Goal: Task Accomplishment & Management: Manage account settings

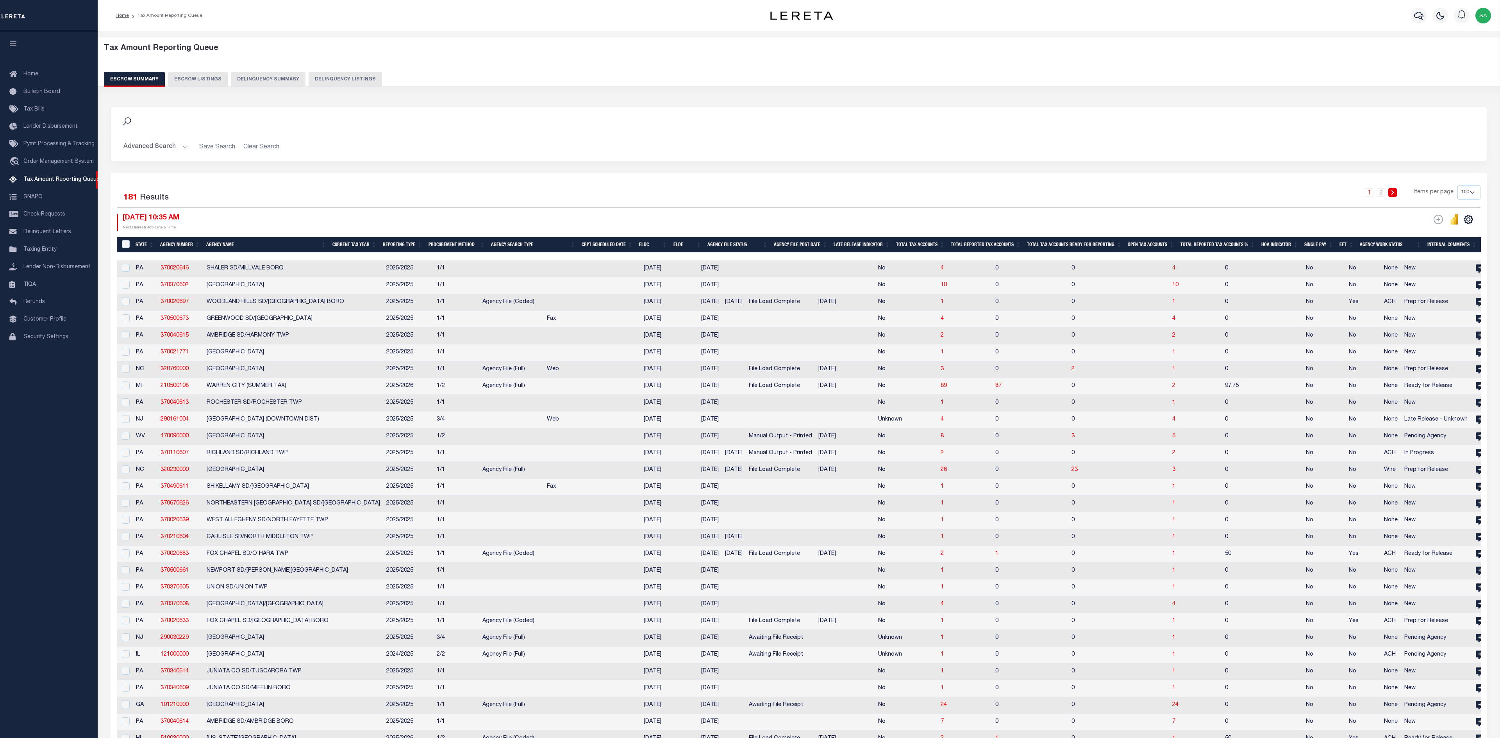
select select "100"
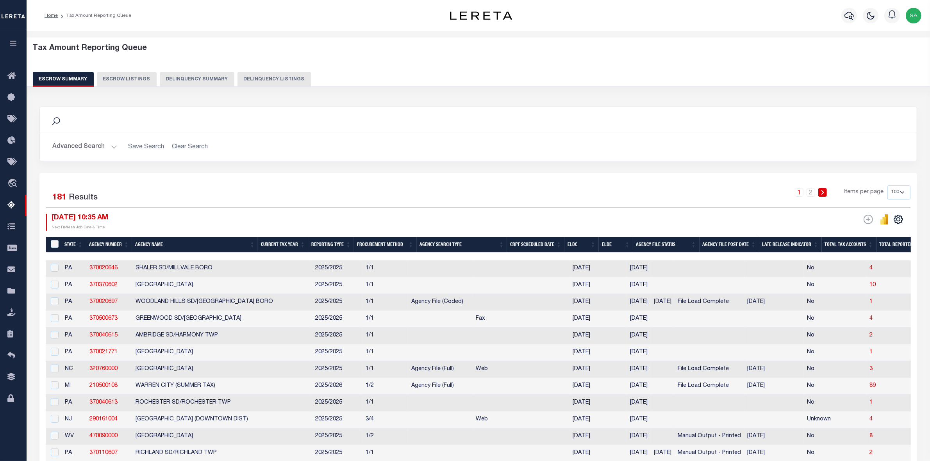
click at [109, 150] on button "Advanced Search" at bounding box center [84, 146] width 65 height 15
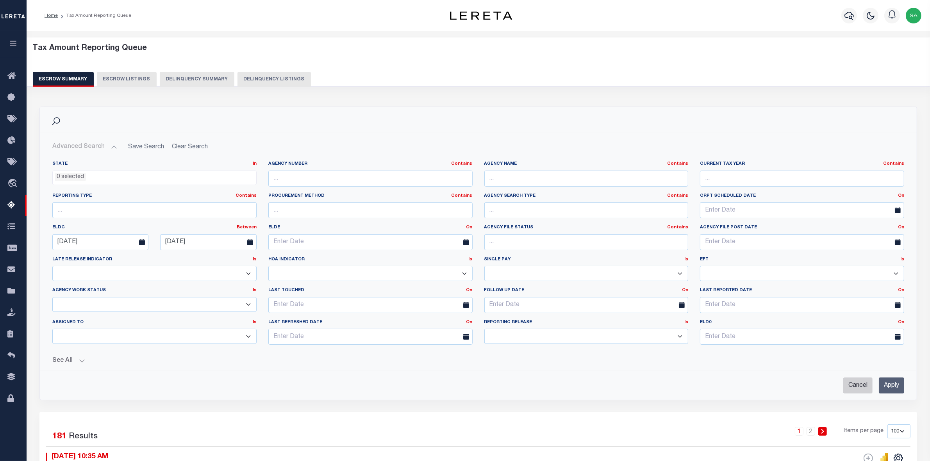
click at [858, 387] on input "Cancel" at bounding box center [857, 386] width 29 height 16
checkbox input "true"
select select
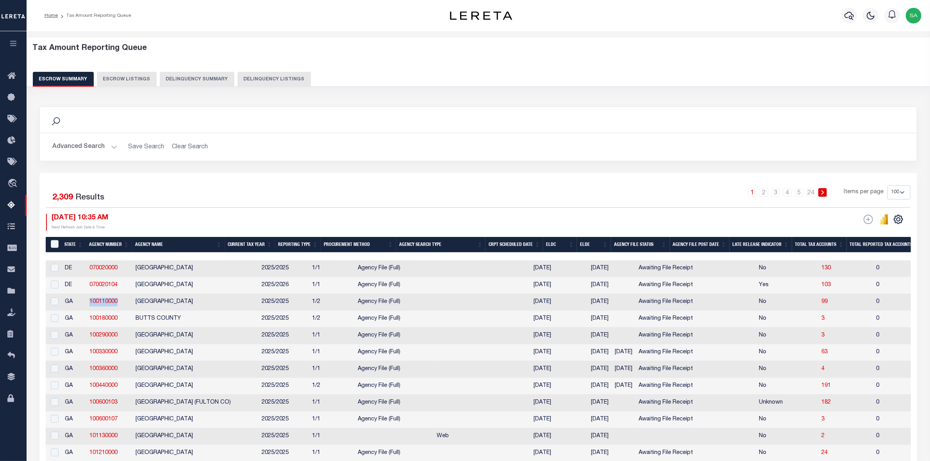
drag, startPoint x: 120, startPoint y: 305, endPoint x: 86, endPoint y: 306, distance: 33.6
click at [86, 306] on td "100110000" at bounding box center [109, 302] width 46 height 17
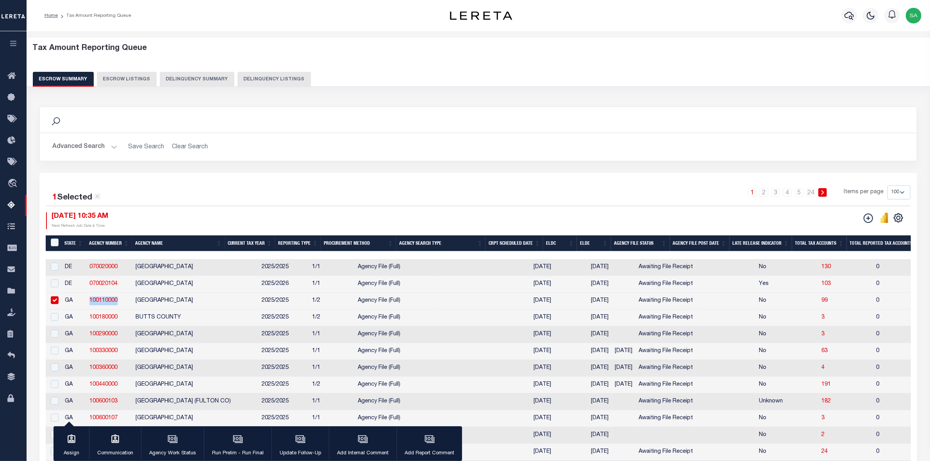
copy link "100110000"
click at [56, 303] on input "checkbox" at bounding box center [55, 300] width 8 height 8
checkbox input "false"
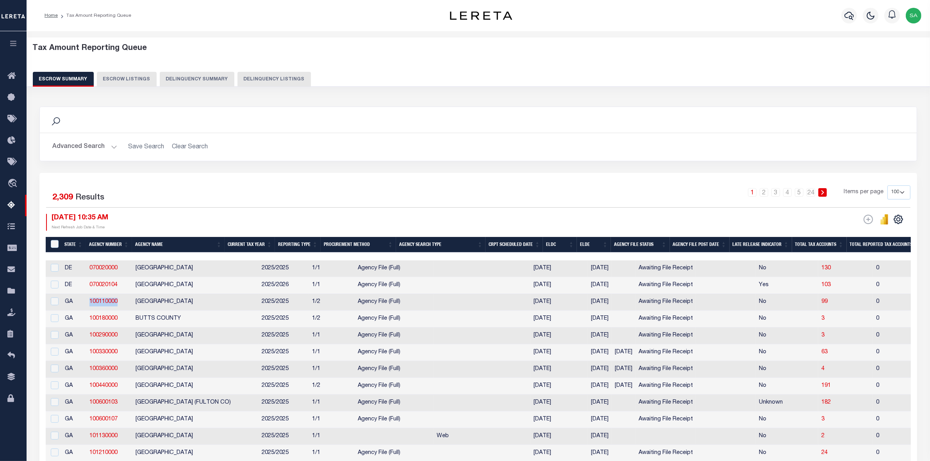
click at [106, 147] on button "Advanced Search" at bounding box center [84, 146] width 65 height 15
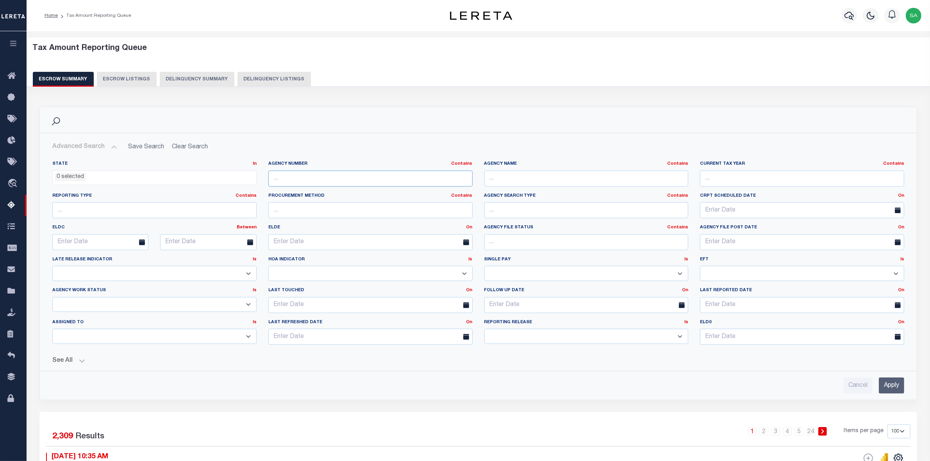
click at [334, 182] on input "text" at bounding box center [370, 179] width 204 height 16
paste input "100110000"
type input "100110000"
click at [886, 385] on input "Apply" at bounding box center [891, 386] width 25 height 16
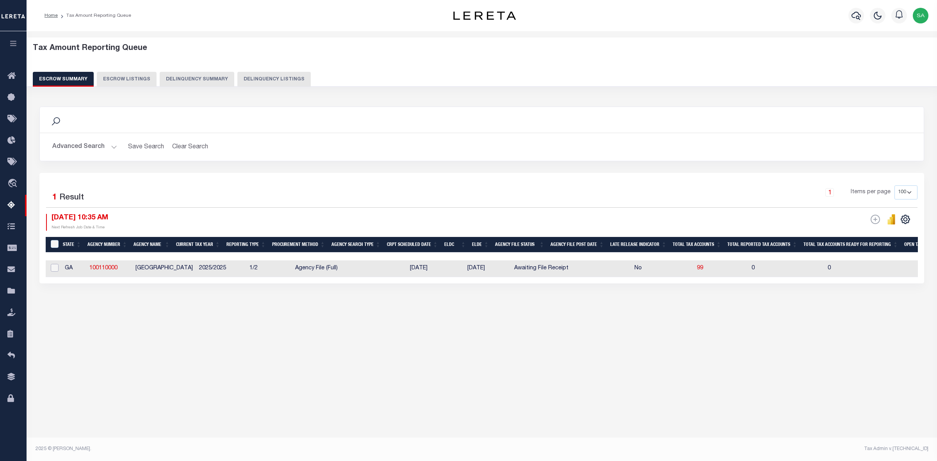
click at [53, 271] on input "checkbox" at bounding box center [55, 268] width 8 height 8
checkbox input "true"
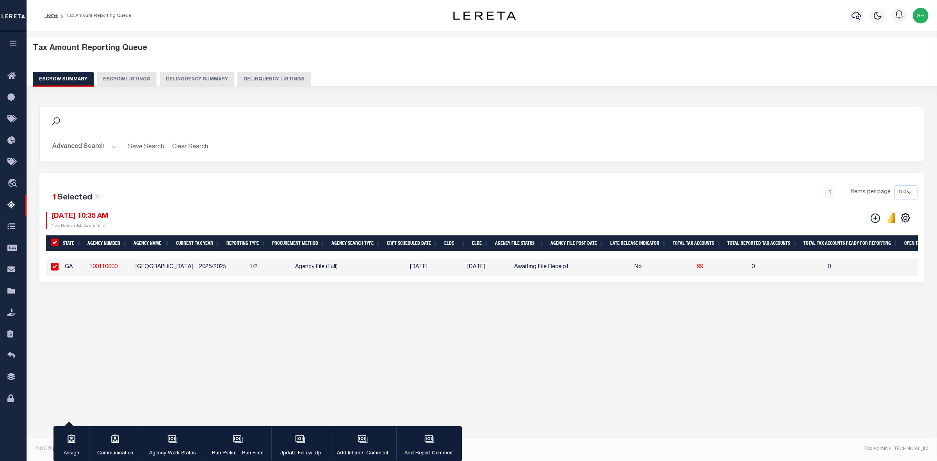
click at [108, 269] on link "100110000" at bounding box center [103, 266] width 28 height 5
checkbox input "false"
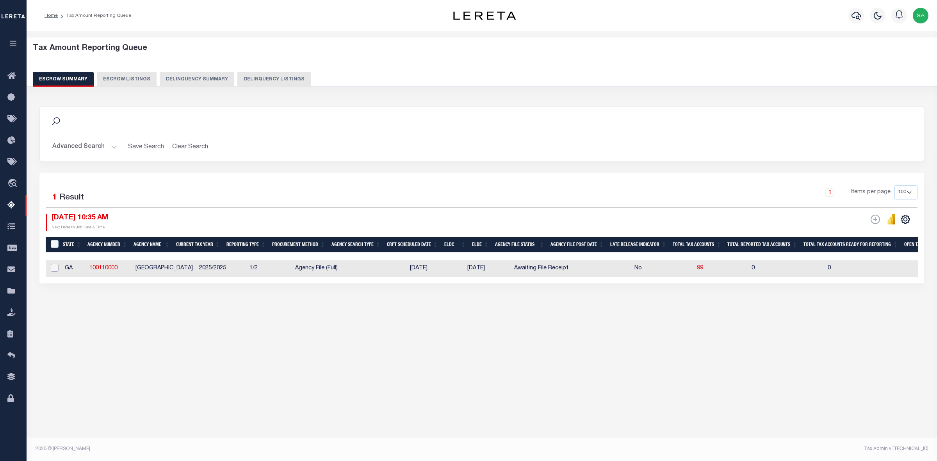
click at [55, 270] on input "checkbox" at bounding box center [55, 268] width 8 height 8
checkbox input "true"
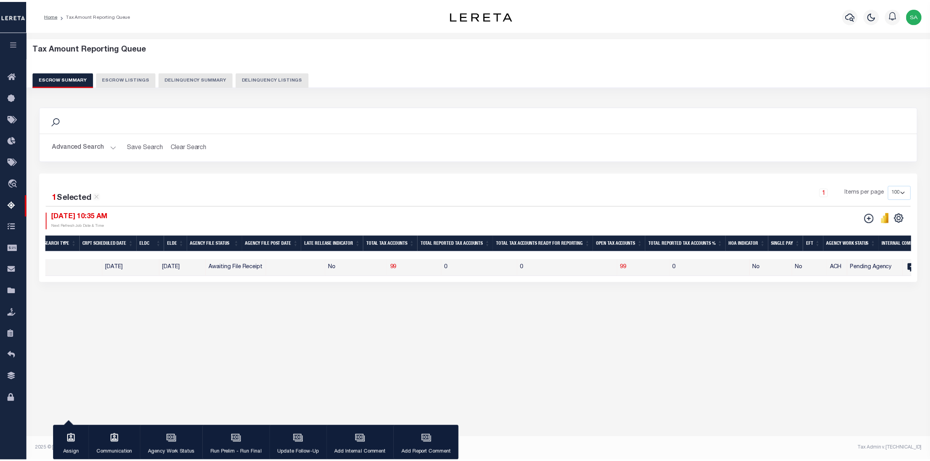
scroll to position [0, 313]
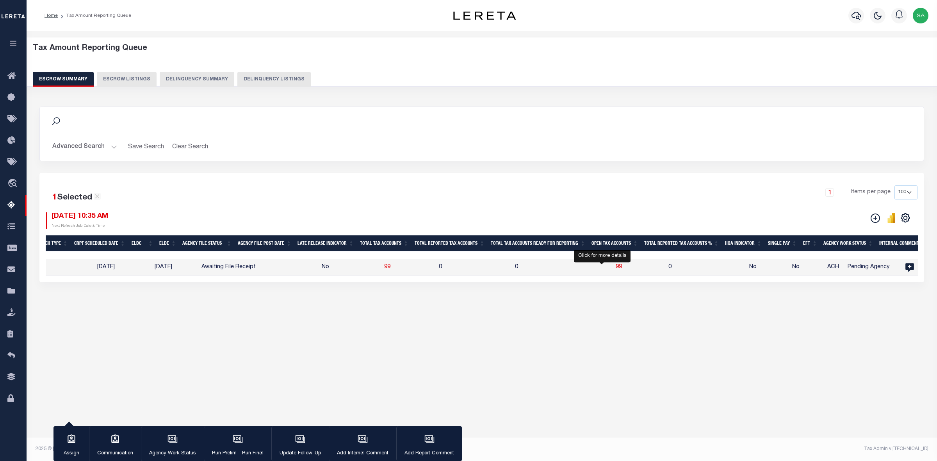
click at [616, 267] on span "99" at bounding box center [619, 266] width 6 height 5
select select "100"
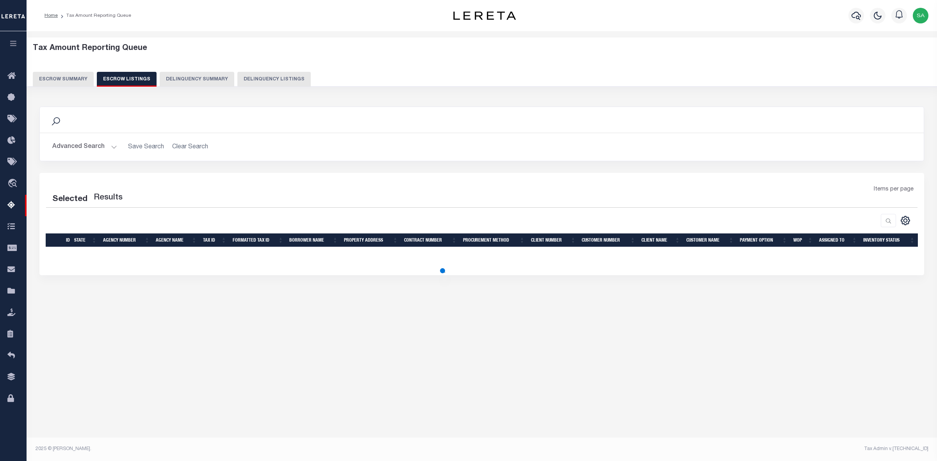
select select "100"
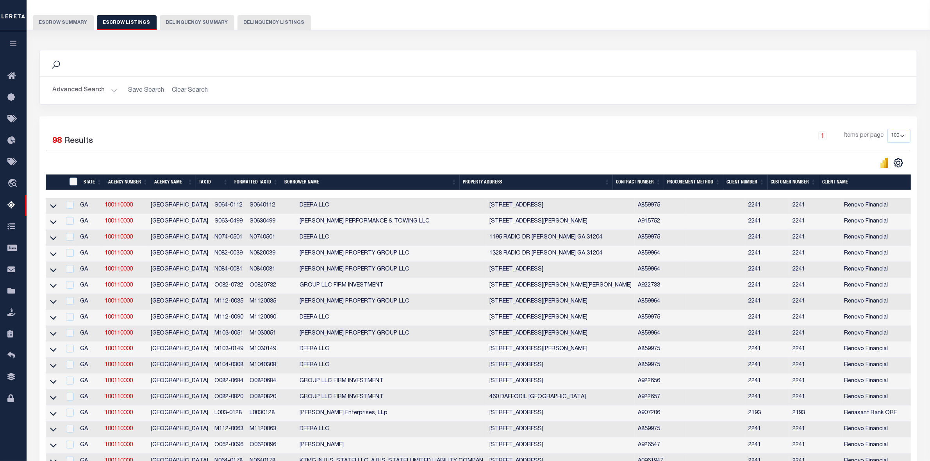
scroll to position [98, 0]
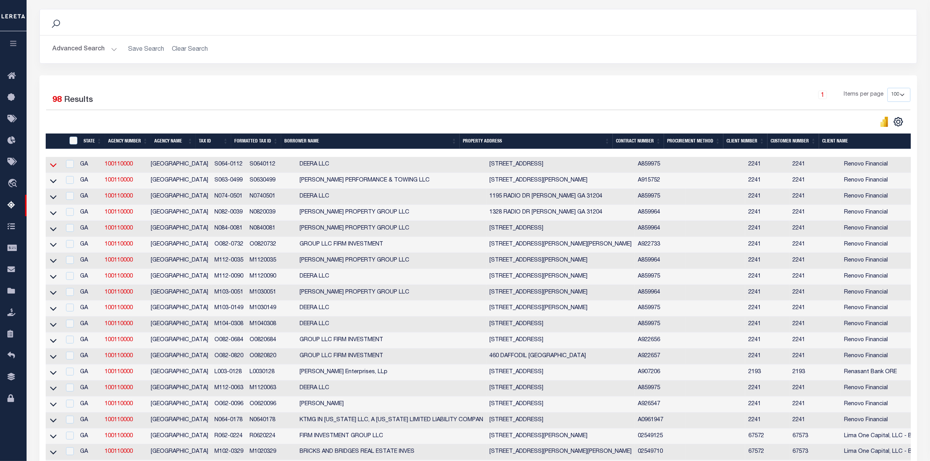
click at [53, 168] on icon at bounding box center [53, 166] width 7 height 4
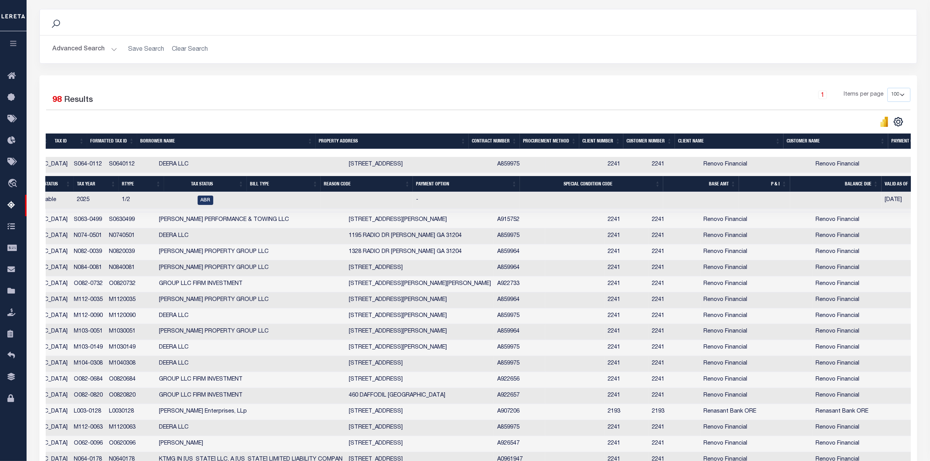
scroll to position [0, 0]
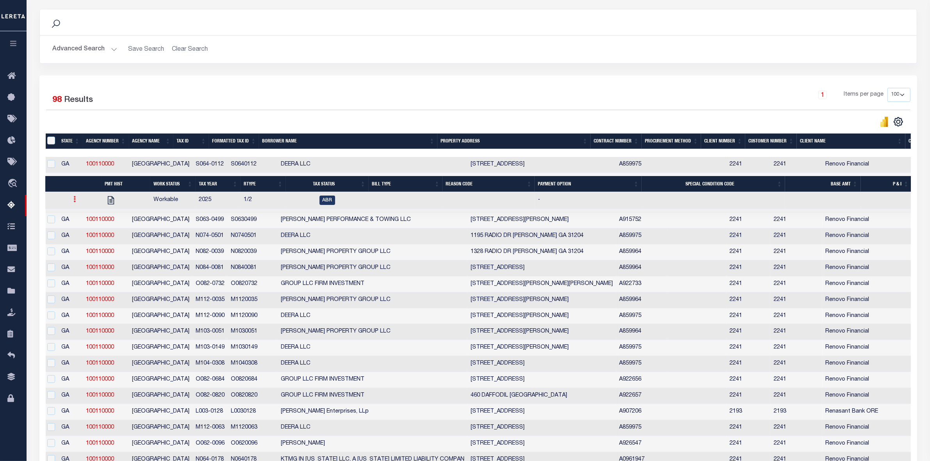
click at [74, 201] on icon at bounding box center [74, 199] width 2 height 6
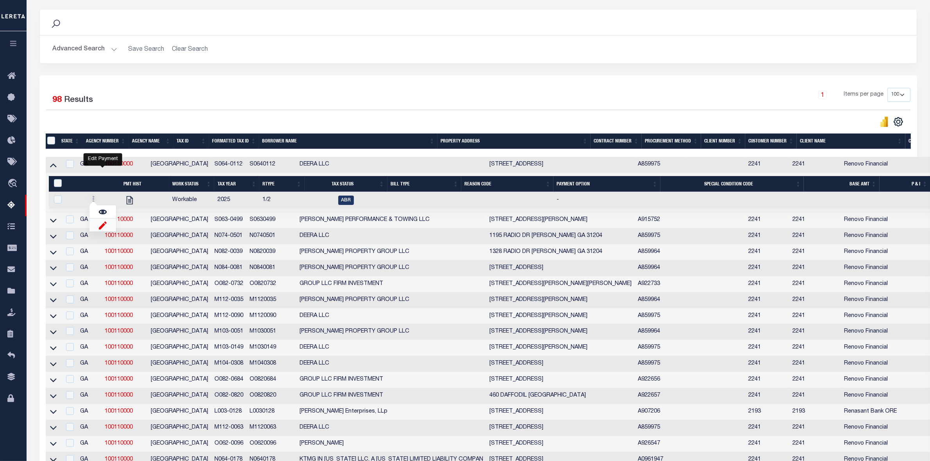
click at [100, 229] on img "" at bounding box center [103, 225] width 8 height 8
checkbox input "true"
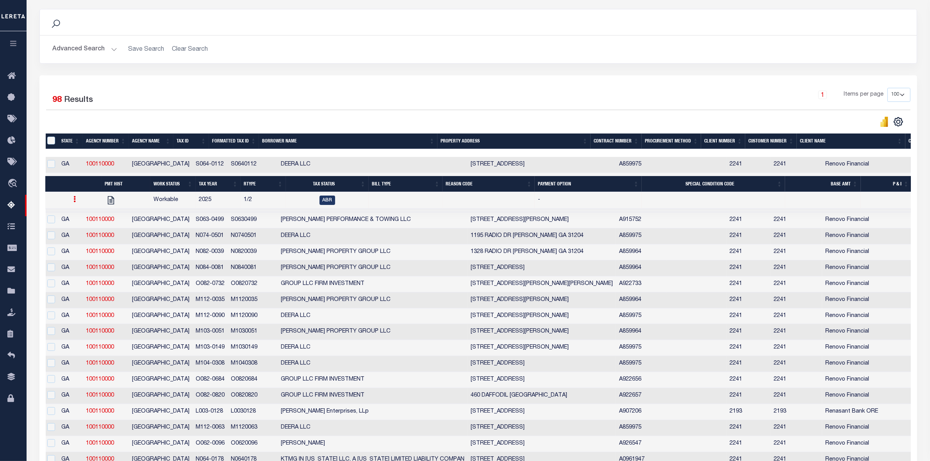
select select
type input "[DATE]"
select select "ABR"
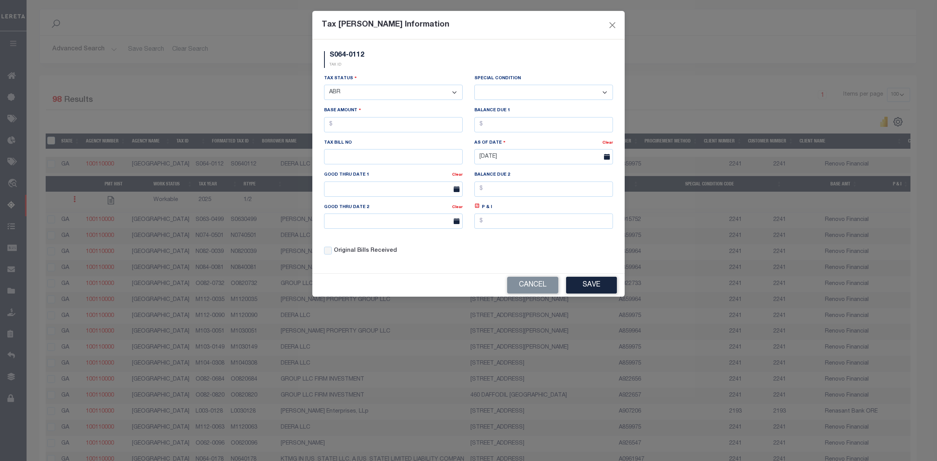
click at [440, 94] on select "- Select Status - Open Due/Unpaid Paid Incomplete No Tax Due Internal Refund Pr…" at bounding box center [393, 92] width 139 height 15
click at [544, 65] on div "S064-0112 TAX ID" at bounding box center [468, 62] width 301 height 23
click at [516, 96] on select "-- Select Special Condition -- 3RD PARTY TAX LIEN AGENCY TAX LIEN (A.K.A Inside…" at bounding box center [543, 92] width 139 height 15
click at [399, 137] on div "Base Amount" at bounding box center [393, 122] width 150 height 32
click at [405, 129] on input "text" at bounding box center [393, 124] width 139 height 15
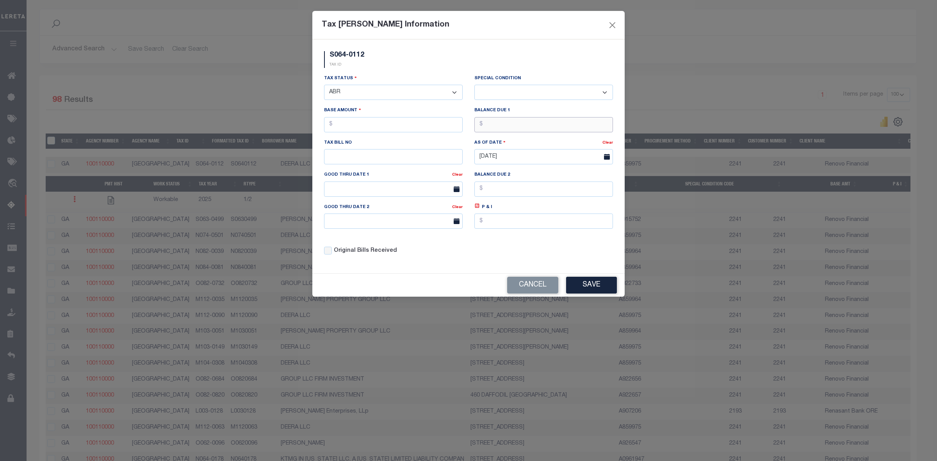
click at [510, 127] on input "text" at bounding box center [543, 124] width 139 height 15
click at [387, 157] on input "text" at bounding box center [393, 156] width 139 height 15
click at [497, 255] on div "Tax Status - Select Status - Open Due/Unpaid Paid Incomplete No Tax Due Interna…" at bounding box center [468, 167] width 301 height 187
click at [612, 23] on button "Close" at bounding box center [613, 25] width 10 height 10
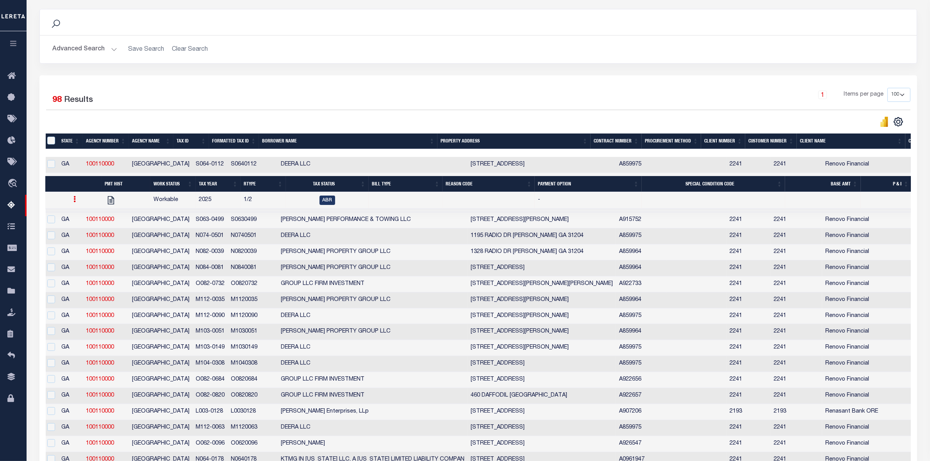
click at [75, 201] on icon at bounding box center [74, 199] width 2 height 6
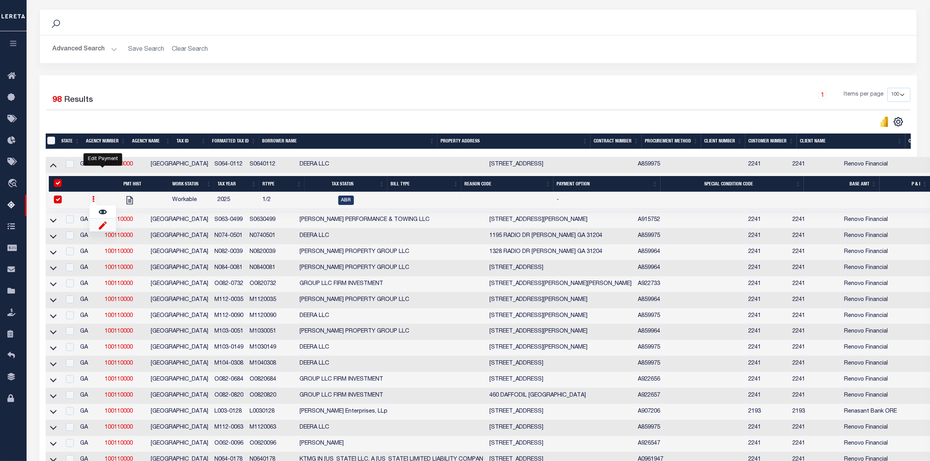
click at [104, 229] on img "" at bounding box center [103, 225] width 8 height 8
checkbox input "false"
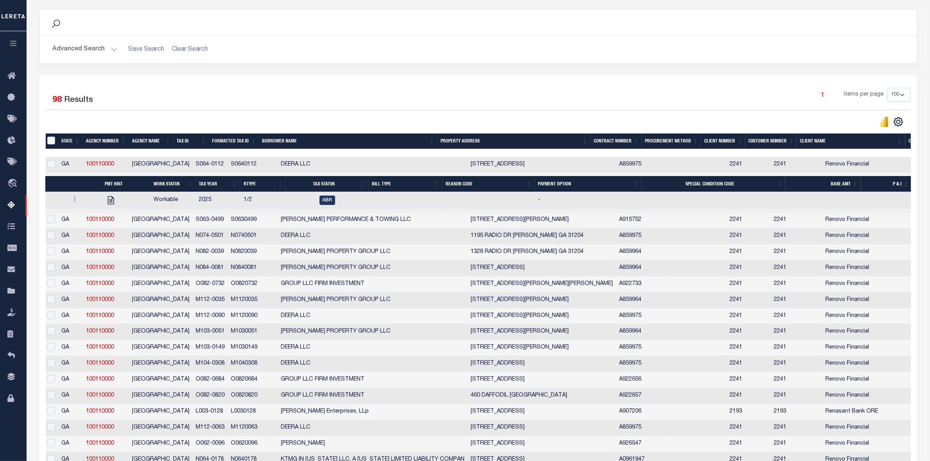
select select
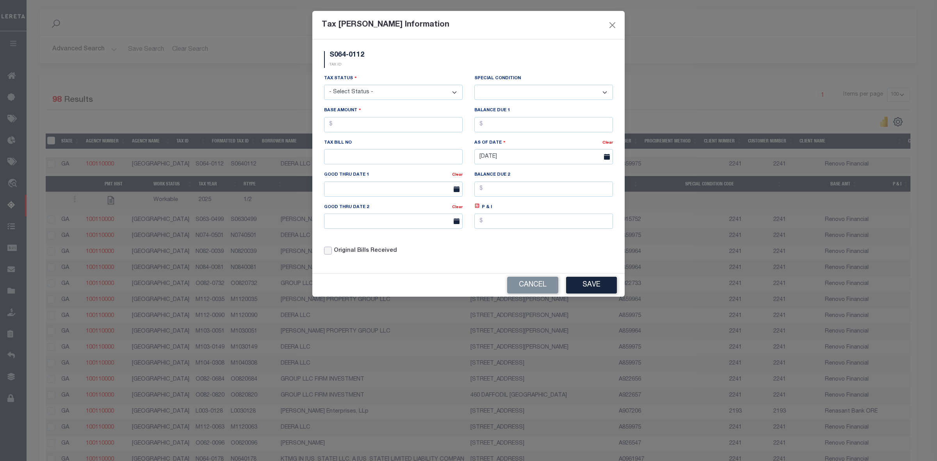
click at [327, 255] on input "Original Bills Received" at bounding box center [328, 251] width 8 height 8
click at [329, 255] on input "Original Bills Received" at bounding box center [328, 251] width 8 height 8
checkbox input "false"
click at [540, 292] on button "Cancel" at bounding box center [532, 285] width 51 height 17
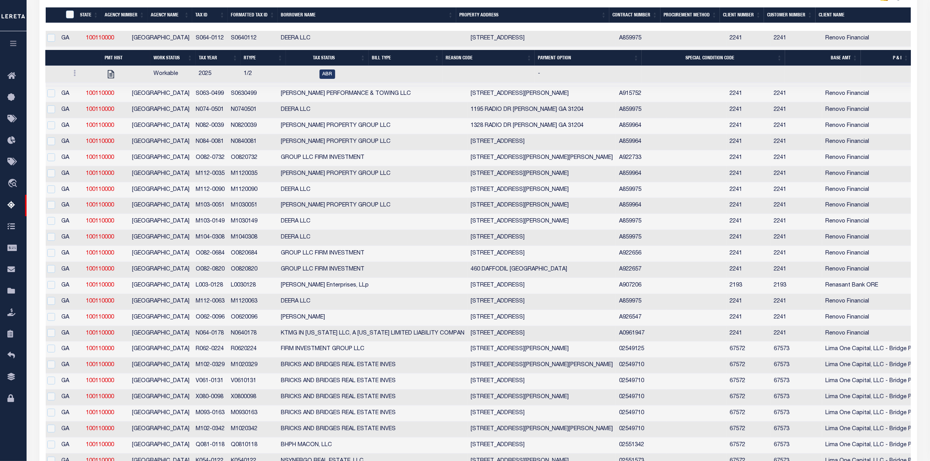
scroll to position [0, 19]
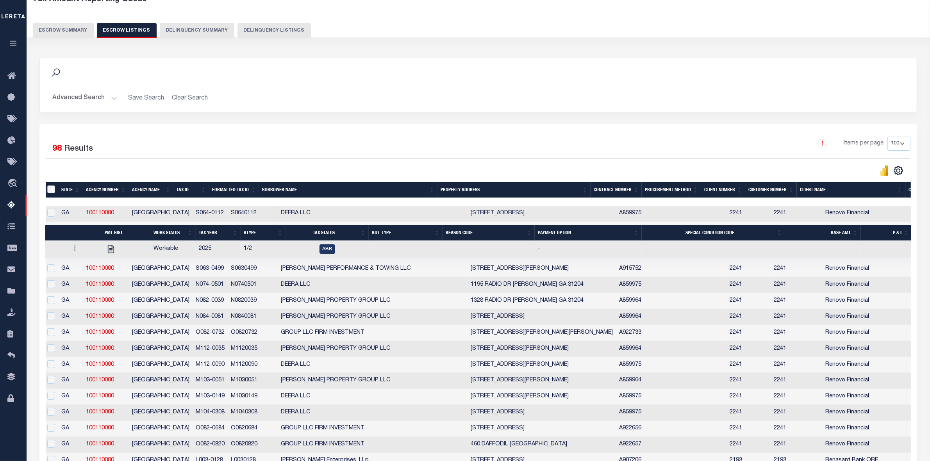
click at [51, 190] on input "ID" at bounding box center [51, 189] width 8 height 8
checkbox input "true"
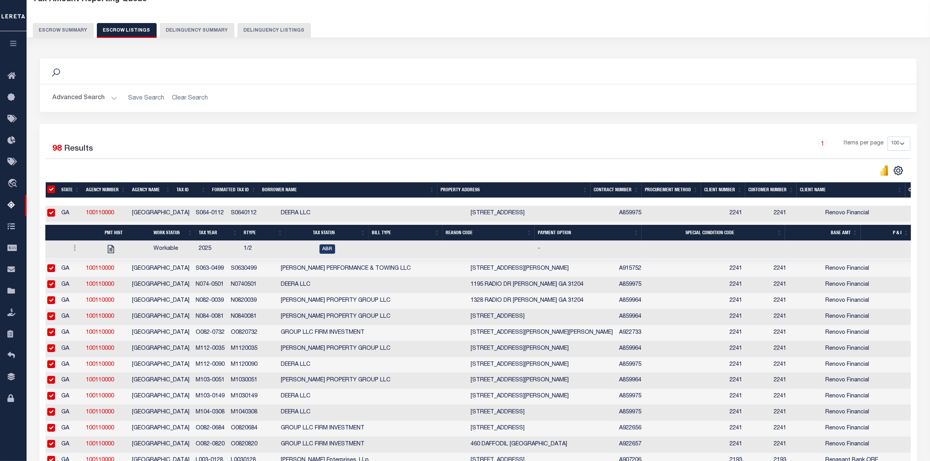
checkbox input "true"
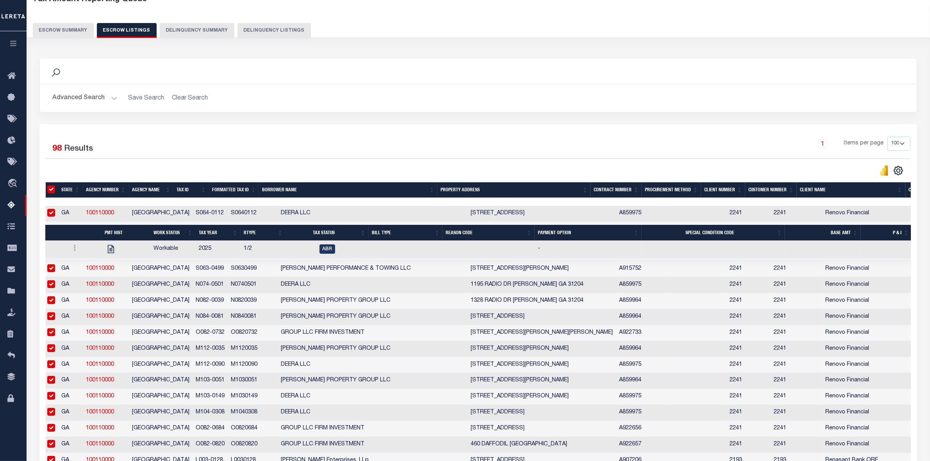
checkbox input "true"
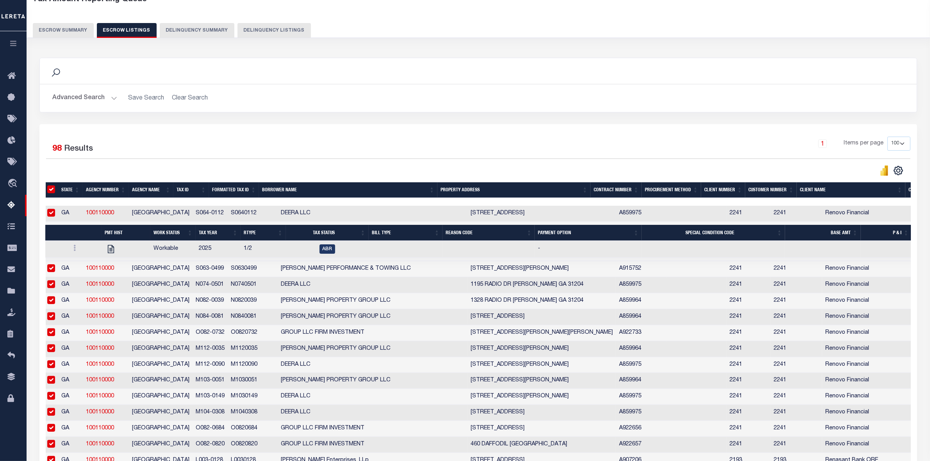
checkbox input "true"
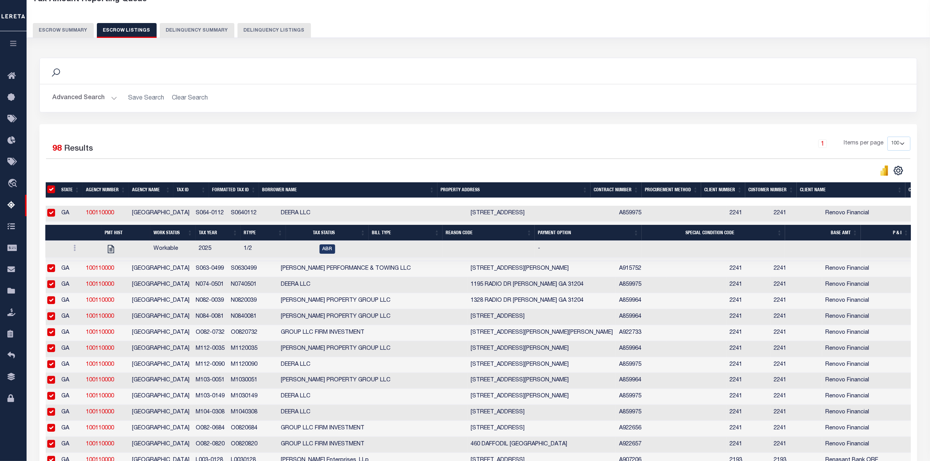
checkbox input "true"
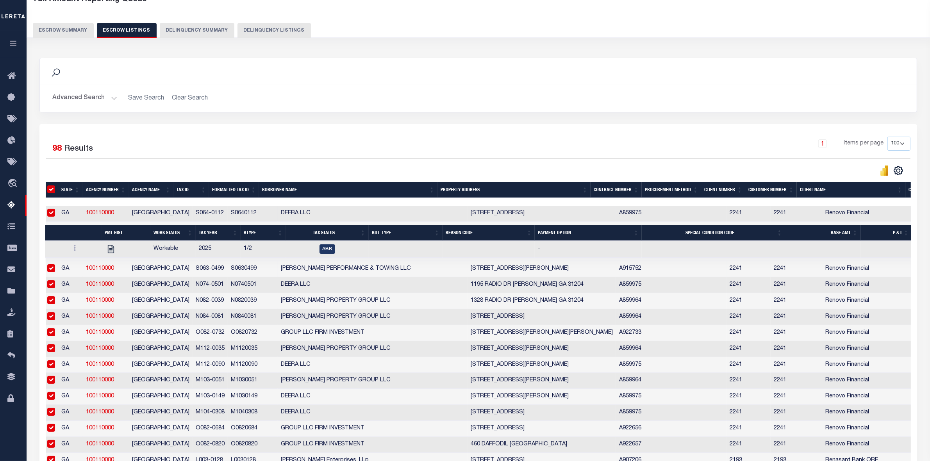
checkbox input "true"
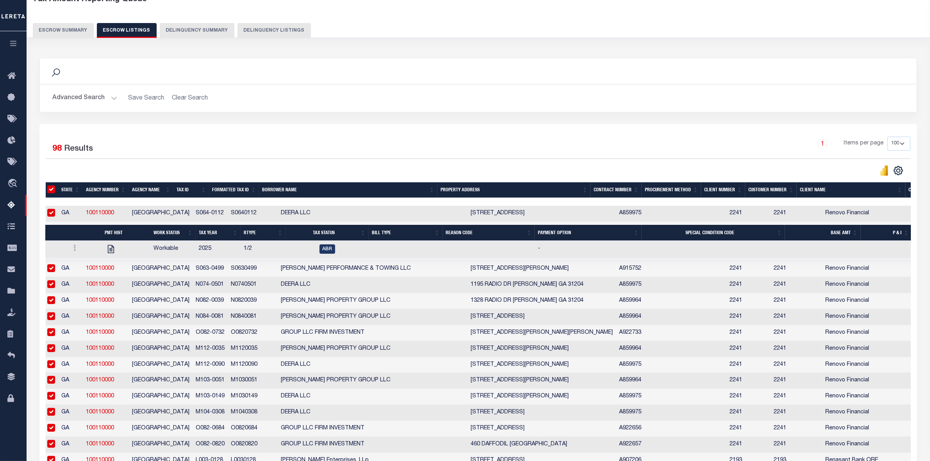
checkbox input "true"
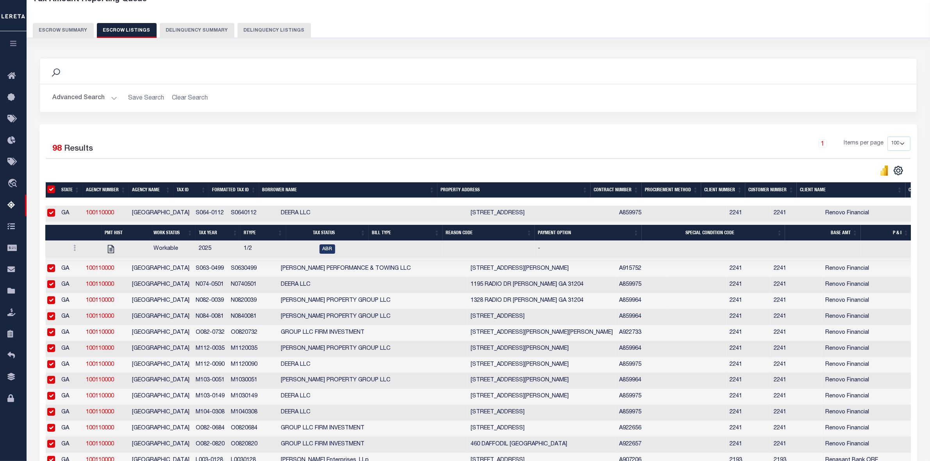
checkbox input "true"
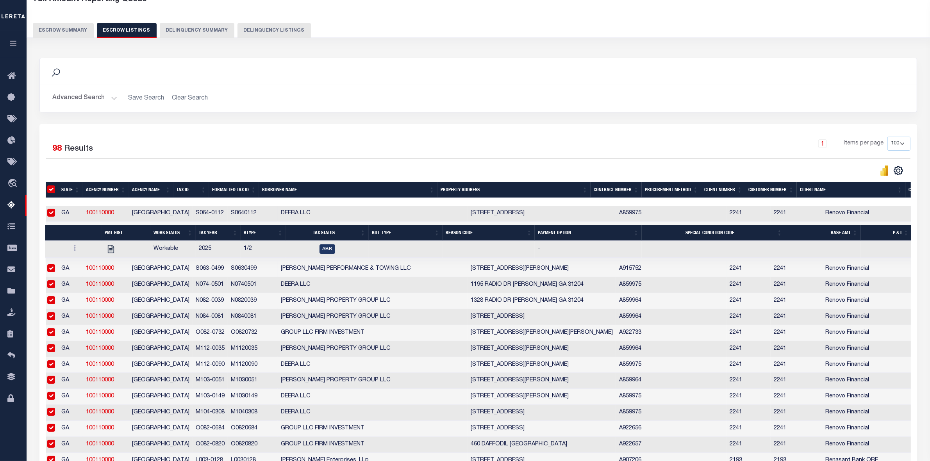
checkbox input "true"
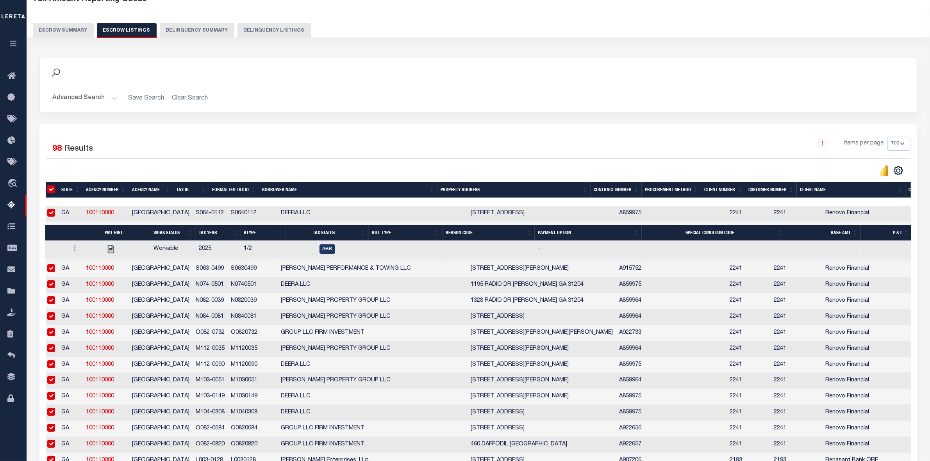
checkbox input "true"
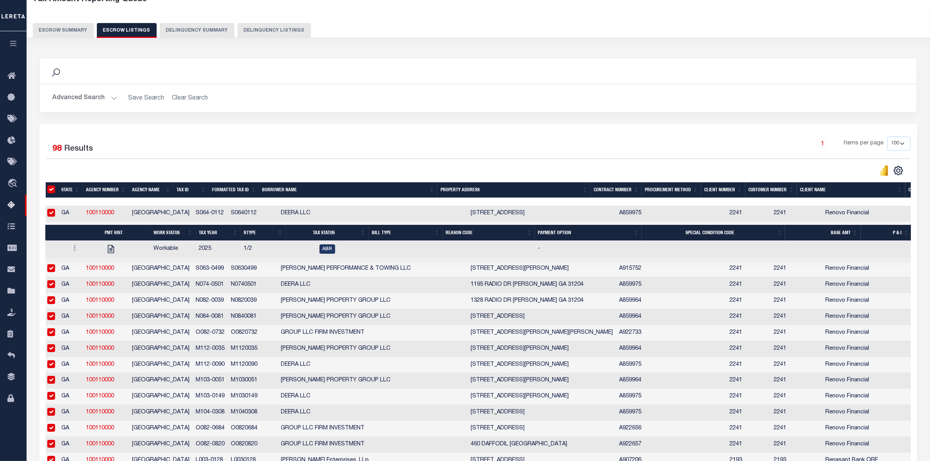
checkbox input "true"
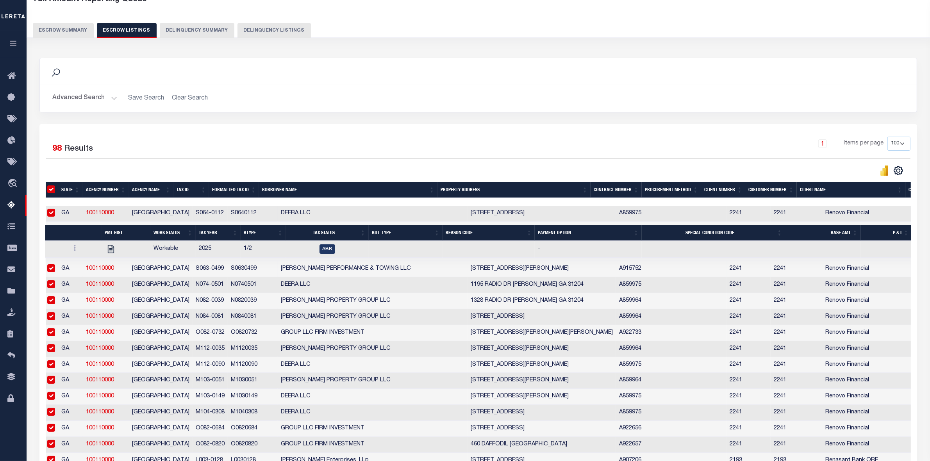
checkbox input "true"
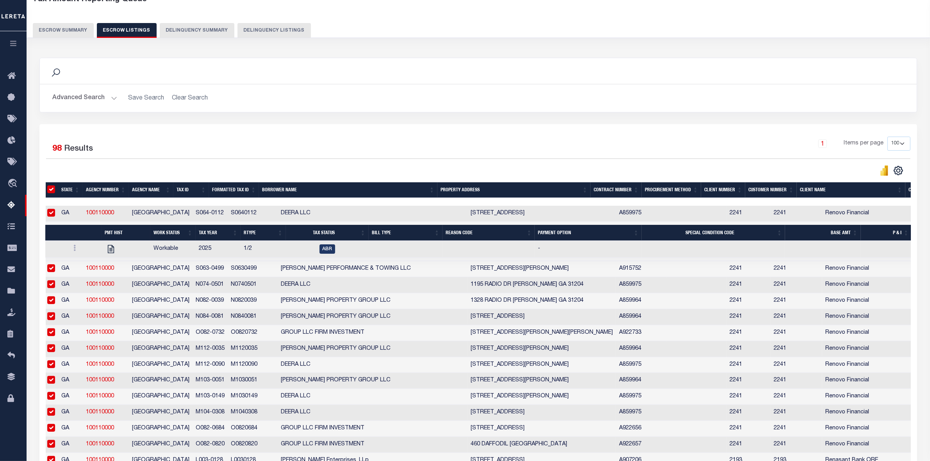
checkbox input "true"
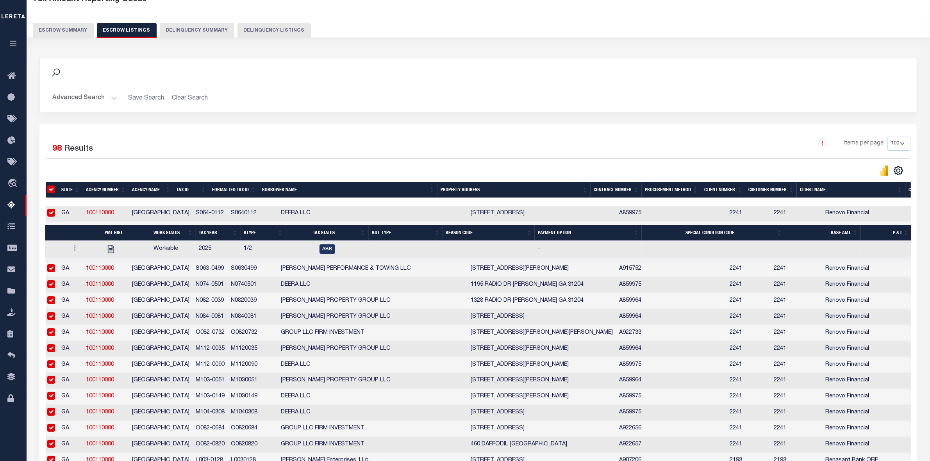
checkbox input "true"
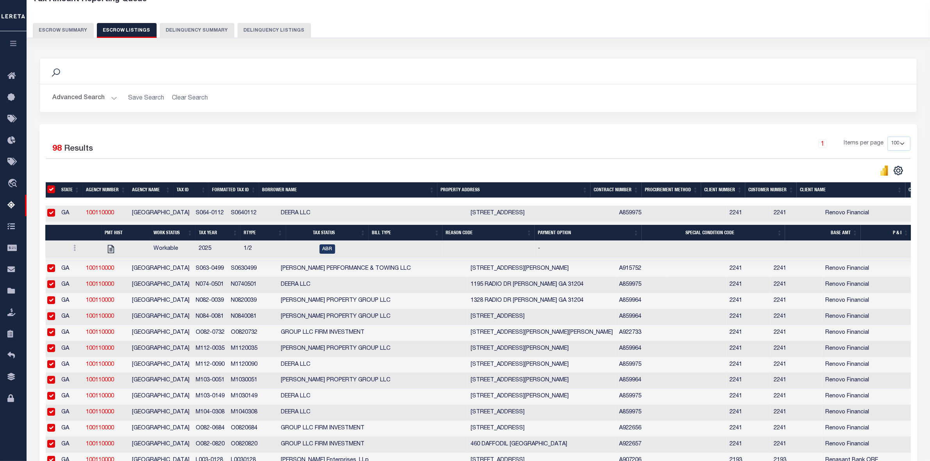
checkbox input "true"
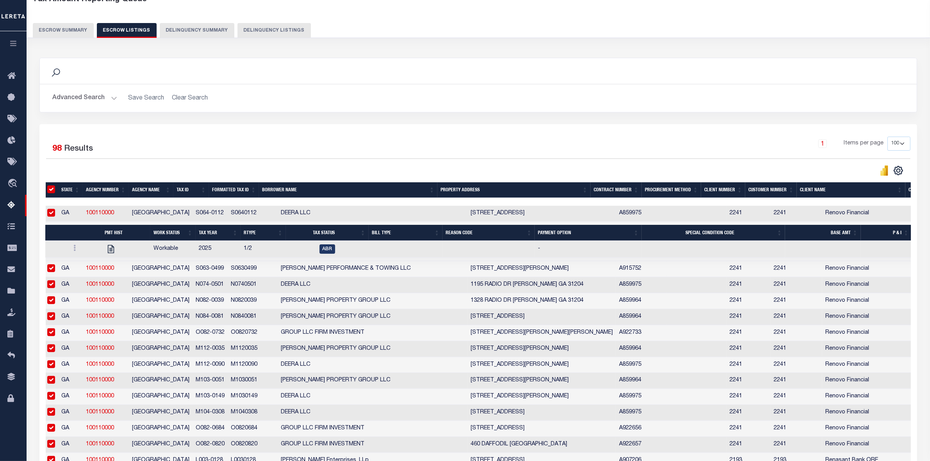
checkbox input "true"
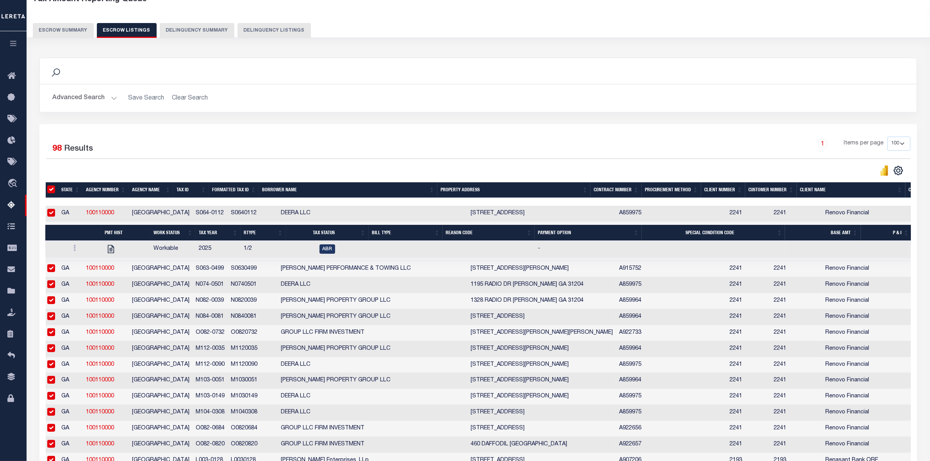
checkbox input "true"
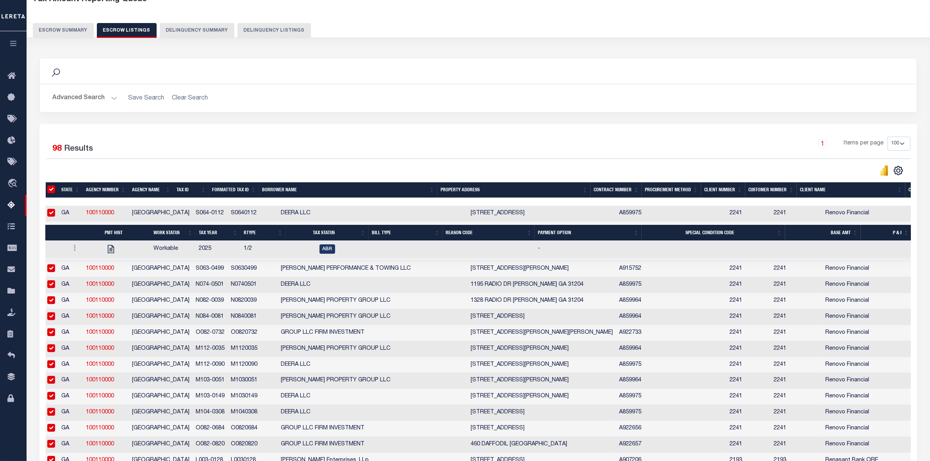
checkbox input "true"
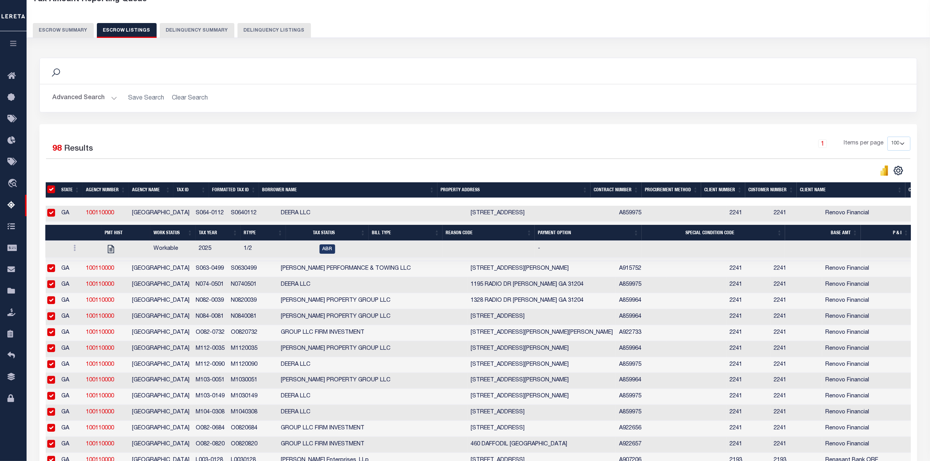
checkbox input "true"
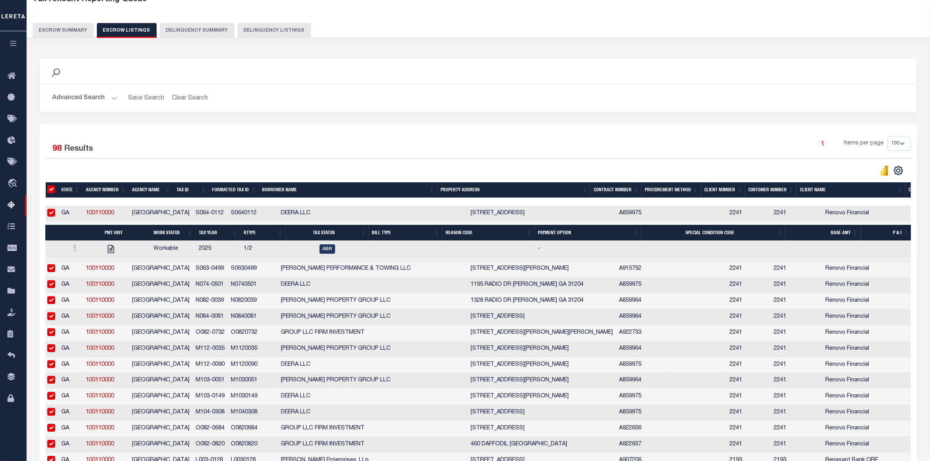
checkbox input "true"
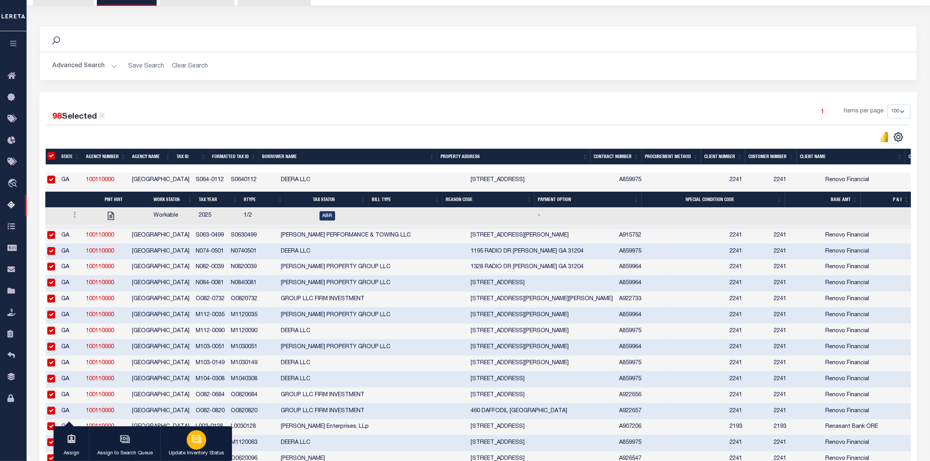
scroll to position [98, 0]
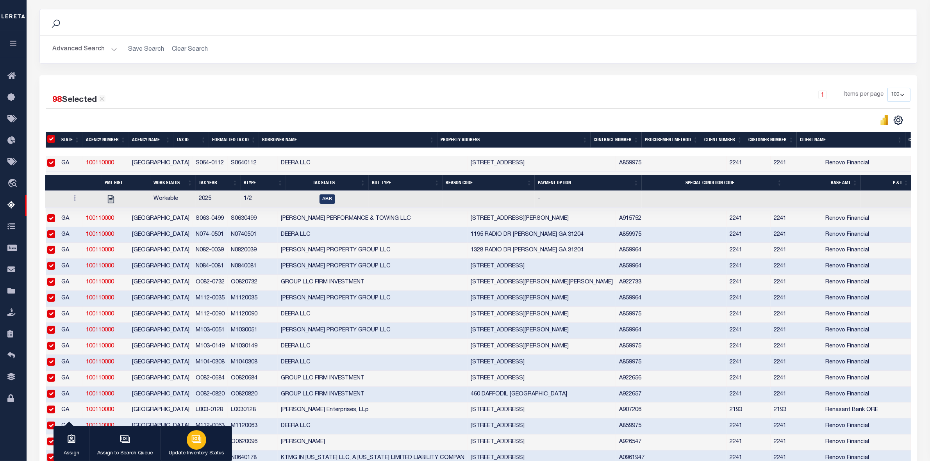
click at [220, 450] on p "Update Inventory Status" at bounding box center [196, 454] width 55 height 8
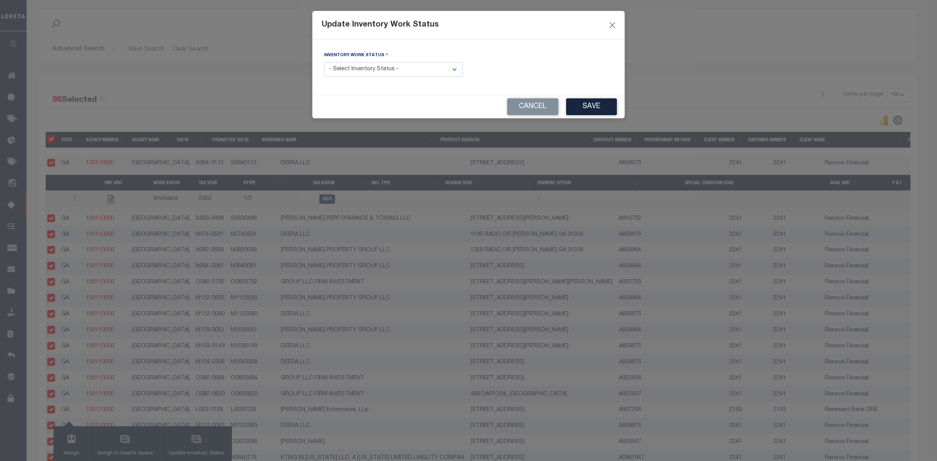
click at [424, 68] on select "- Select Inventory Status - Manual - Exception Pended - Awaiting Search Late Ad…" at bounding box center [393, 69] width 139 height 15
click at [530, 108] on button "Cancel" at bounding box center [532, 106] width 51 height 17
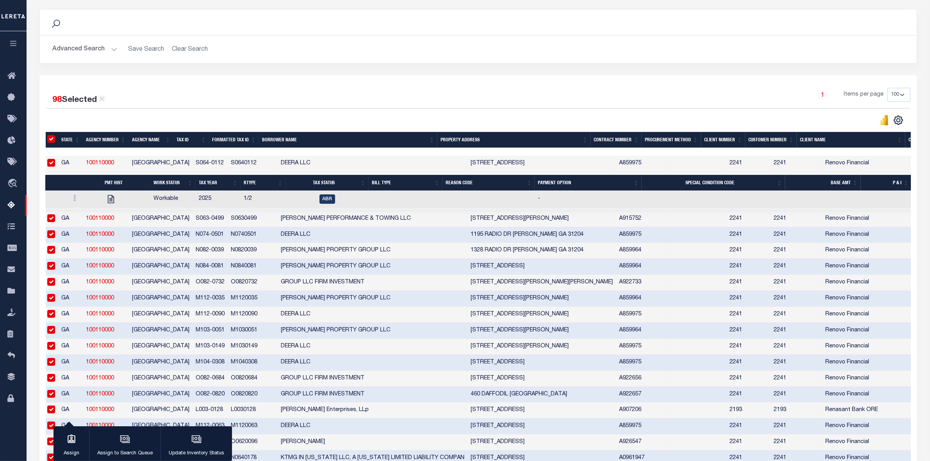
drag, startPoint x: 51, startPoint y: 142, endPoint x: 45, endPoint y: 159, distance: 17.7
click at [51, 142] on input "ID" at bounding box center [51, 139] width 8 height 8
checkbox input "false"
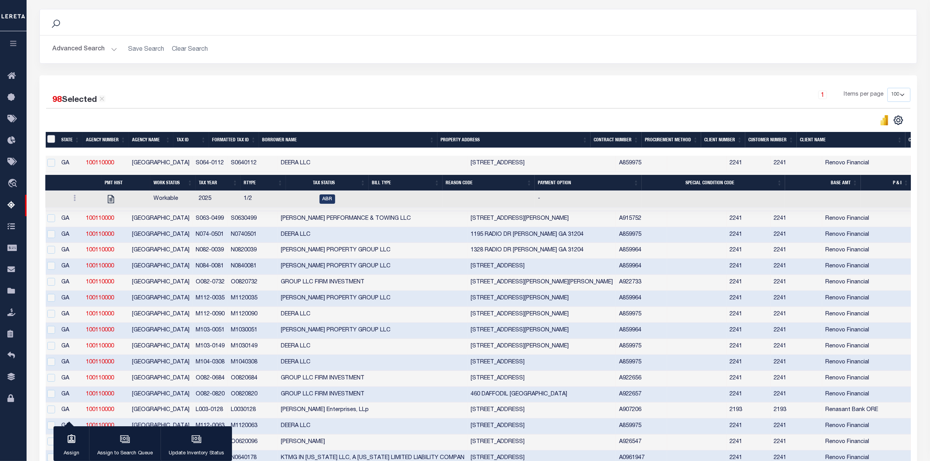
checkbox input "false"
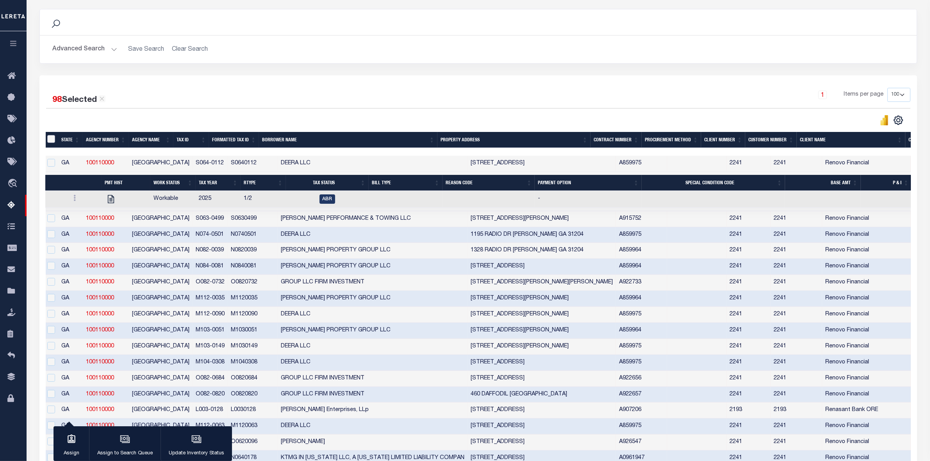
checkbox input "false"
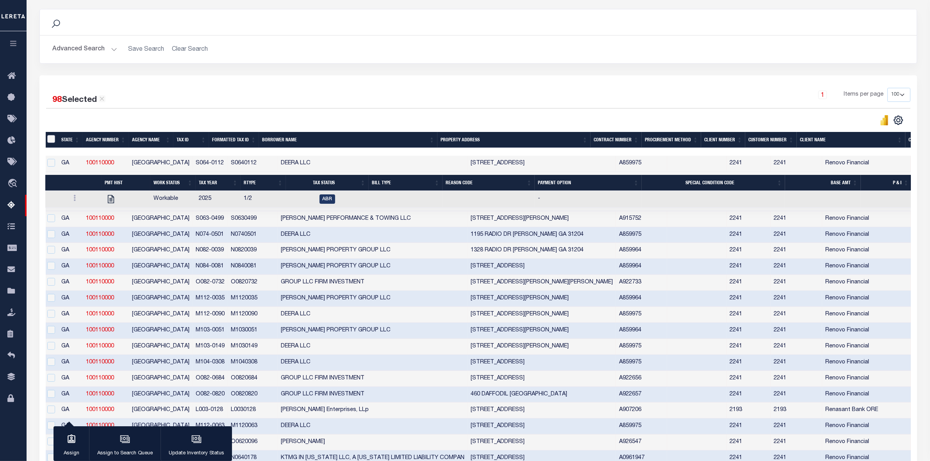
checkbox input "false"
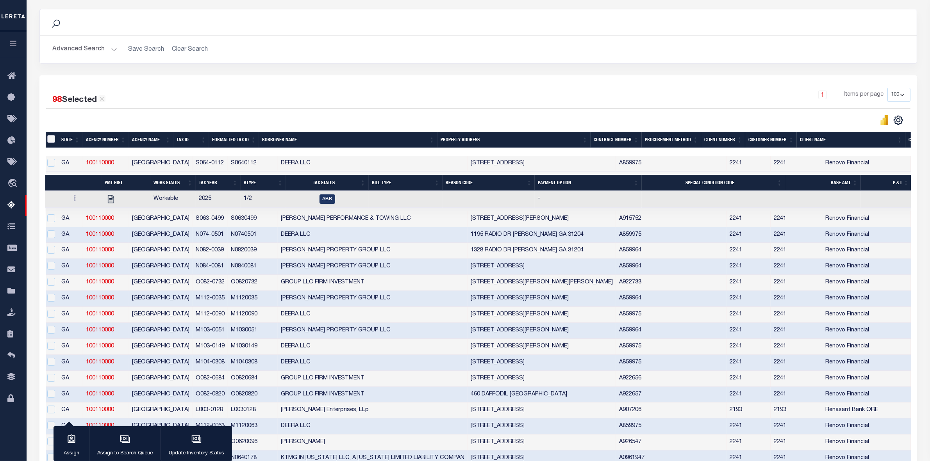
checkbox input "false"
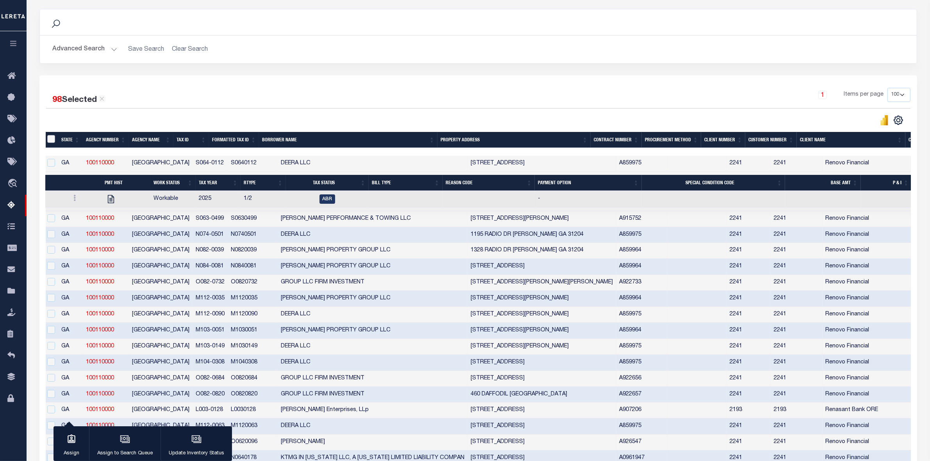
checkbox input "false"
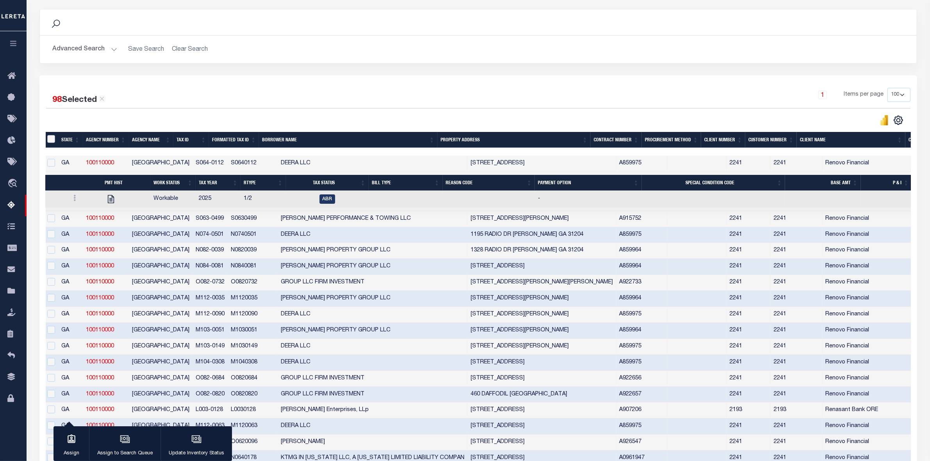
checkbox input "false"
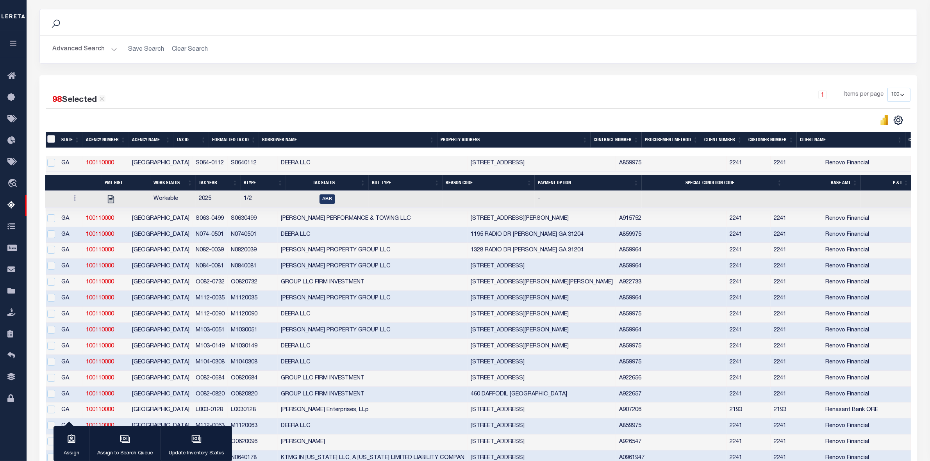
checkbox input "false"
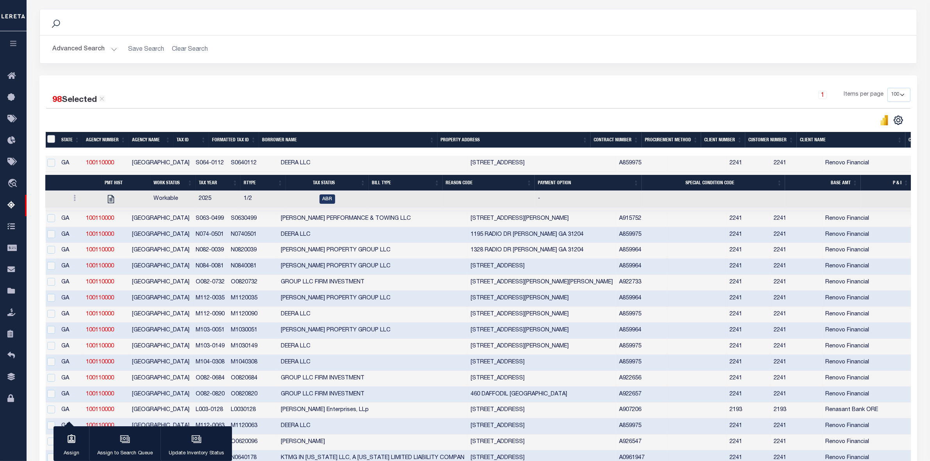
checkbox input "false"
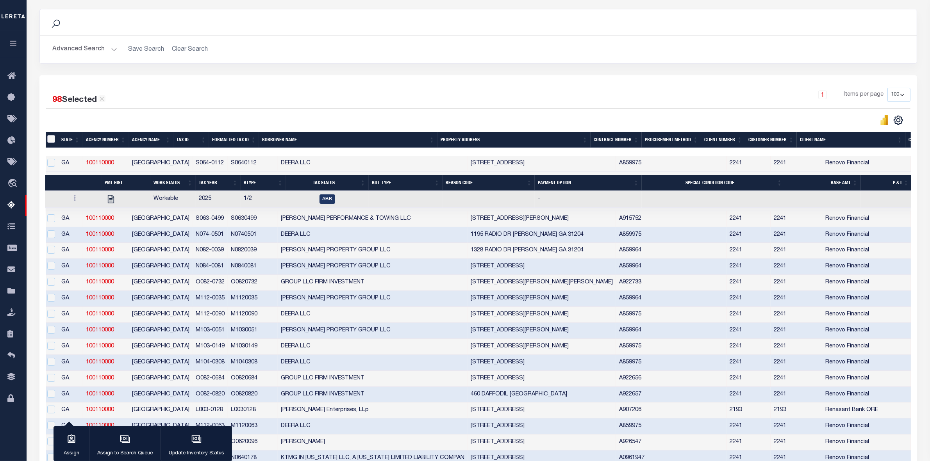
checkbox input "false"
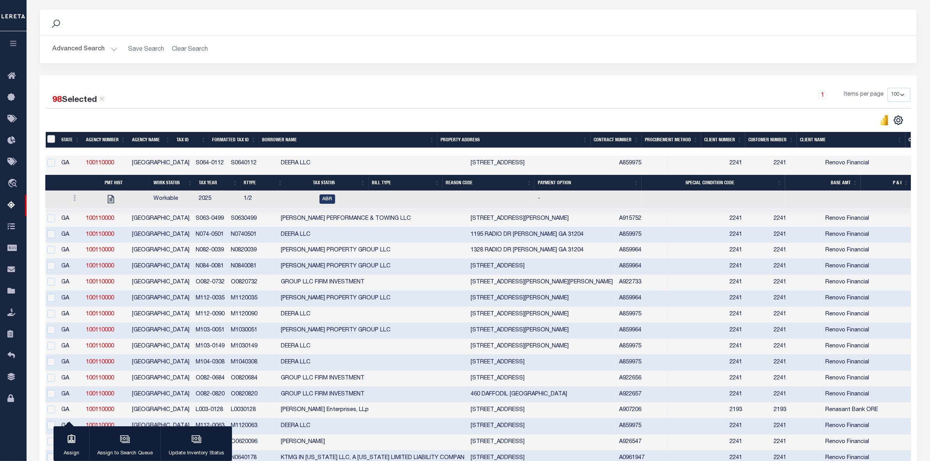
checkbox input "false"
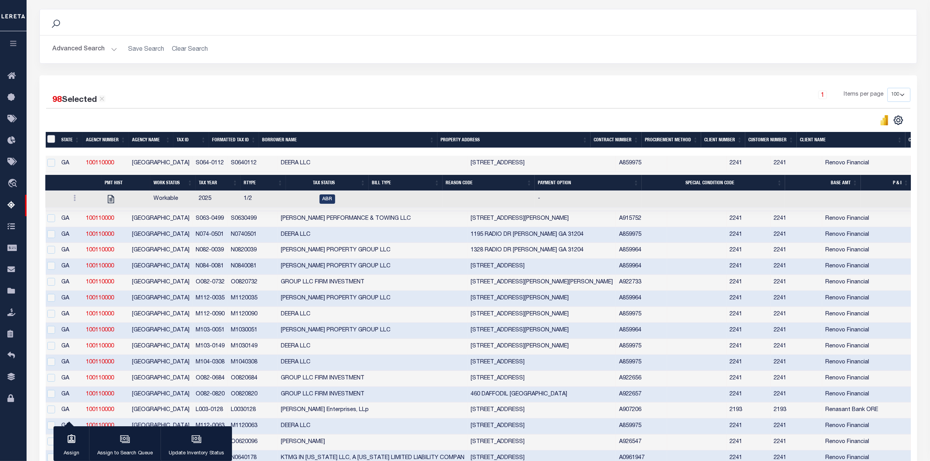
checkbox input "false"
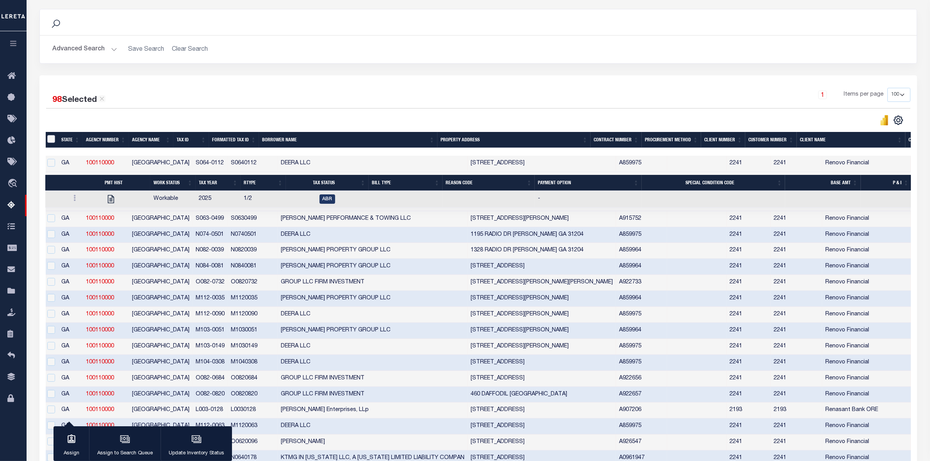
checkbox input "false"
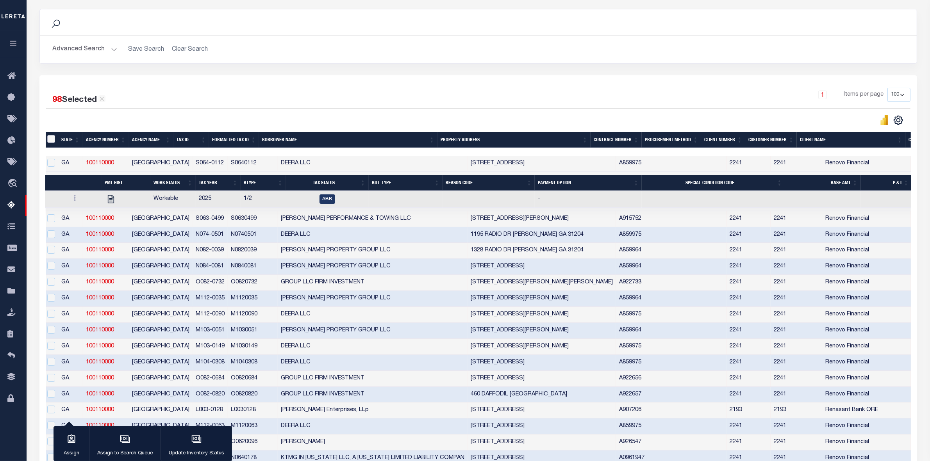
checkbox input "false"
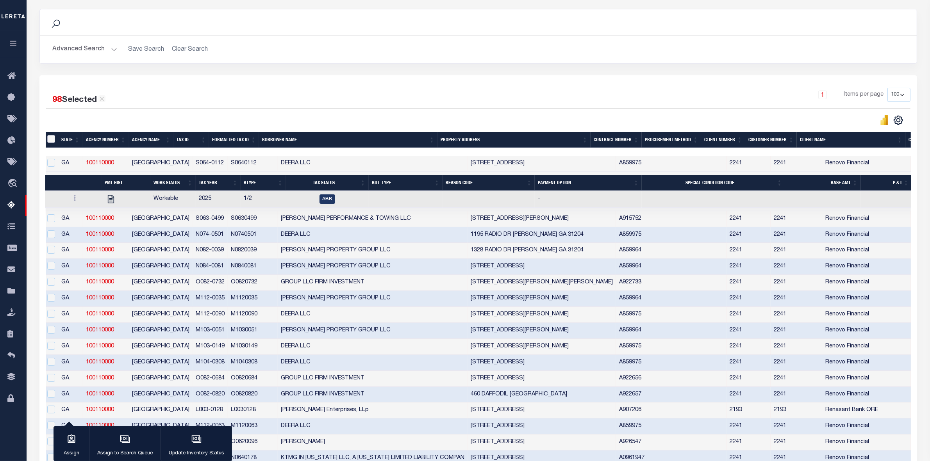
checkbox input "false"
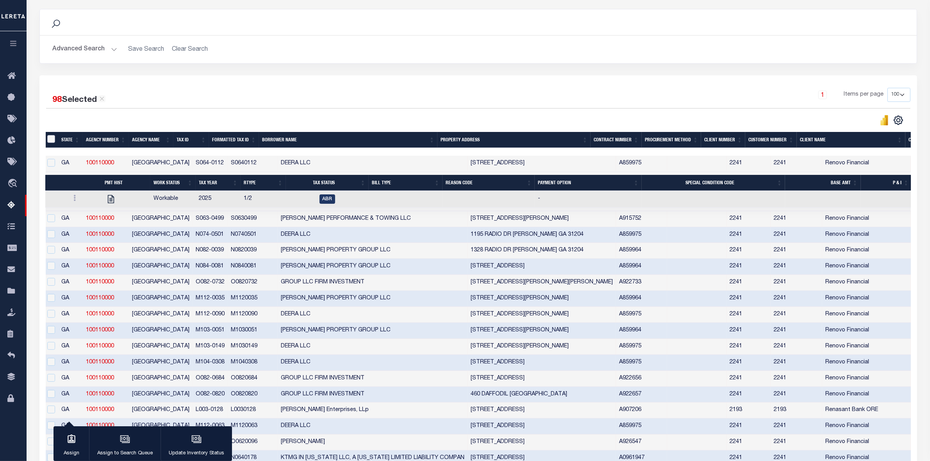
checkbox input "false"
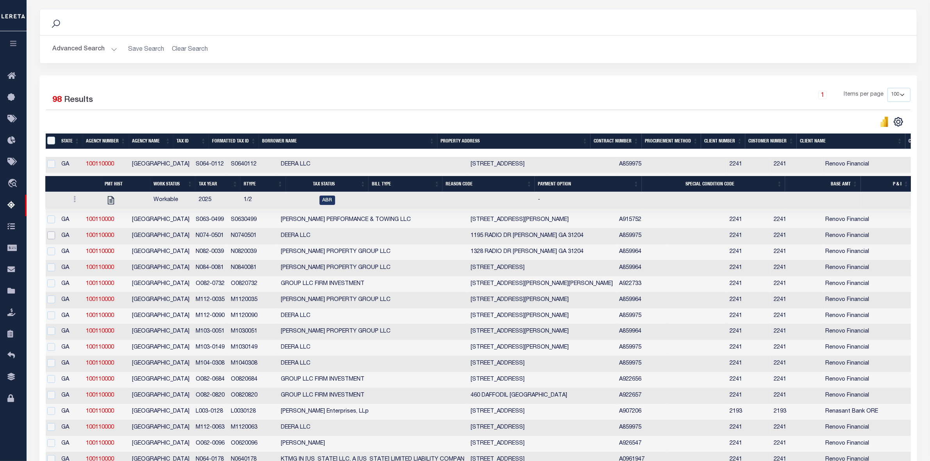
click at [52, 239] on input "checkbox" at bounding box center [51, 236] width 8 height 8
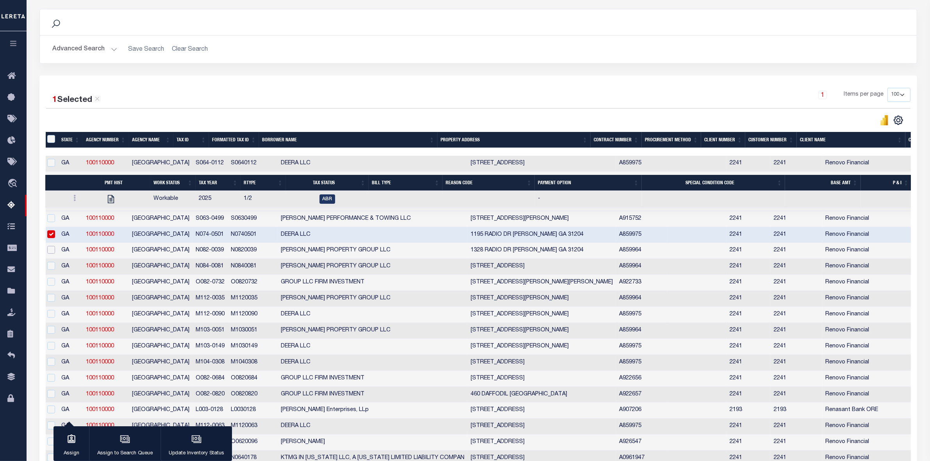
click at [49, 254] on input "checkbox" at bounding box center [51, 250] width 8 height 8
click at [213, 446] on button "Update Inventory Status" at bounding box center [195, 443] width 71 height 35
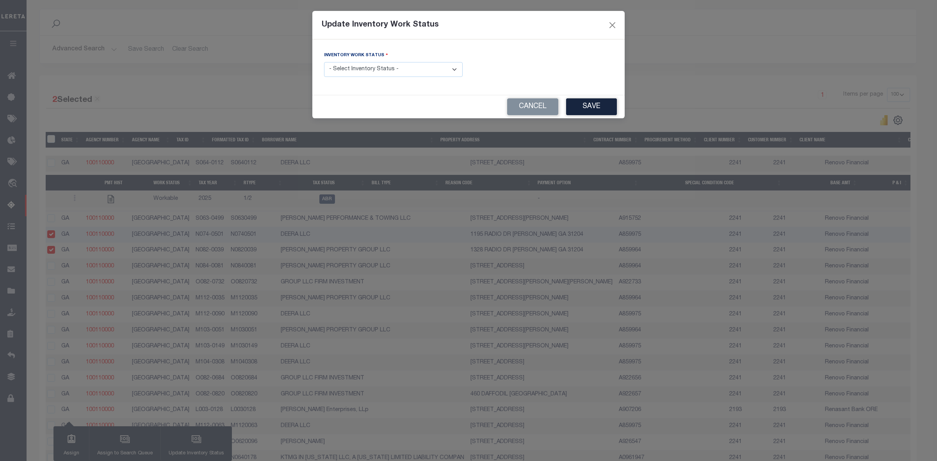
click at [405, 61] on div "Inventory Work Status - Select Inventory Status - Manual - Exception Pended - A…" at bounding box center [393, 64] width 139 height 26
click at [412, 72] on select "- Select Inventory Status - Manual - Exception Pended - Awaiting Search Late Ad…" at bounding box center [393, 69] width 139 height 15
click at [524, 111] on button "Cancel" at bounding box center [532, 106] width 51 height 17
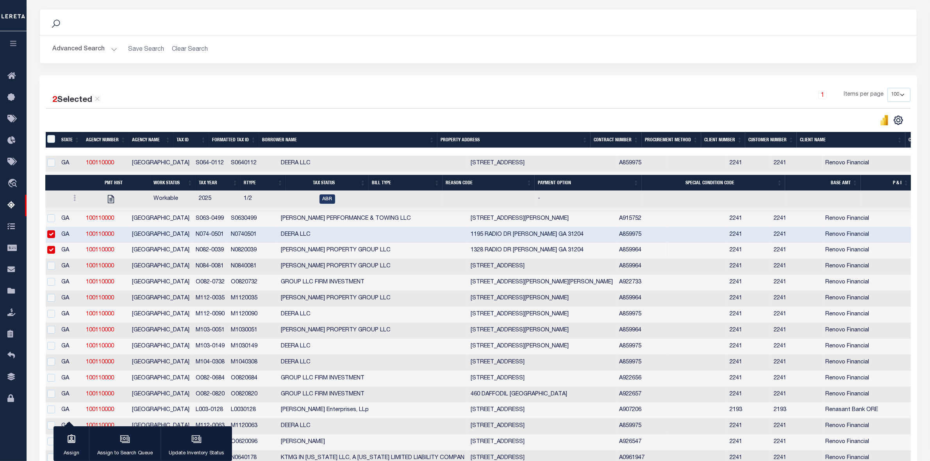
scroll to position [0, 0]
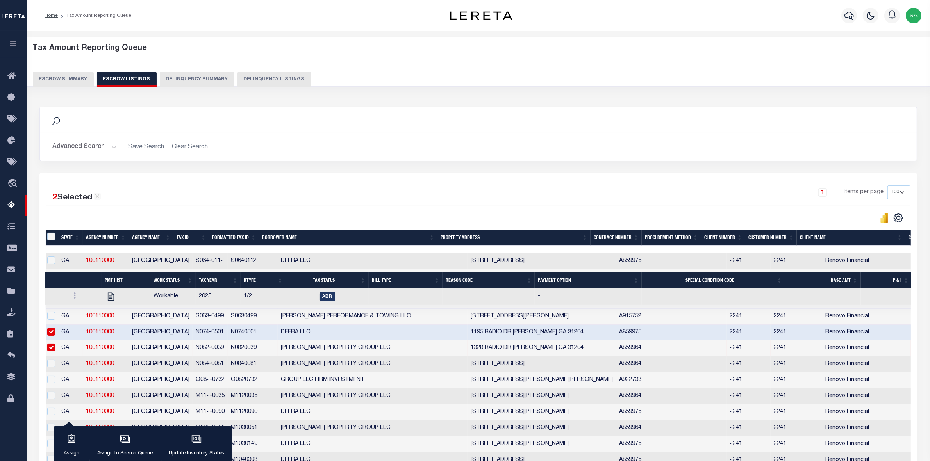
click at [104, 148] on button "Advanced Search" at bounding box center [84, 146] width 65 height 15
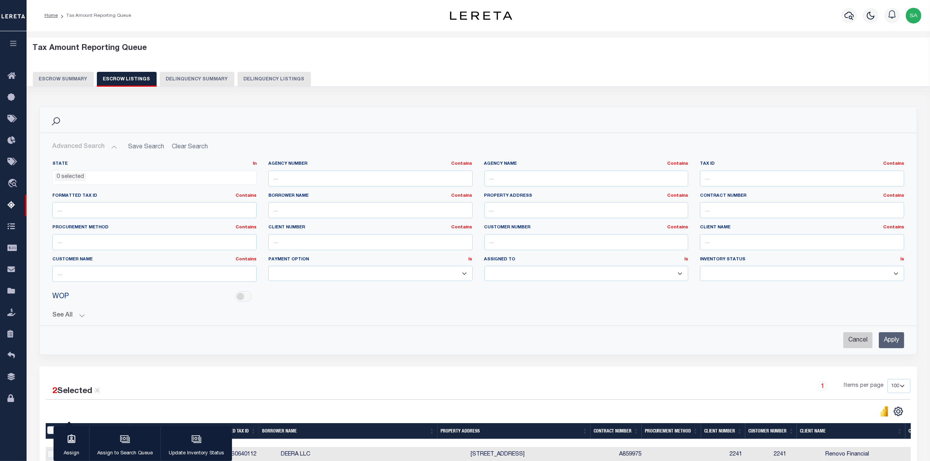
click at [863, 342] on input "Cancel" at bounding box center [857, 340] width 29 height 16
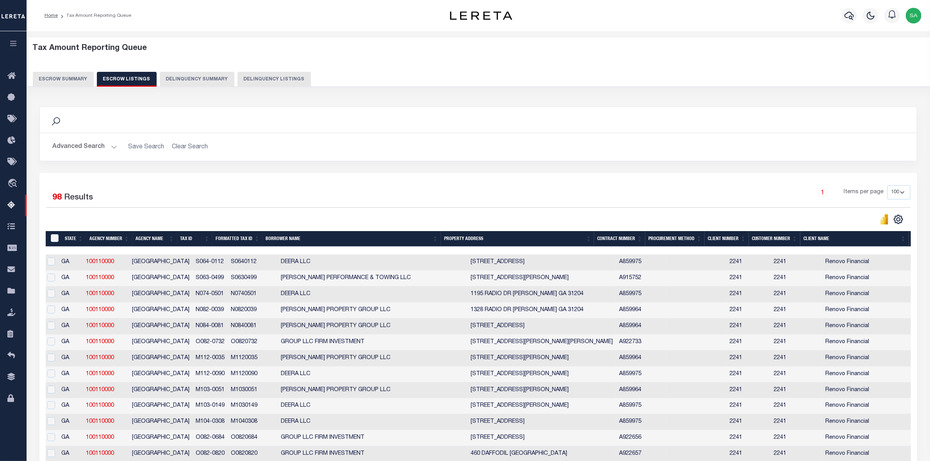
click at [71, 79] on button "Escrow Summary" at bounding box center [63, 79] width 61 height 15
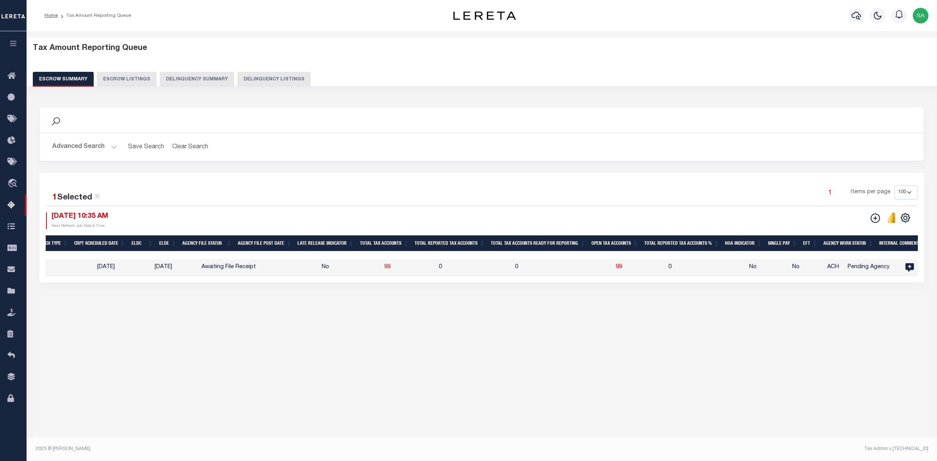
click at [114, 145] on button "Advanced Search" at bounding box center [84, 146] width 65 height 15
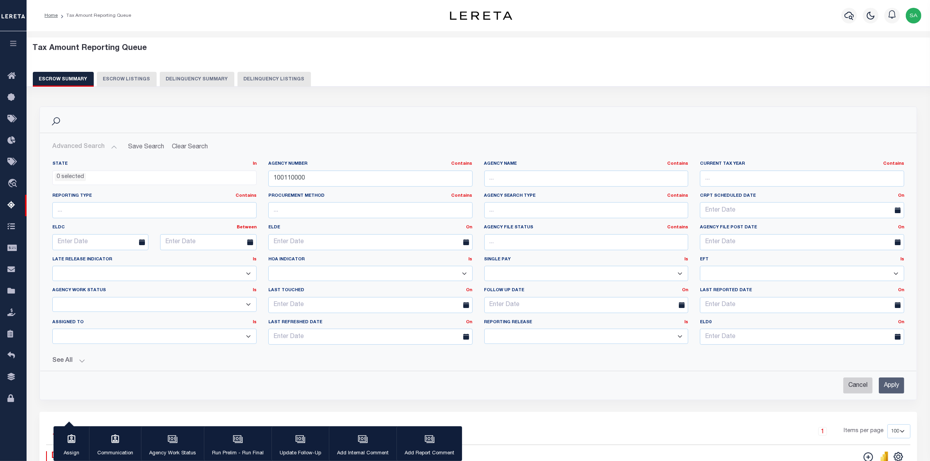
click at [867, 385] on input "Cancel" at bounding box center [857, 386] width 29 height 16
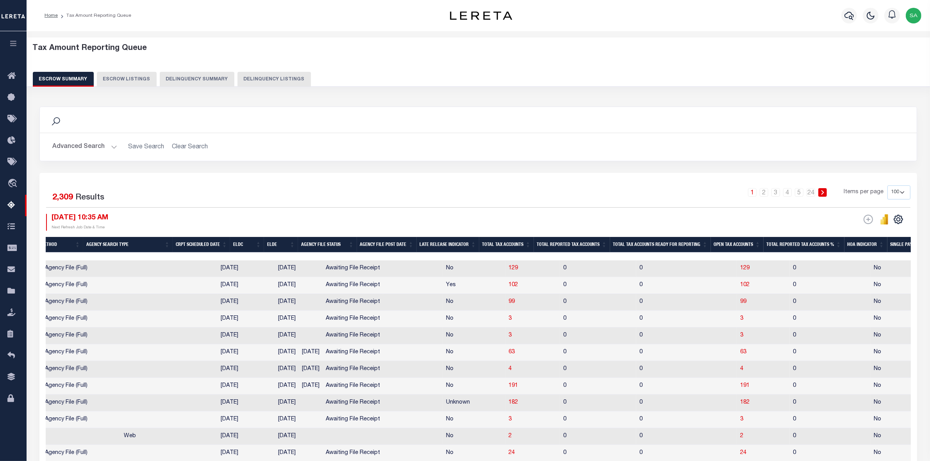
click at [102, 148] on button "Advanced Search" at bounding box center [84, 146] width 65 height 15
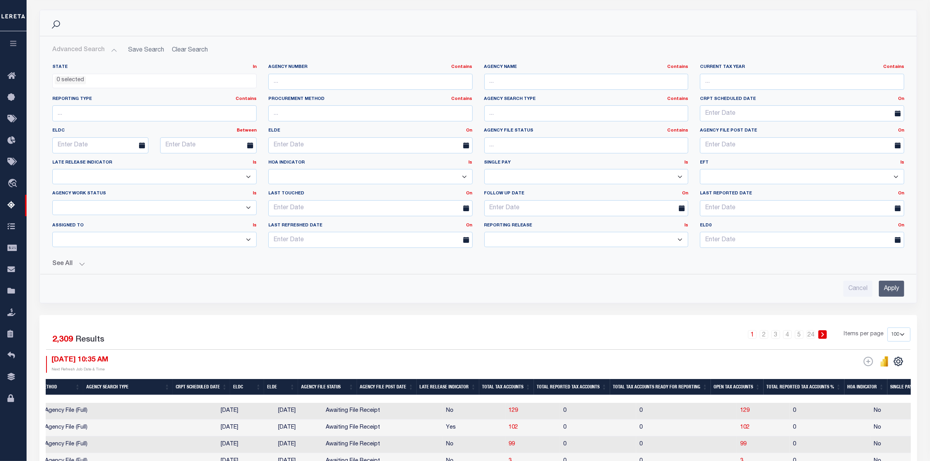
scroll to position [98, 0]
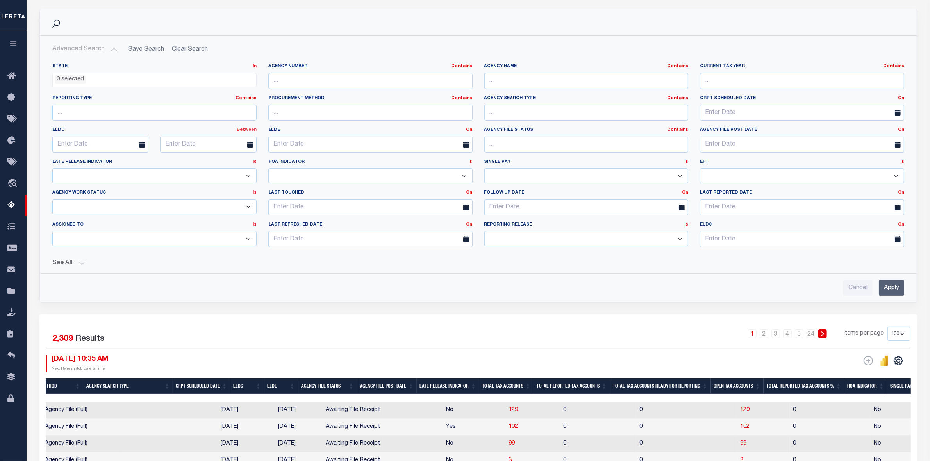
click at [244, 129] on link "Between" at bounding box center [247, 130] width 20 height 4
click at [222, 173] on link "Between" at bounding box center [225, 172] width 62 height 11
click at [142, 147] on icon at bounding box center [142, 145] width 6 height 6
click at [111, 145] on input "text" at bounding box center [100, 145] width 96 height 16
click at [148, 189] on span "1" at bounding box center [146, 189] width 15 height 15
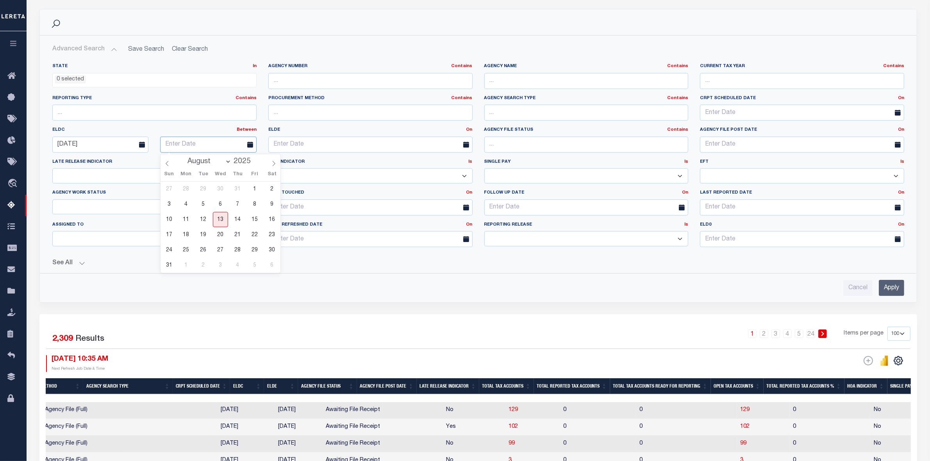
click at [198, 143] on input "text" at bounding box center [208, 145] width 96 height 16
click at [170, 267] on span "31" at bounding box center [168, 265] width 15 height 15
click at [85, 262] on button "See All" at bounding box center [478, 263] width 852 height 7
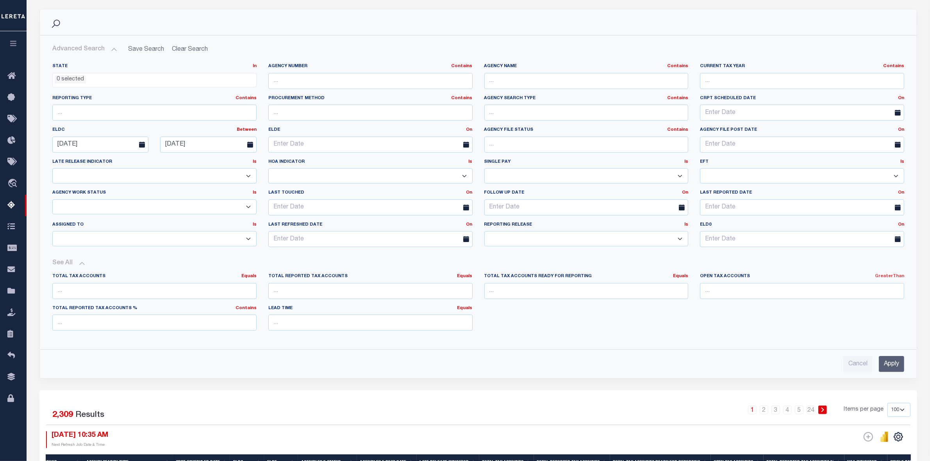
click at [897, 276] on link "GreaterThan" at bounding box center [889, 276] width 29 height 4
click at [887, 310] on link "Is Greater Than" at bounding box center [861, 308] width 86 height 11
click at [805, 292] on input "number" at bounding box center [802, 291] width 204 height 16
click at [896, 366] on input "Apply" at bounding box center [891, 364] width 25 height 16
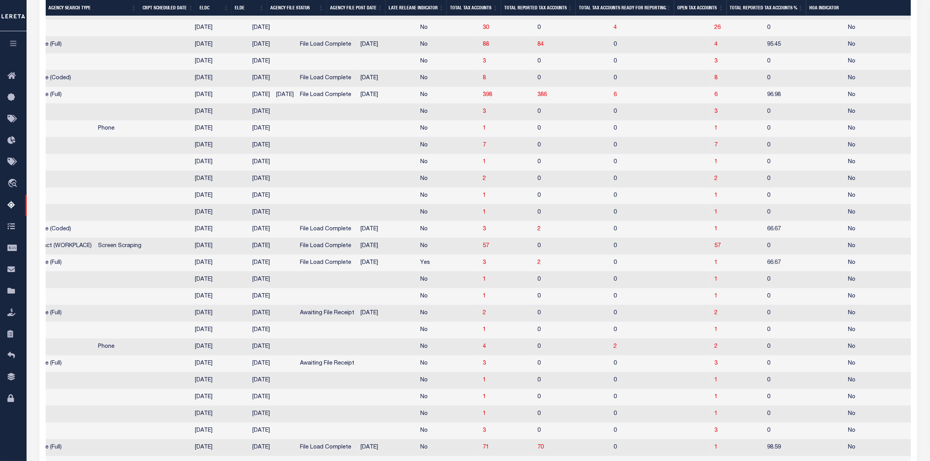
scroll to position [0, 405]
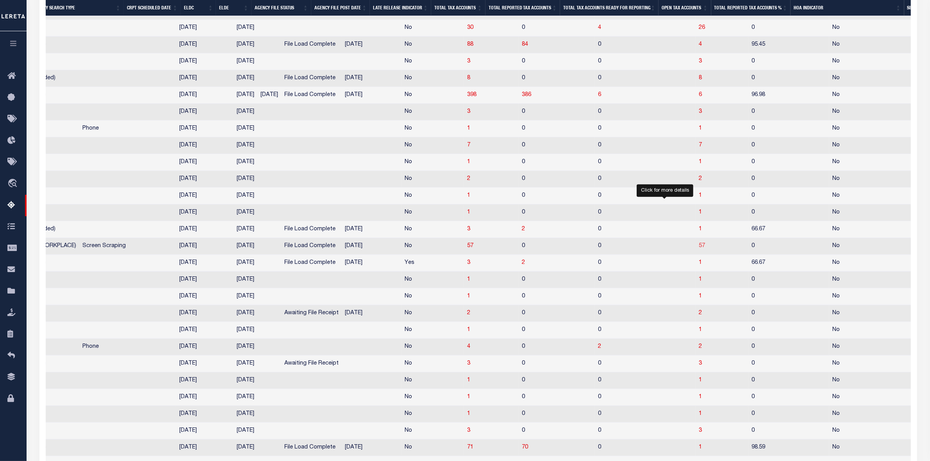
click at [699, 249] on span "57" at bounding box center [702, 245] width 6 height 5
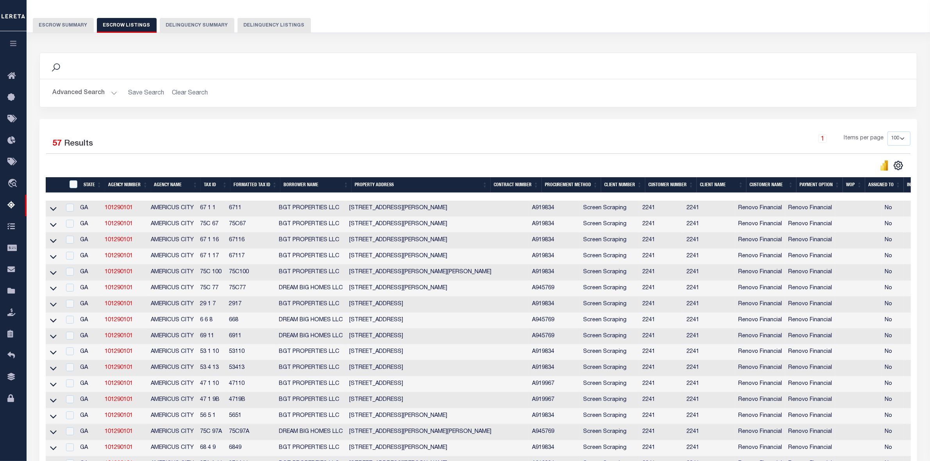
scroll to position [0, 0]
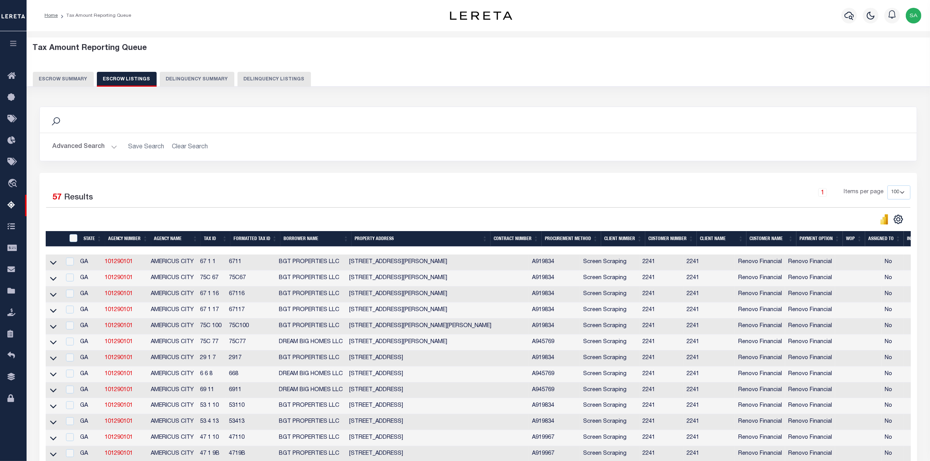
click at [61, 78] on button "Escrow Summary" at bounding box center [63, 79] width 61 height 15
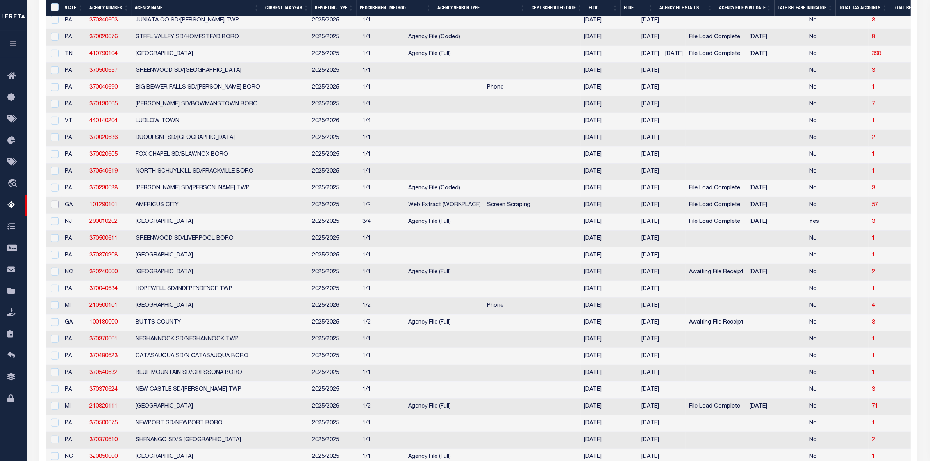
click at [54, 209] on input "checkbox" at bounding box center [55, 205] width 8 height 8
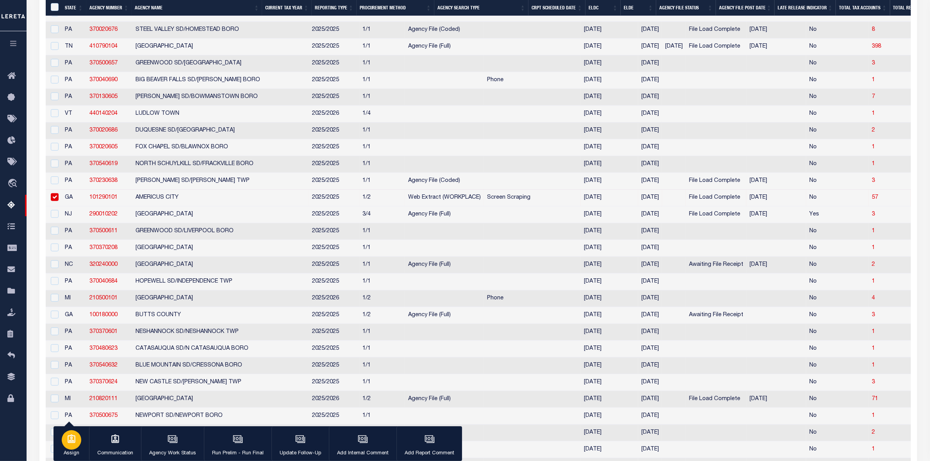
click at [68, 448] on div "button" at bounding box center [72, 440] width 20 height 20
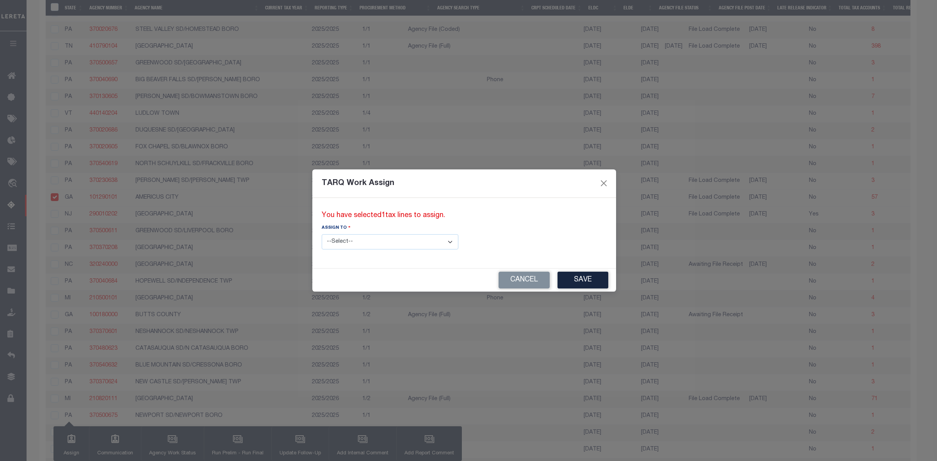
click at [411, 243] on select "--Select-- --Unassigned-- --Unassigned-- Agustin Fernandez Agustin Maturino Ahm…" at bounding box center [390, 241] width 137 height 15
click at [322, 234] on select "--Select-- --Unassigned-- --Unassigned-- Agustin Fernandez Agustin Maturino Ahm…" at bounding box center [390, 241] width 137 height 15
click at [558, 280] on button "Save" at bounding box center [583, 280] width 51 height 17
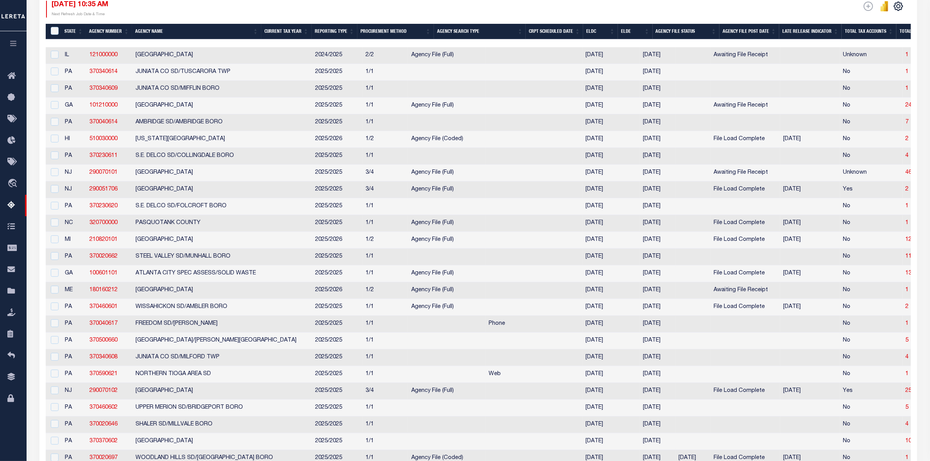
scroll to position [0, 0]
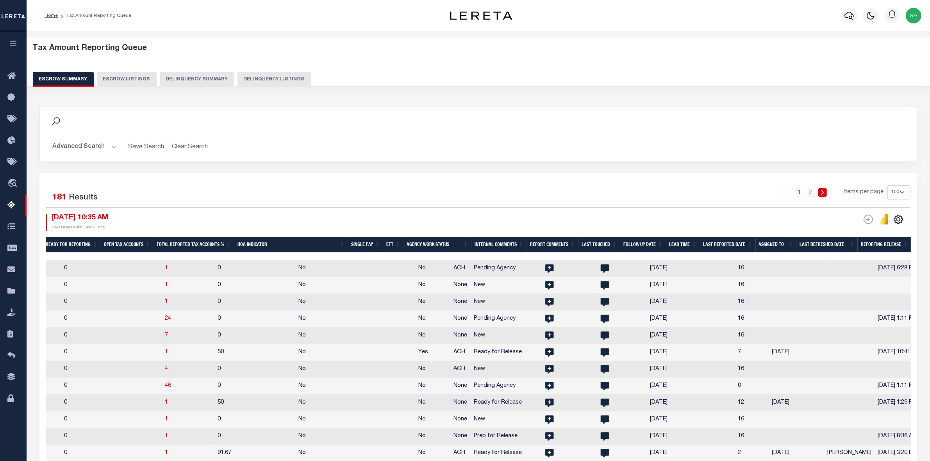
click at [774, 244] on th "Assigned To" at bounding box center [776, 245] width 41 height 16
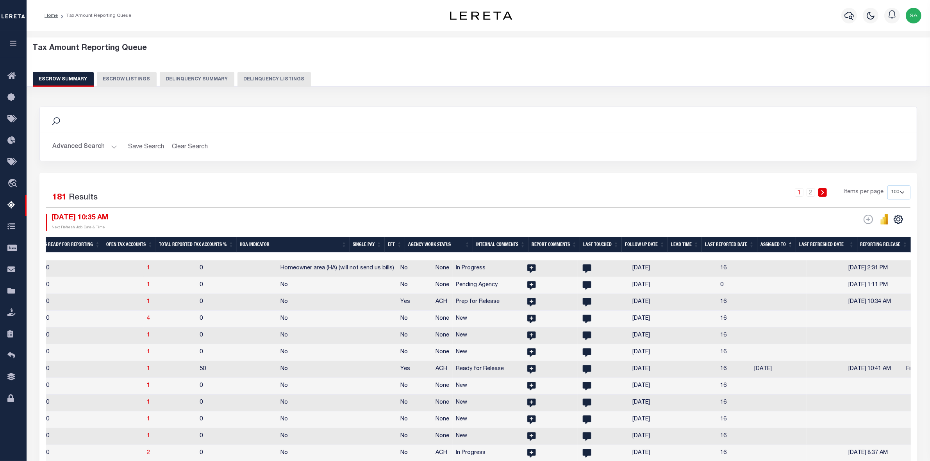
click at [774, 244] on th "Assigned To" at bounding box center [776, 245] width 39 height 16
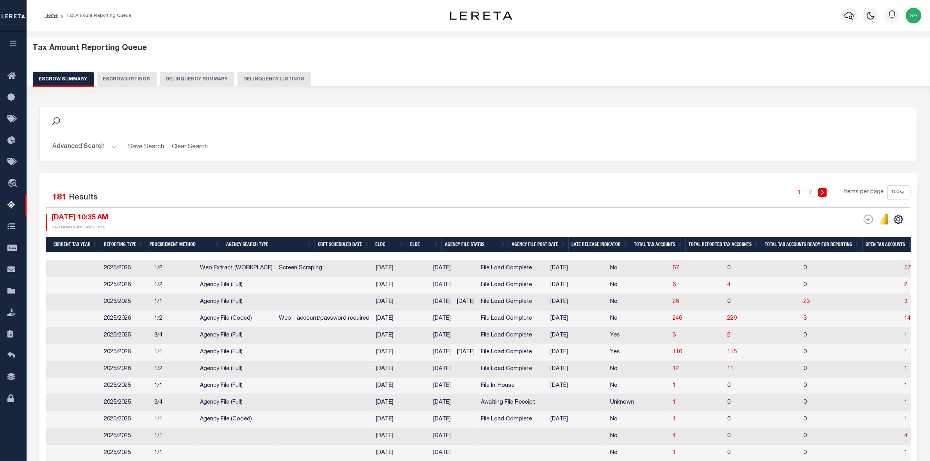
drag, startPoint x: 417, startPoint y: 272, endPoint x: 376, endPoint y: 275, distance: 41.1
click at [376, 275] on tr "GA 101290101 AMERICUS CITY 2025/2025 1/2 Web Extract (WORKPLACE) Screen Scrapin…" at bounding box center [779, 268] width 1891 height 17
copy tr "08/29/2025"
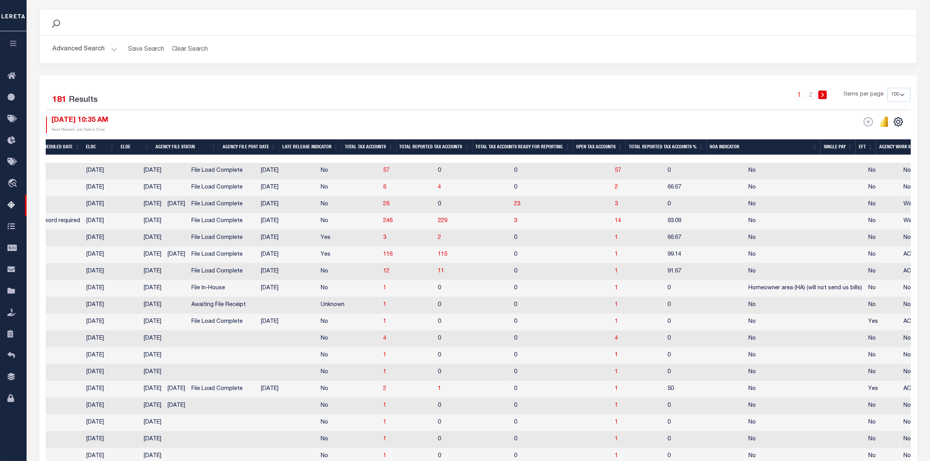
click at [695, 101] on div "1 2 Items per page 10 25 50 100 500" at bounding box center [587, 98] width 645 height 20
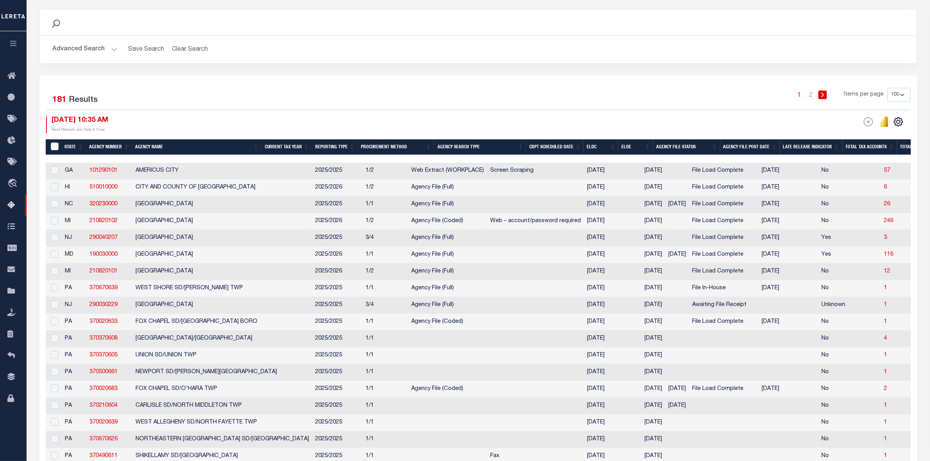
scroll to position [0, 71]
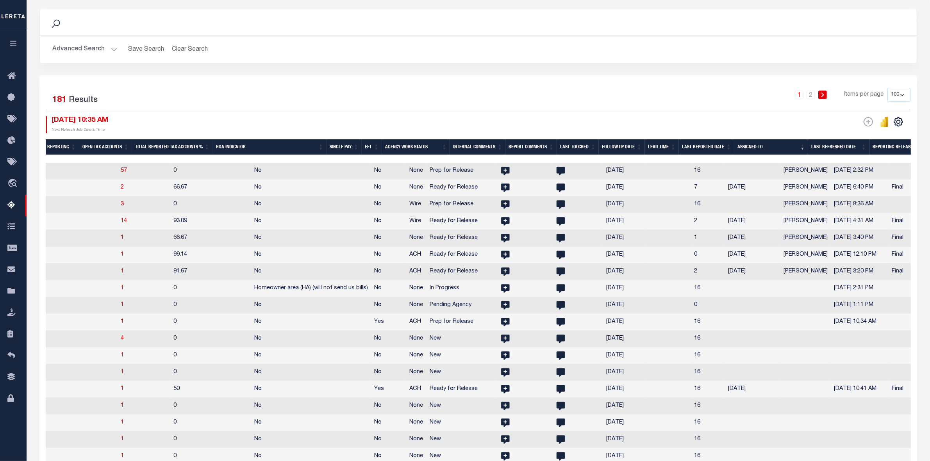
drag, startPoint x: 808, startPoint y: 173, endPoint x: 731, endPoint y: 175, distance: 76.2
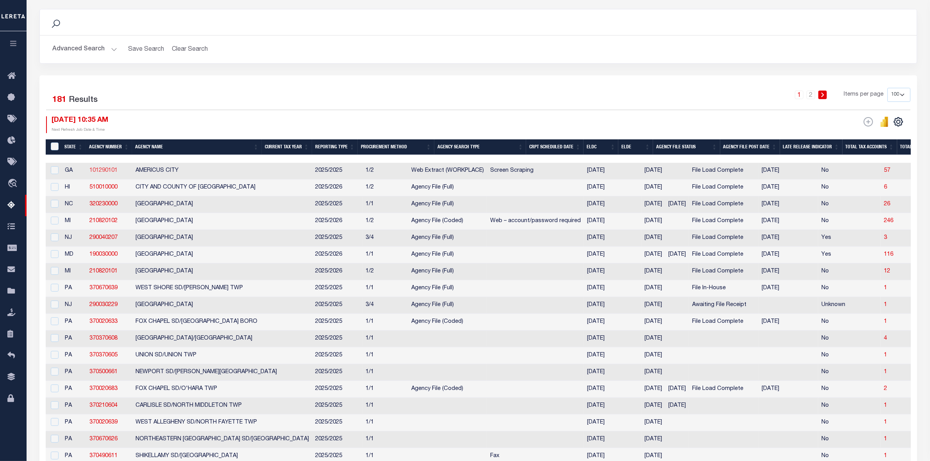
click at [111, 172] on link "101290101" at bounding box center [103, 170] width 28 height 5
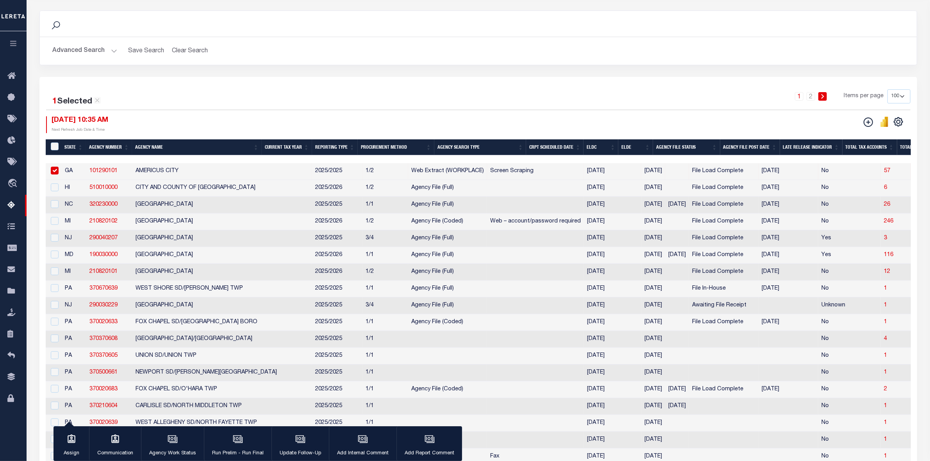
click at [53, 172] on input "checkbox" at bounding box center [55, 171] width 8 height 8
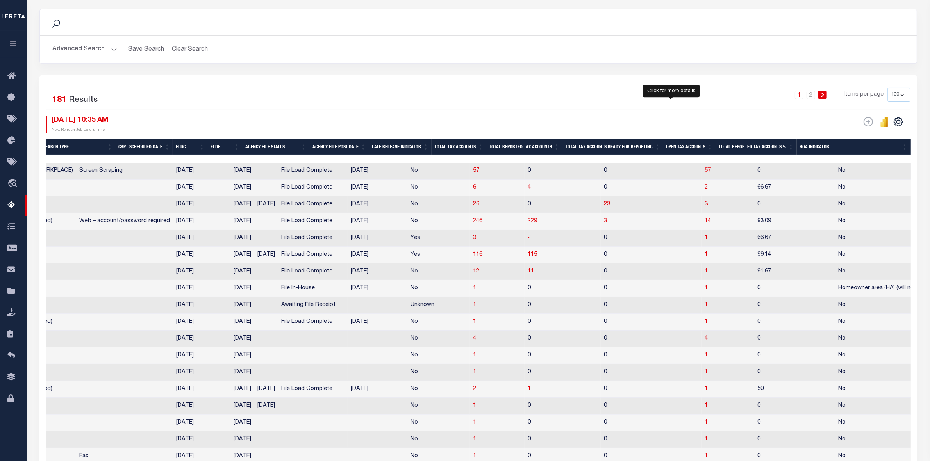
click at [704, 173] on span "57" at bounding box center [707, 170] width 6 height 5
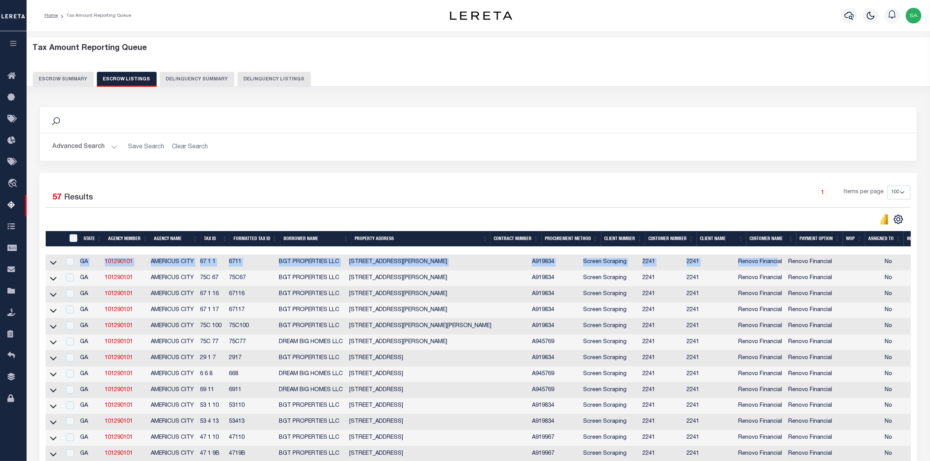
drag, startPoint x: 598, startPoint y: 251, endPoint x: 739, endPoint y: 265, distance: 141.2
click at [739, 250] on div at bounding box center [503, 251] width 914 height 8
click at [53, 265] on icon at bounding box center [53, 263] width 7 height 4
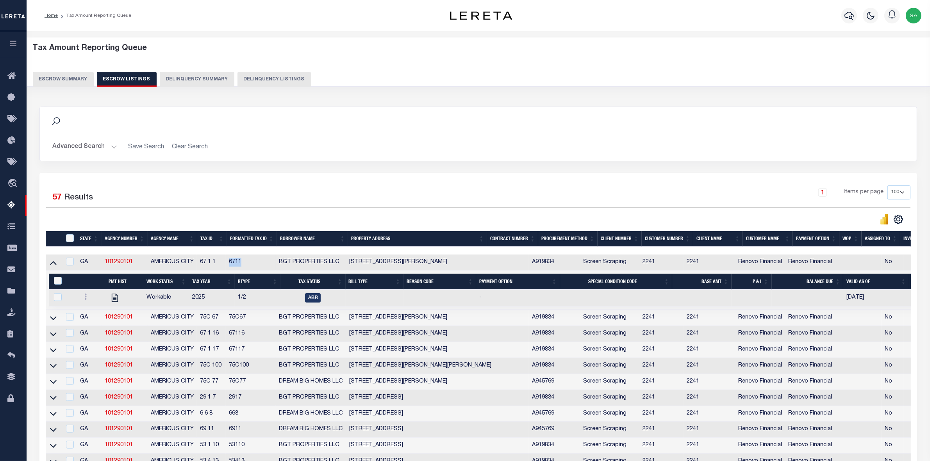
drag, startPoint x: 252, startPoint y: 266, endPoint x: 237, endPoint y: 267, distance: 15.6
click at [237, 267] on td "6711" at bounding box center [251, 263] width 50 height 16
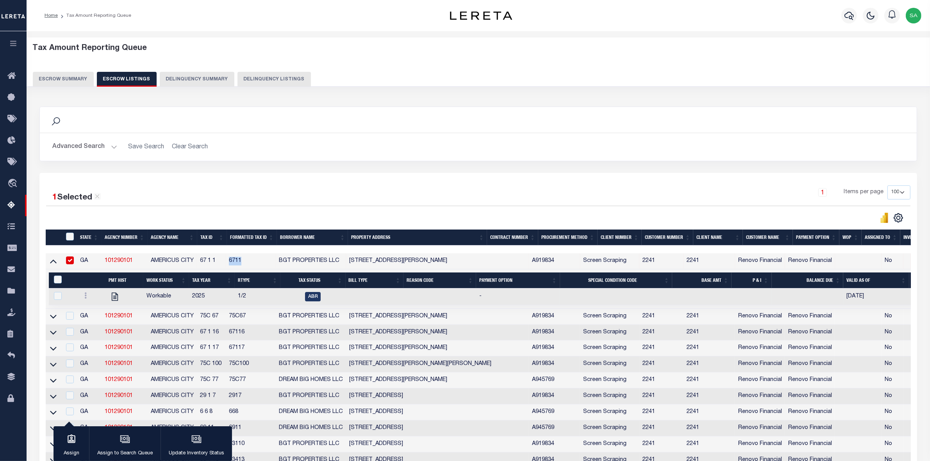
copy td "6711"
click at [87, 300] on link at bounding box center [85, 297] width 9 height 6
click at [92, 326] on img "" at bounding box center [95, 321] width 8 height 8
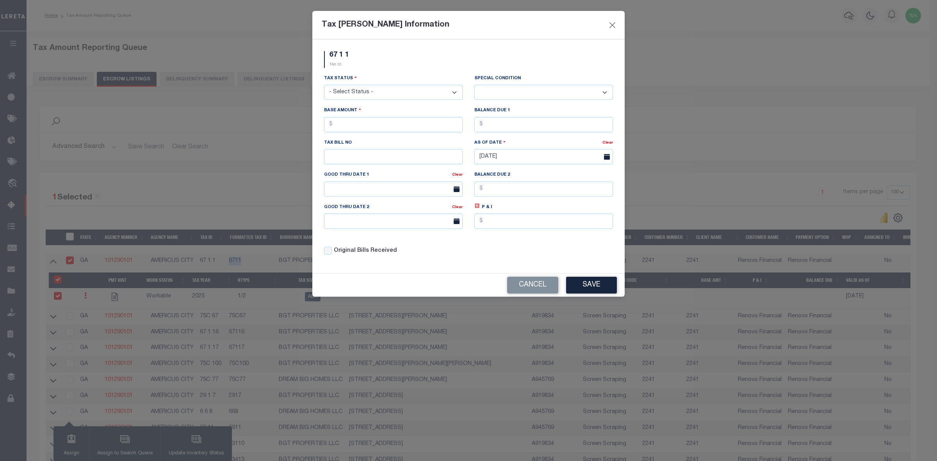
click at [399, 94] on select "- Select Status - Open Due/Unpaid Paid Incomplete No Tax Due Internal Refund Pr…" at bounding box center [393, 92] width 139 height 15
click at [324, 86] on select "- Select Status - Open Due/Unpaid Paid Incomplete No Tax Due Internal Refund Pr…" at bounding box center [393, 92] width 139 height 15
click at [516, 96] on select "-- Select Special Condition -- 3RD PARTY TAX LIEN AGENCY TAX LIEN (A.K.A Inside…" at bounding box center [543, 92] width 139 height 15
click at [551, 71] on div "67 1 1 TAX ID" at bounding box center [468, 62] width 301 height 23
click at [410, 127] on input "text" at bounding box center [393, 124] width 139 height 15
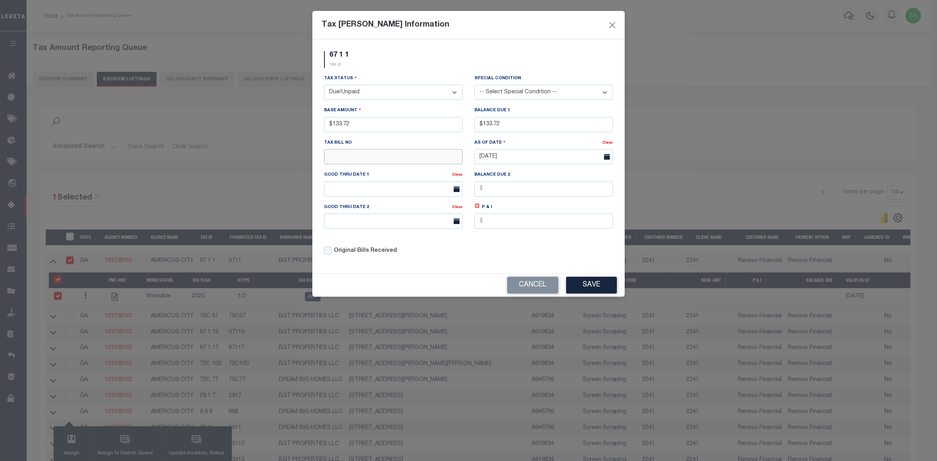
click at [374, 156] on input "text" at bounding box center [393, 156] width 139 height 15
click at [594, 293] on button "Save" at bounding box center [591, 285] width 51 height 17
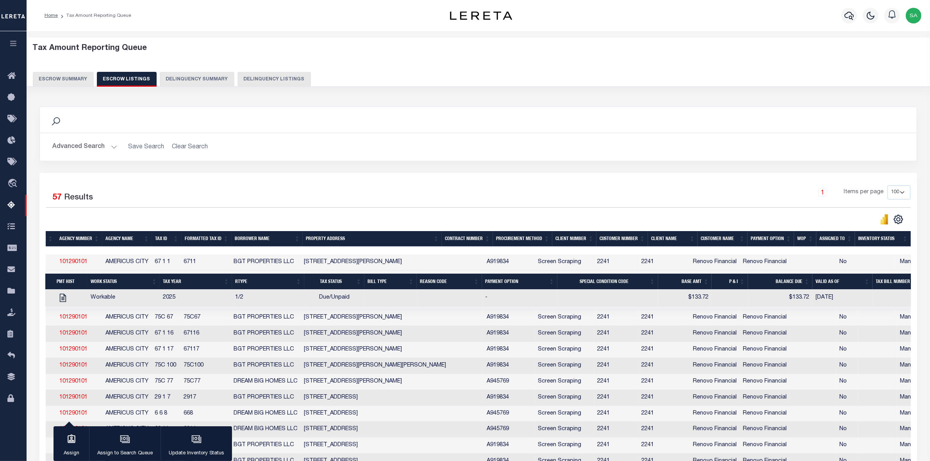
scroll to position [0, 0]
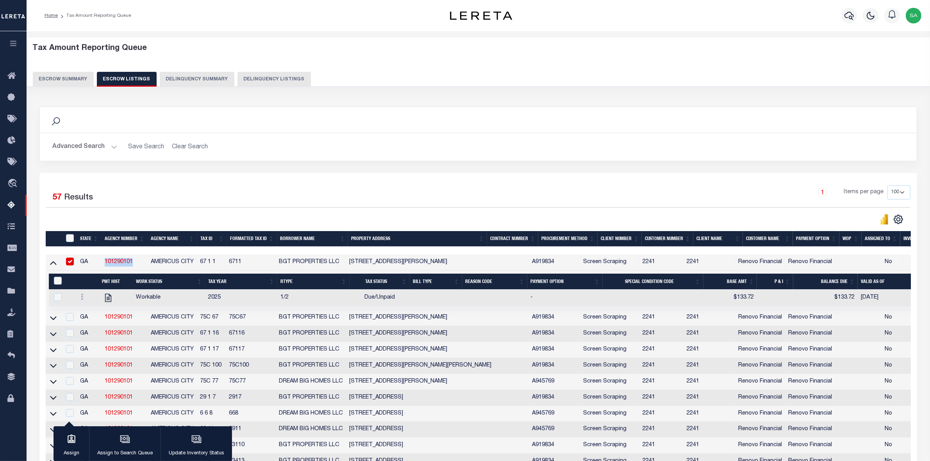
drag, startPoint x: 135, startPoint y: 264, endPoint x: 151, endPoint y: 301, distance: 40.6
click at [104, 266] on td "101290101" at bounding box center [125, 263] width 46 height 16
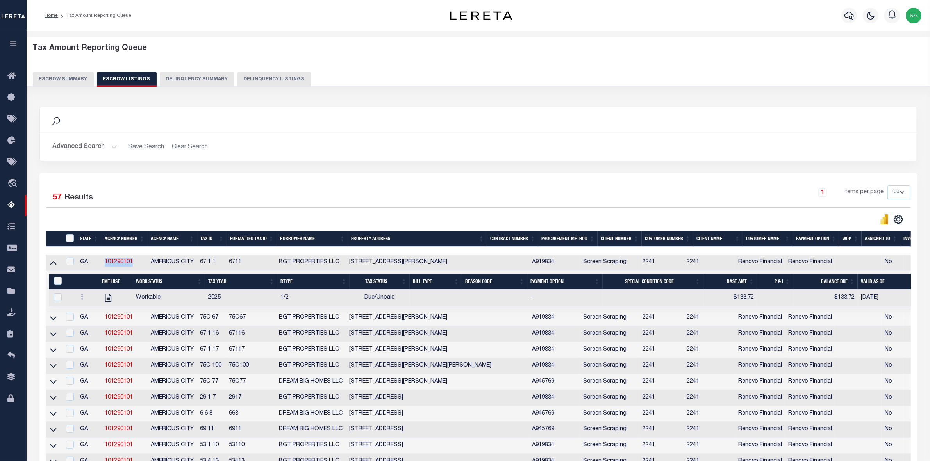
copy link "101290101"
drag, startPoint x: 196, startPoint y: 264, endPoint x: 151, endPoint y: 262, distance: 44.6
click at [151, 262] on td "AMERICUS CITY" at bounding box center [172, 263] width 49 height 16
copy td "AMERICUS CITY"
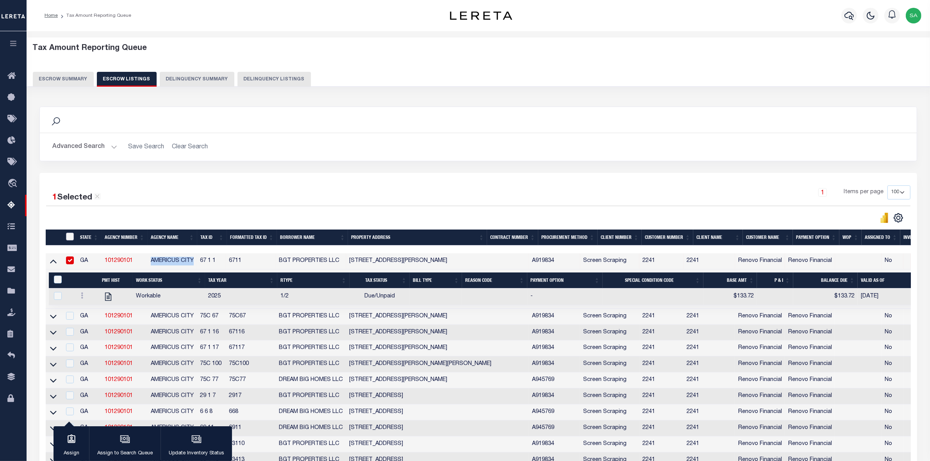
click at [72, 235] on input "ID" at bounding box center [70, 237] width 8 height 8
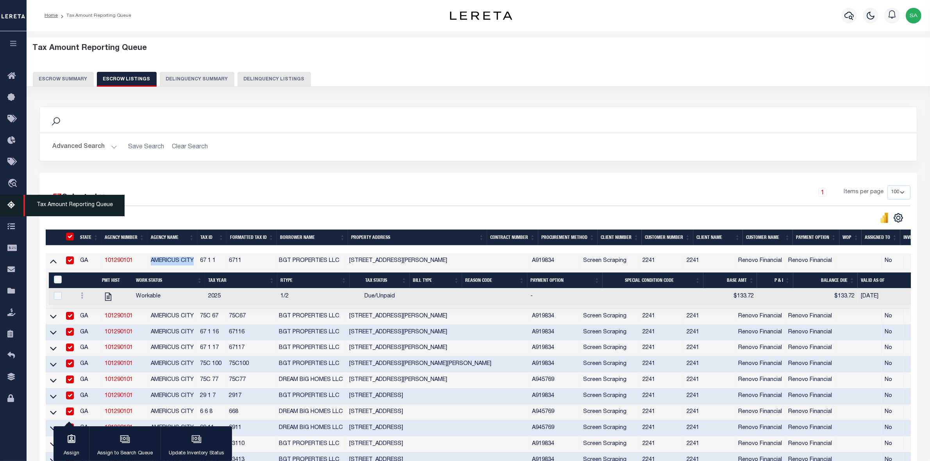
click at [87, 208] on span "Tax Amount Reporting Queue" at bounding box center [73, 205] width 101 height 21
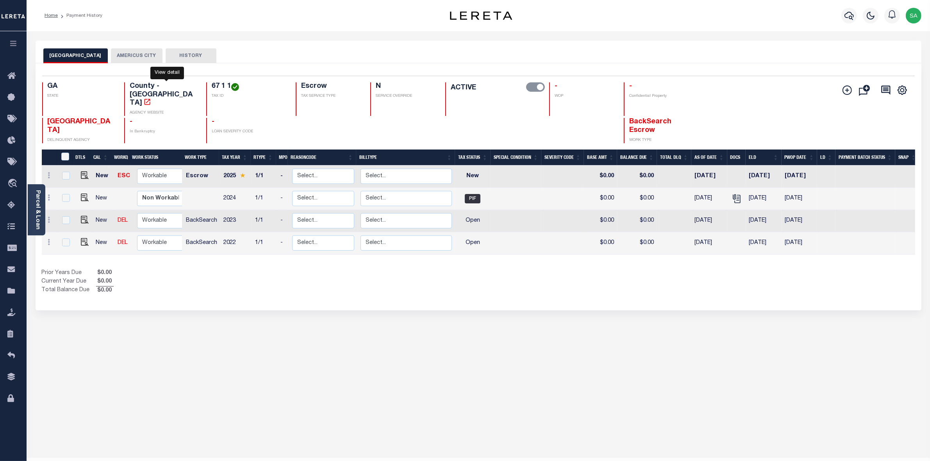
click at [150, 99] on icon "" at bounding box center [147, 102] width 6 height 6
click at [121, 55] on button "AMERICUS CITY" at bounding box center [137, 55] width 52 height 15
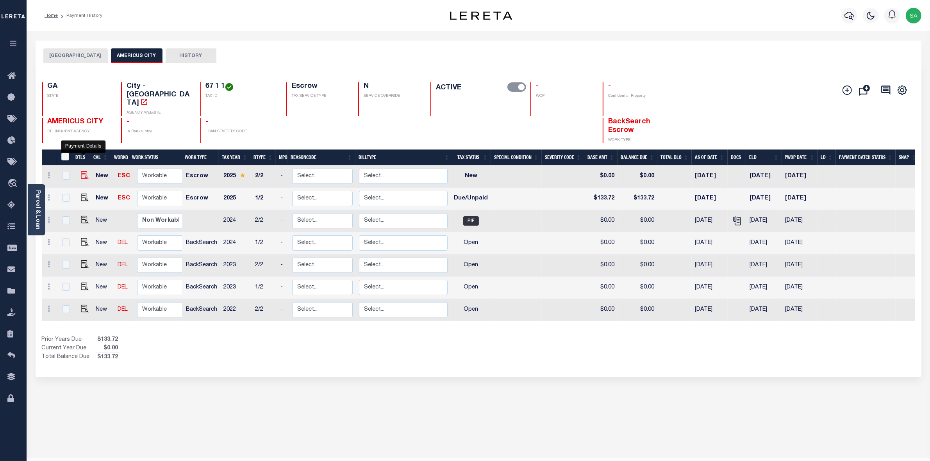
click at [83, 171] on img "" at bounding box center [85, 175] width 8 height 8
checkbox input "true"
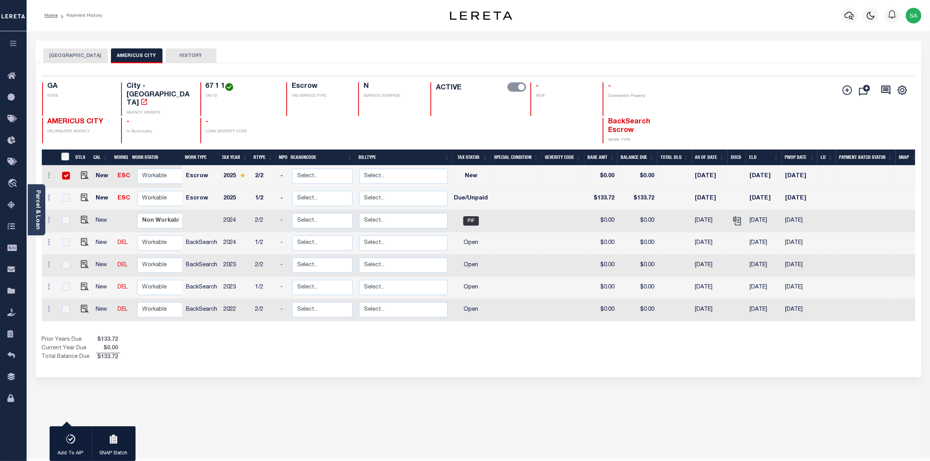
click at [62, 172] on input "checkbox" at bounding box center [66, 176] width 8 height 8
checkbox input "false"
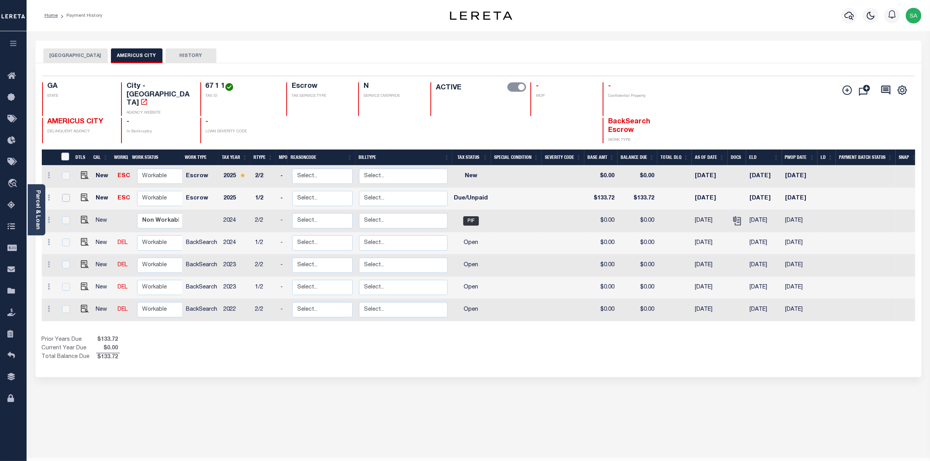
click at [64, 194] on input "checkbox" at bounding box center [66, 198] width 8 height 8
checkbox input "true"
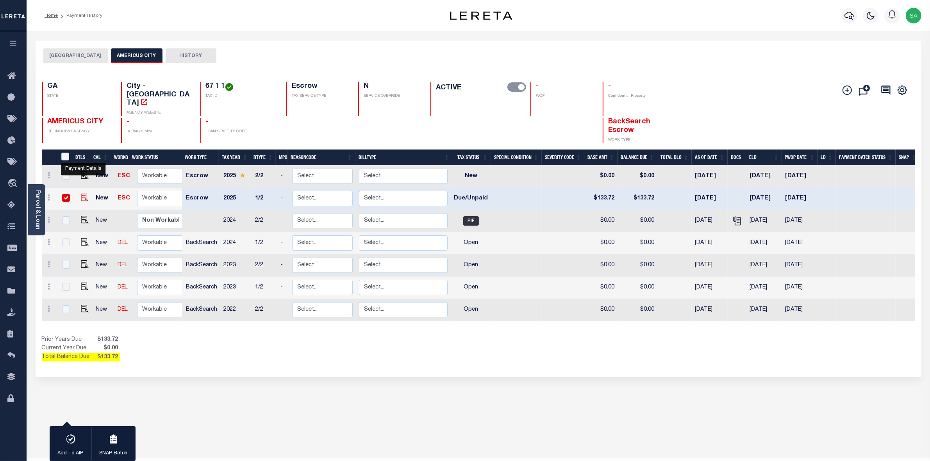
click at [84, 194] on img "" at bounding box center [85, 198] width 8 height 8
checkbox input "false"
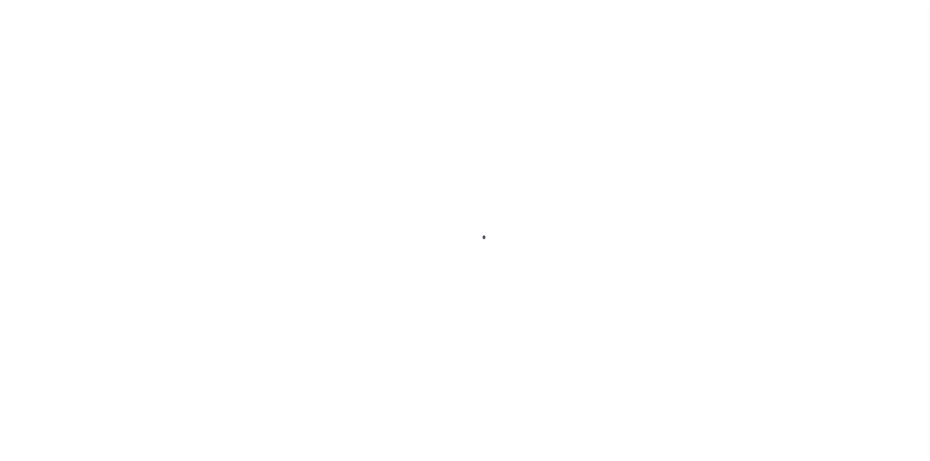
checkbox input "false"
type input "[DATE]"
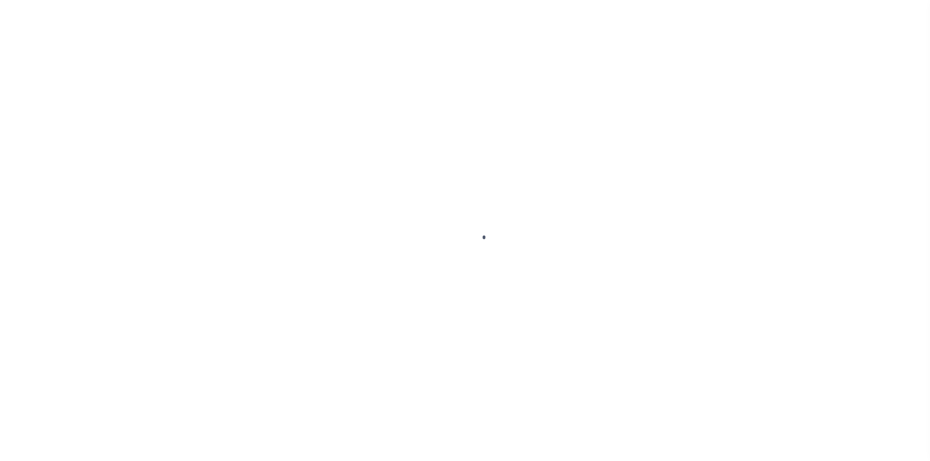
select select "NW2"
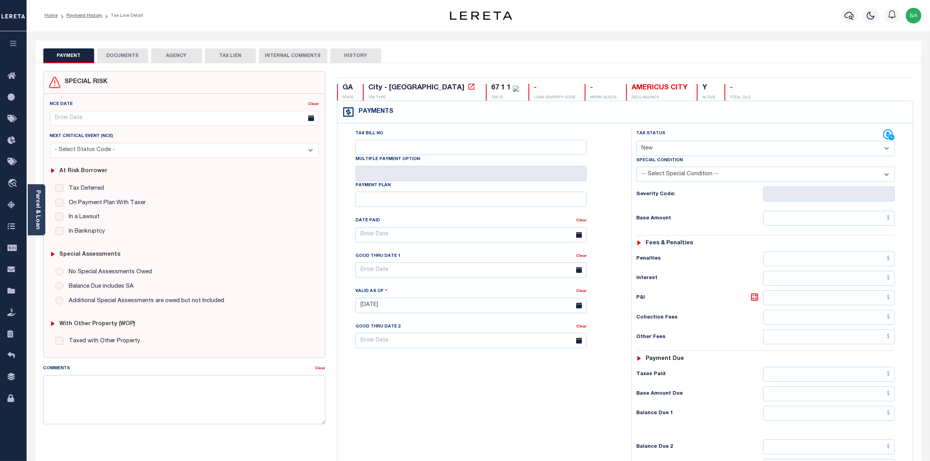
click at [123, 53] on button "DOCUMENTS" at bounding box center [122, 55] width 51 height 15
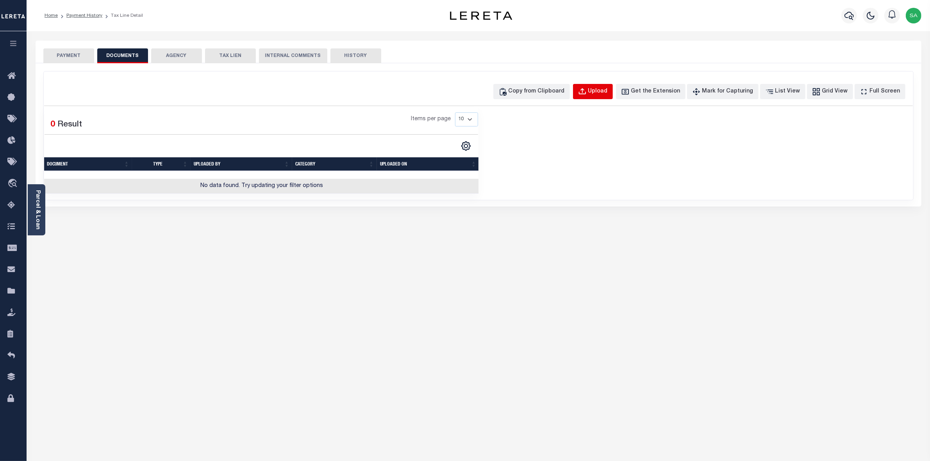
click at [608, 91] on div "Upload" at bounding box center [598, 91] width 20 height 9
select select "POP"
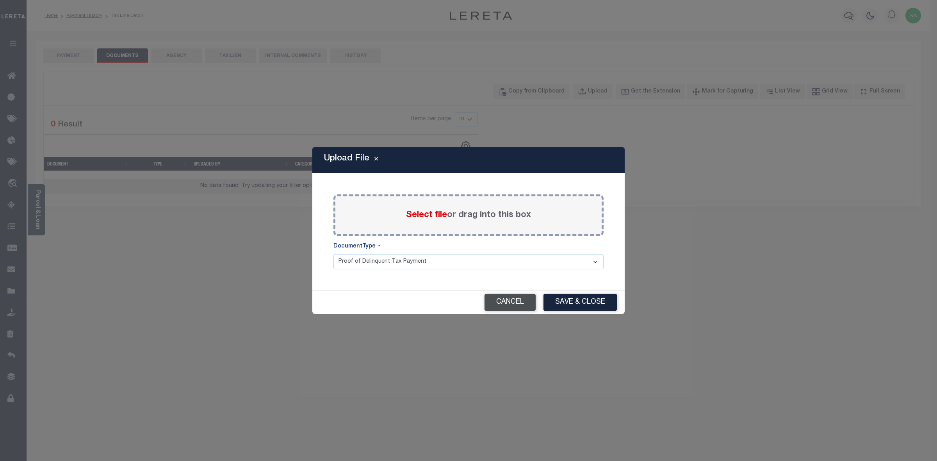
click at [518, 303] on button "Cancel" at bounding box center [510, 302] width 51 height 17
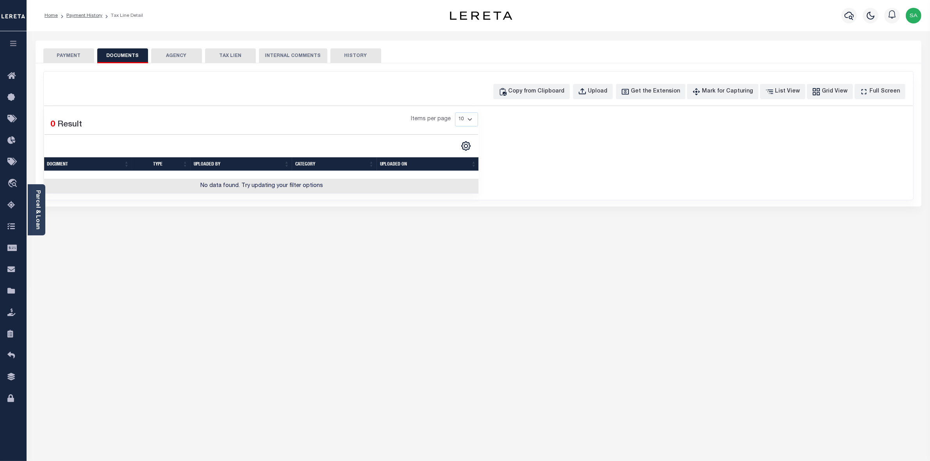
click at [70, 56] on button "PAYMENT" at bounding box center [68, 55] width 51 height 15
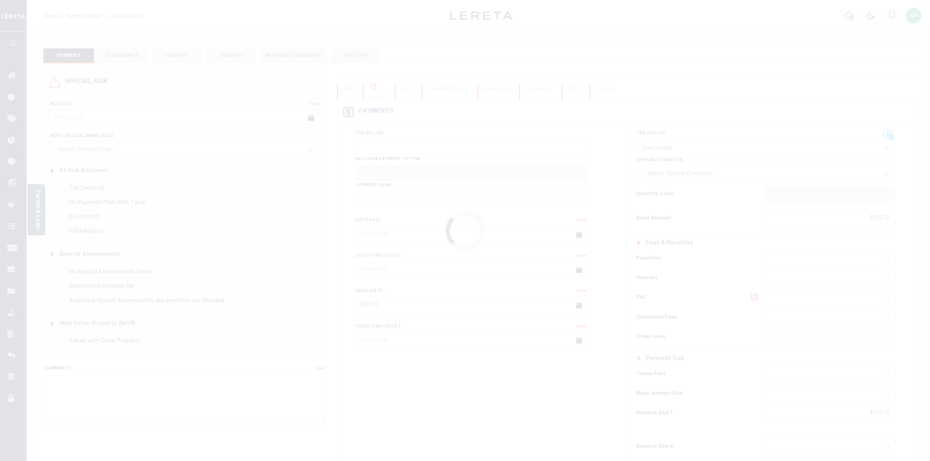
select select "DUE"
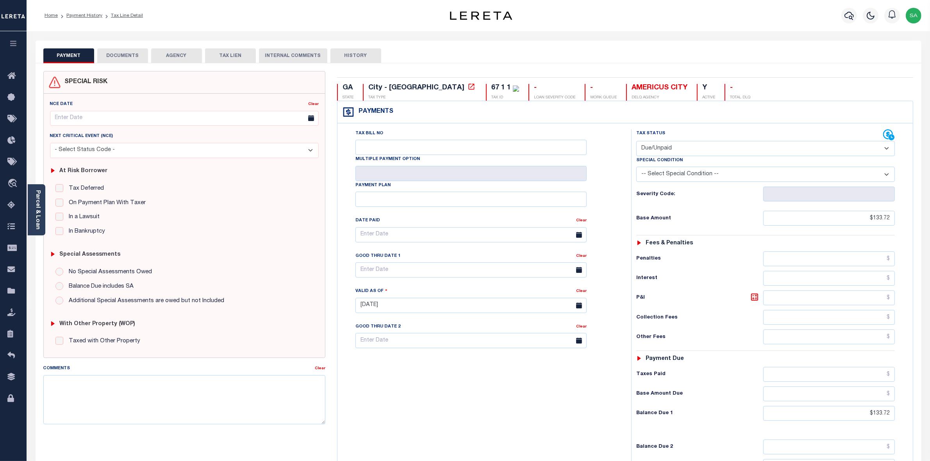
click at [128, 57] on button "DOCUMENTS" at bounding box center [122, 55] width 51 height 15
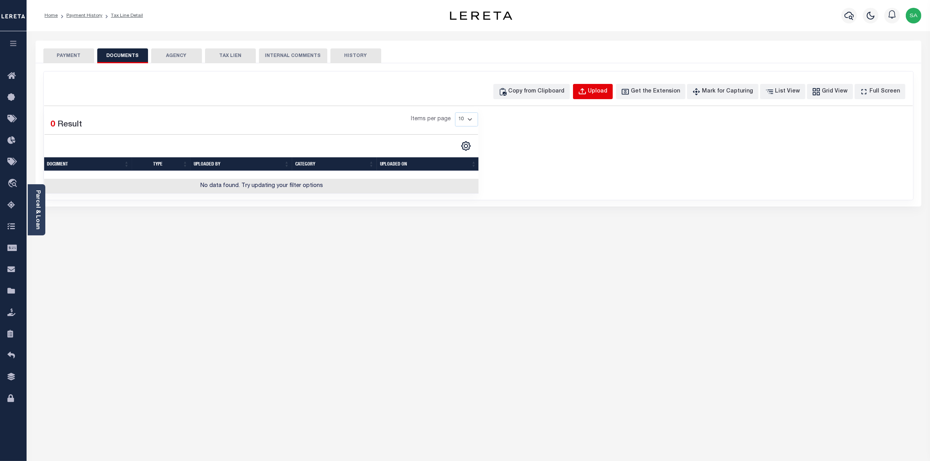
click at [608, 92] on div "Upload" at bounding box center [598, 91] width 20 height 9
select select "POP"
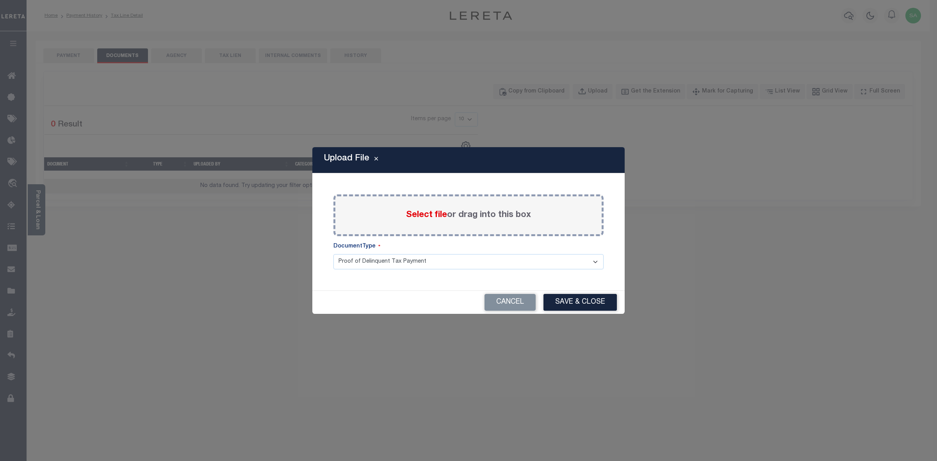
click at [445, 219] on span "Select file" at bounding box center [426, 215] width 41 height 9
click at [0, 0] on input "Select file or drag into this box" at bounding box center [0, 0] width 0 height 0
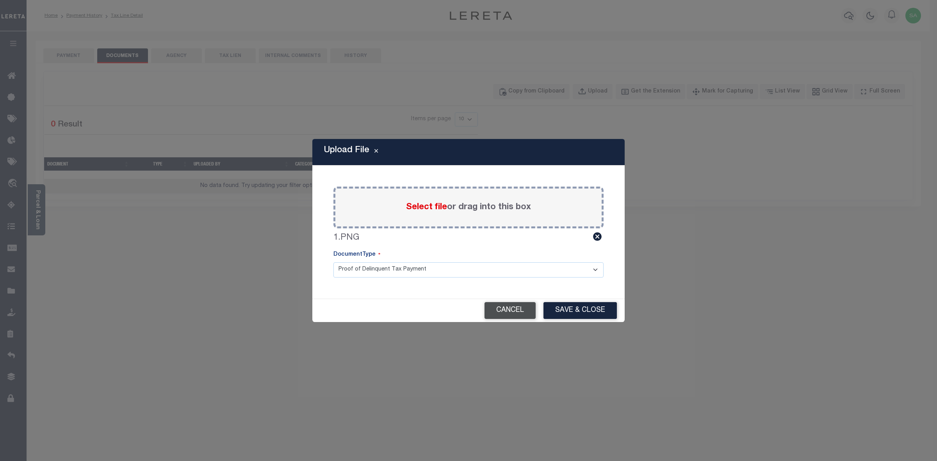
click at [503, 312] on button "Cancel" at bounding box center [510, 310] width 51 height 17
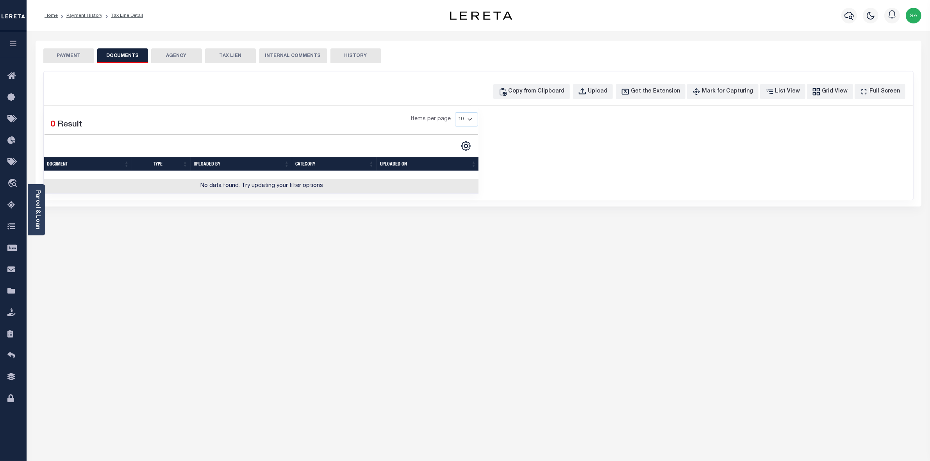
click at [71, 54] on button "PAYMENT" at bounding box center [68, 55] width 51 height 15
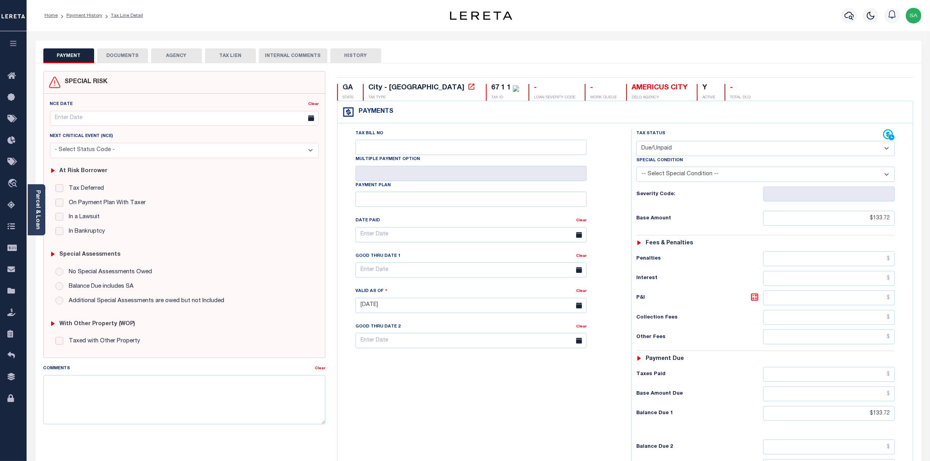
click at [126, 50] on button "DOCUMENTS" at bounding box center [122, 55] width 51 height 15
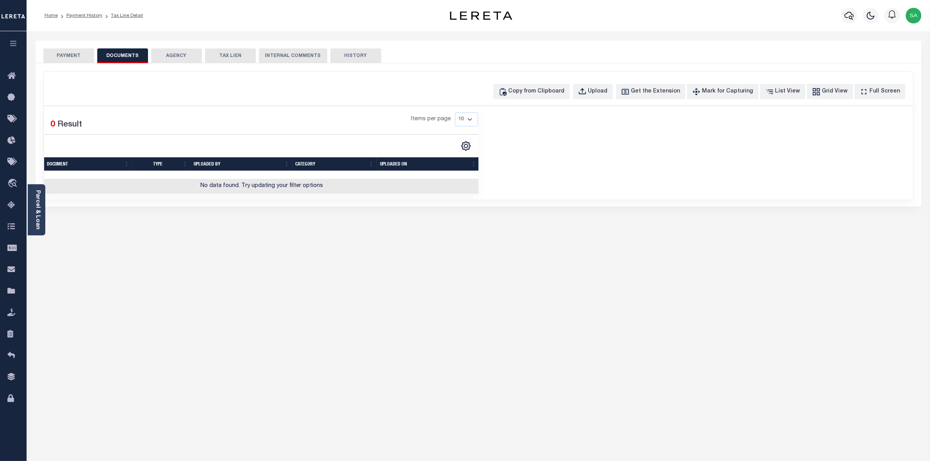
click at [82, 54] on button "PAYMENT" at bounding box center [68, 55] width 51 height 15
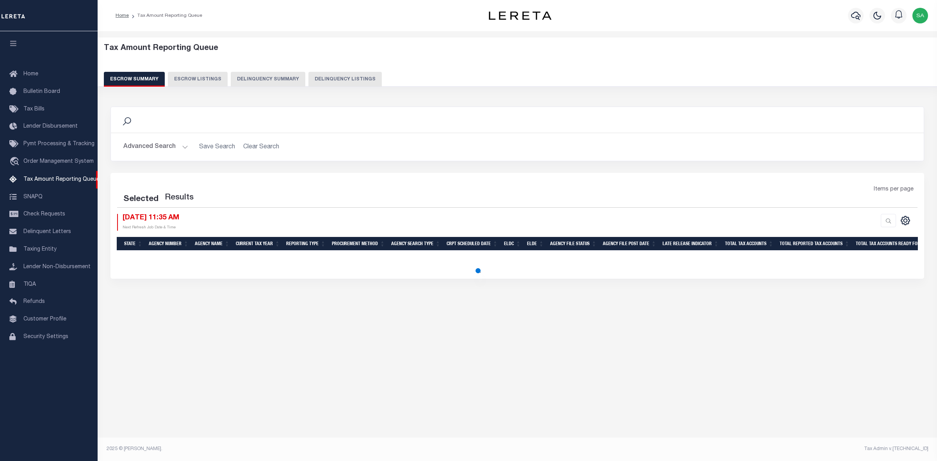
select select "100"
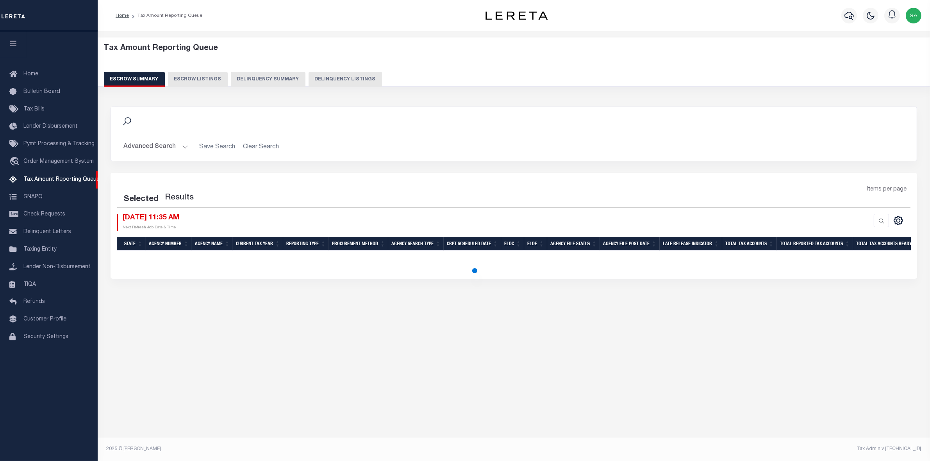
select select "100"
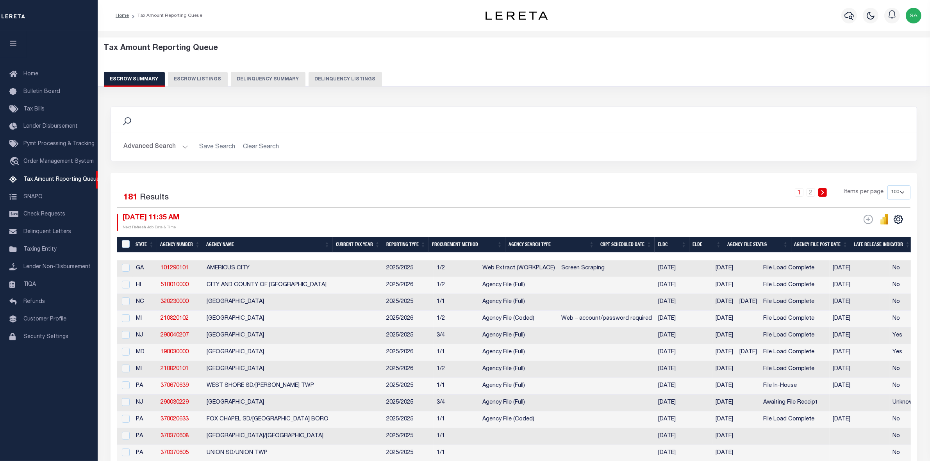
click at [170, 143] on button "Advanced Search" at bounding box center [155, 146] width 65 height 15
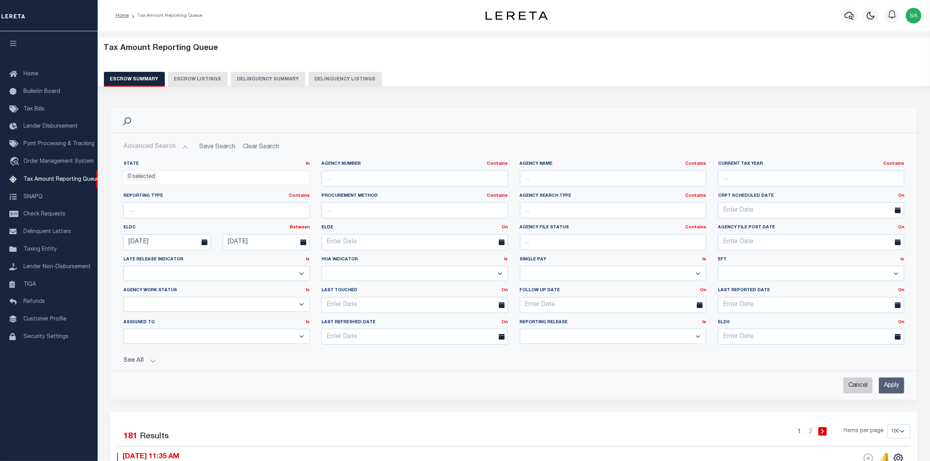
click at [843, 386] on input "Cancel" at bounding box center [857, 386] width 29 height 16
checkbox input "true"
select select
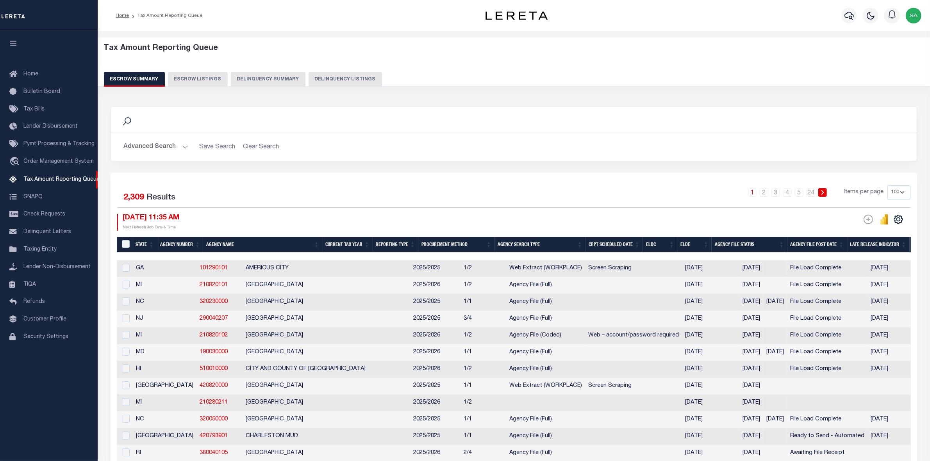
click at [184, 148] on button "Advanced Search" at bounding box center [155, 146] width 65 height 15
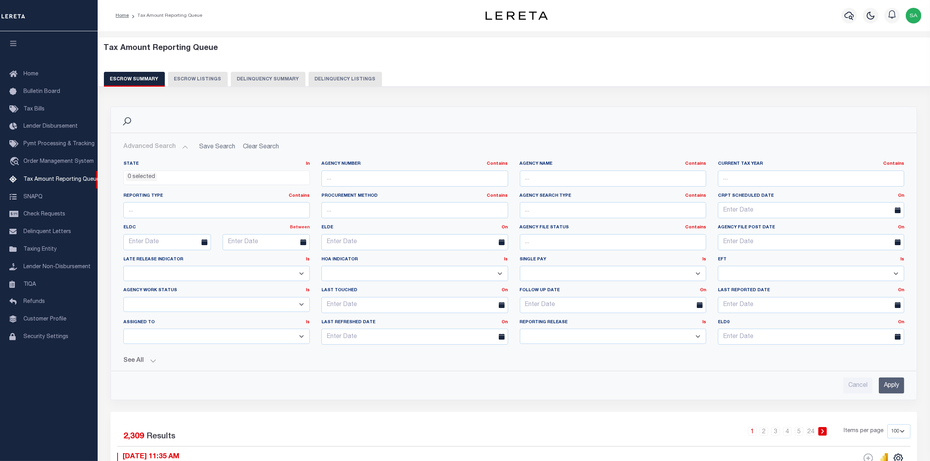
click at [294, 230] on link "Between" at bounding box center [300, 227] width 20 height 4
click at [272, 239] on link "On" at bounding box center [279, 237] width 62 height 11
click at [307, 230] on link "On" at bounding box center [306, 227] width 6 height 4
click at [273, 268] on link "Between" at bounding box center [279, 270] width 62 height 11
click at [176, 245] on input "text" at bounding box center [166, 242] width 87 height 16
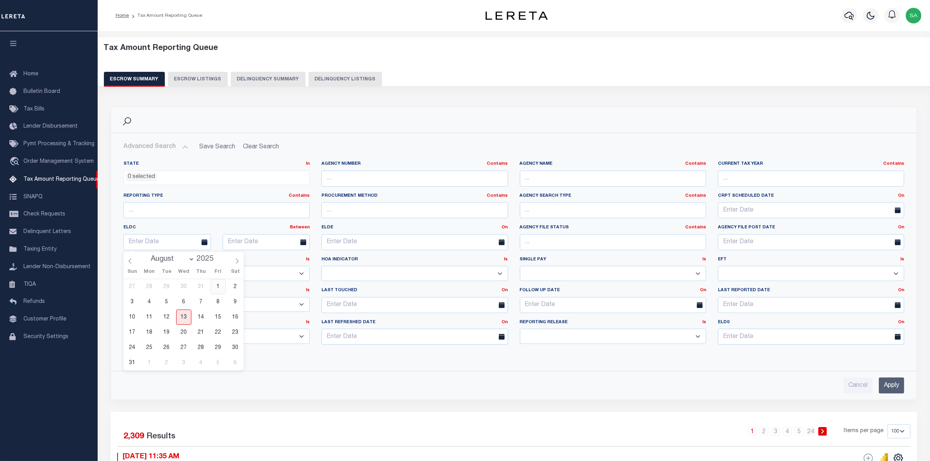
click at [218, 287] on span "1" at bounding box center [217, 286] width 15 height 15
type input "08-01-2025"
click at [245, 242] on input "text" at bounding box center [266, 242] width 87 height 16
click at [226, 362] on span "31" at bounding box center [230, 362] width 15 height 15
type input "08-31-2025"
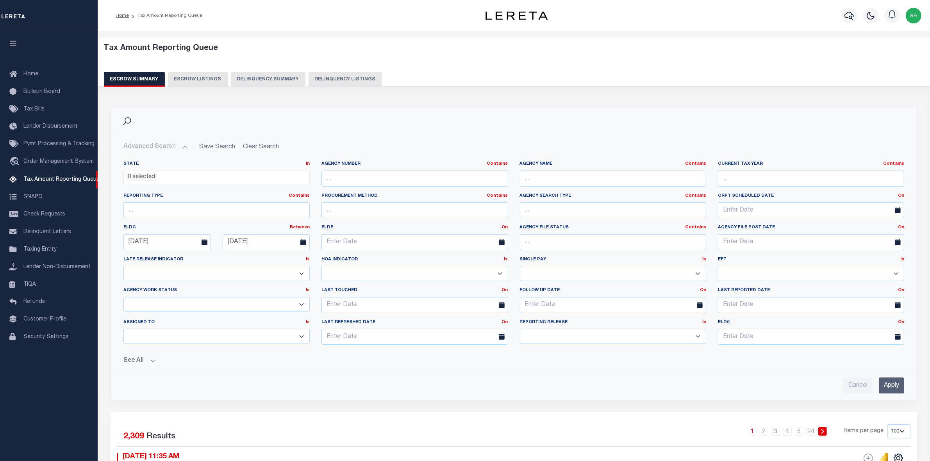
click at [143, 364] on button "See All" at bounding box center [513, 360] width 781 height 7
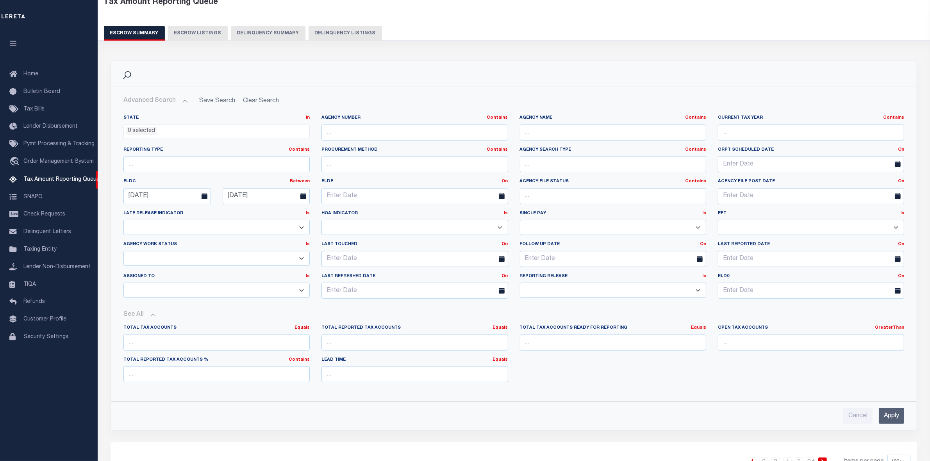
scroll to position [49, 0]
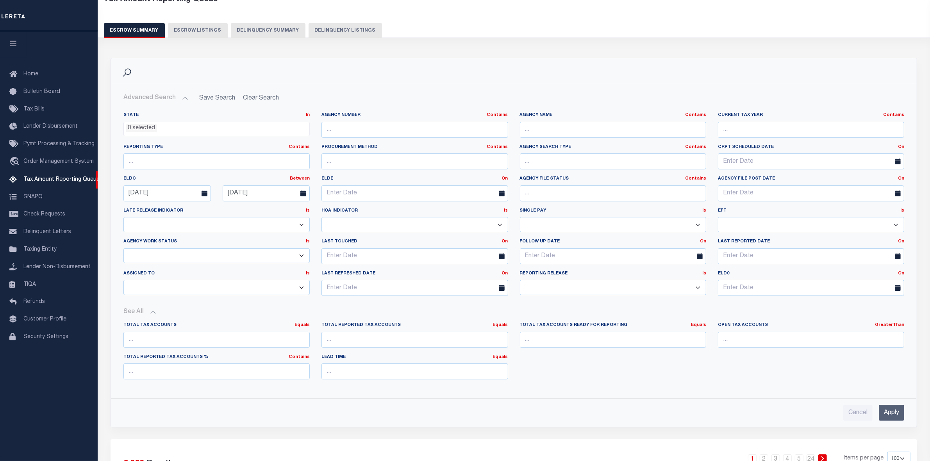
click at [895, 329] on div "GreaterThan Equals Is Not Equal To Is Greater Than Is Less Than" at bounding box center [889, 325] width 29 height 7
click at [895, 327] on link "GreaterThan" at bounding box center [889, 325] width 29 height 4
click at [877, 333] on link "Equals" at bounding box center [861, 334] width 86 height 11
click at [900, 326] on link "Equals" at bounding box center [896, 325] width 15 height 4
click at [892, 354] on link "Is Greater Than" at bounding box center [861, 356] width 86 height 11
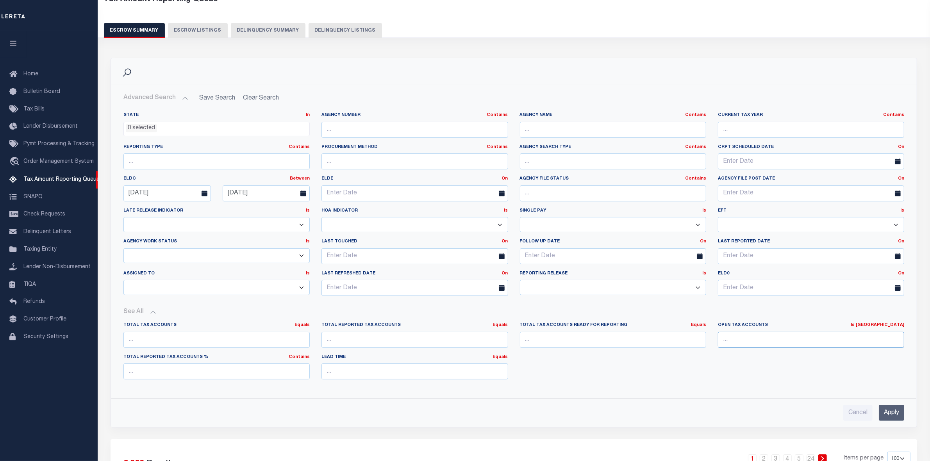
click at [799, 336] on input "number" at bounding box center [811, 340] width 186 height 16
type input "0"
click at [899, 416] on input "Apply" at bounding box center [891, 413] width 25 height 16
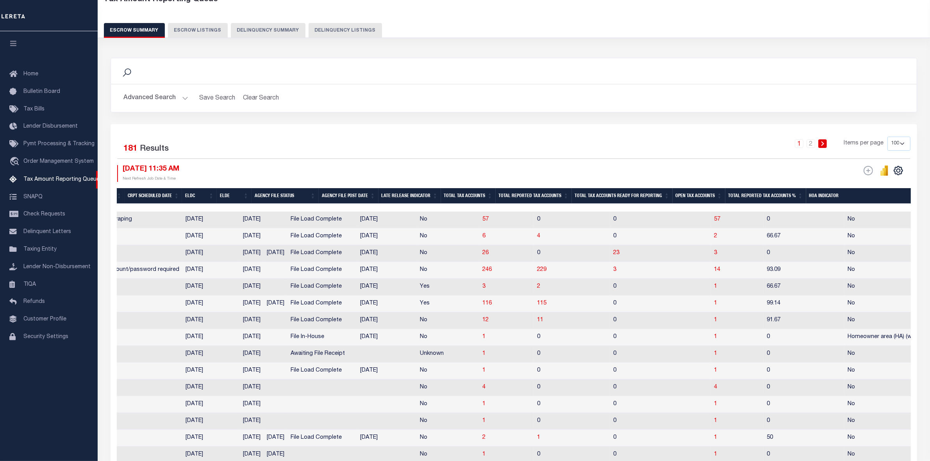
scroll to position [0, 0]
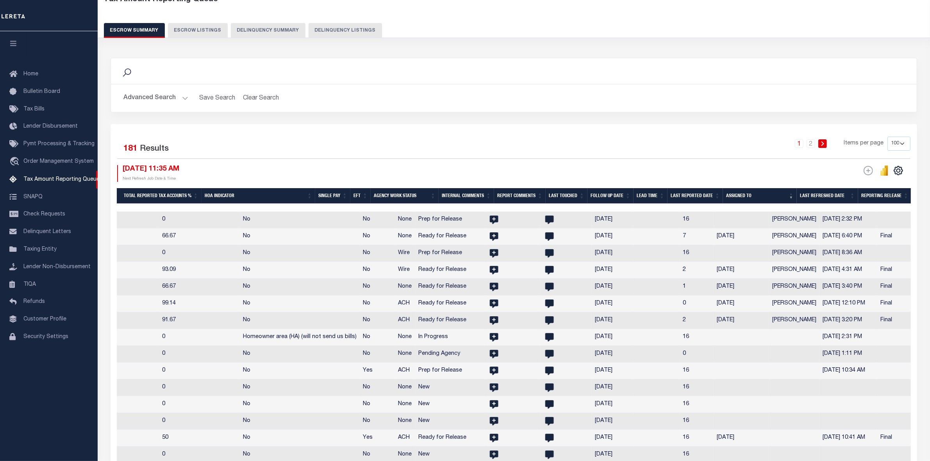
click at [760, 198] on th "Assigned To" at bounding box center [760, 196] width 74 height 16
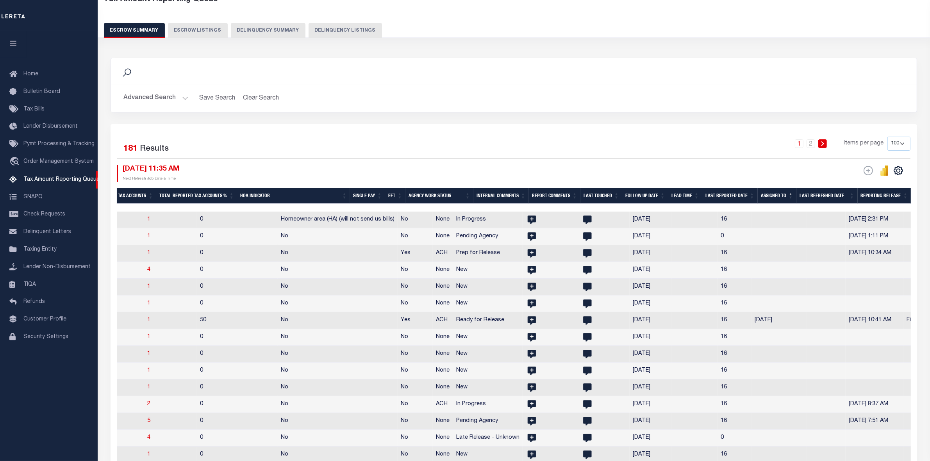
click at [778, 197] on th "Assigned To" at bounding box center [777, 196] width 39 height 16
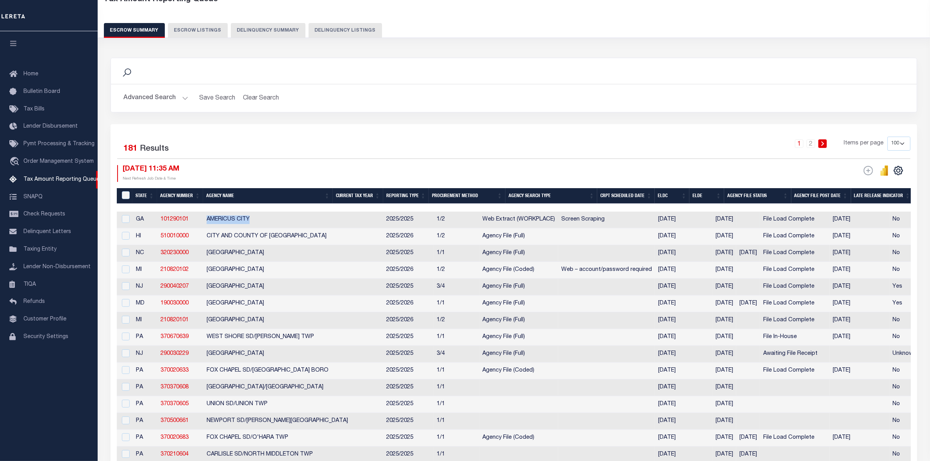
drag, startPoint x: 206, startPoint y: 221, endPoint x: 255, endPoint y: 221, distance: 48.4
click at [255, 221] on td "AMERICUS CITY" at bounding box center [293, 220] width 180 height 17
checkbox input "true"
copy td "AMERICUS CITY"
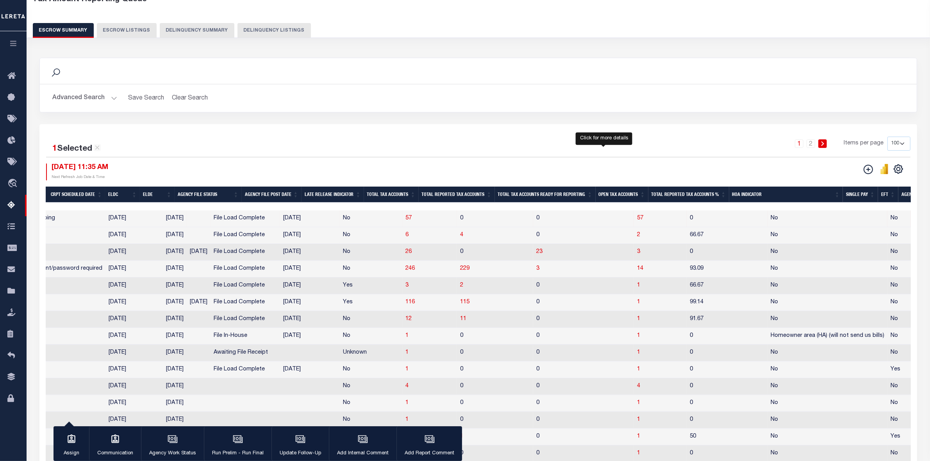
click at [637, 219] on span "57" at bounding box center [640, 218] width 6 height 5
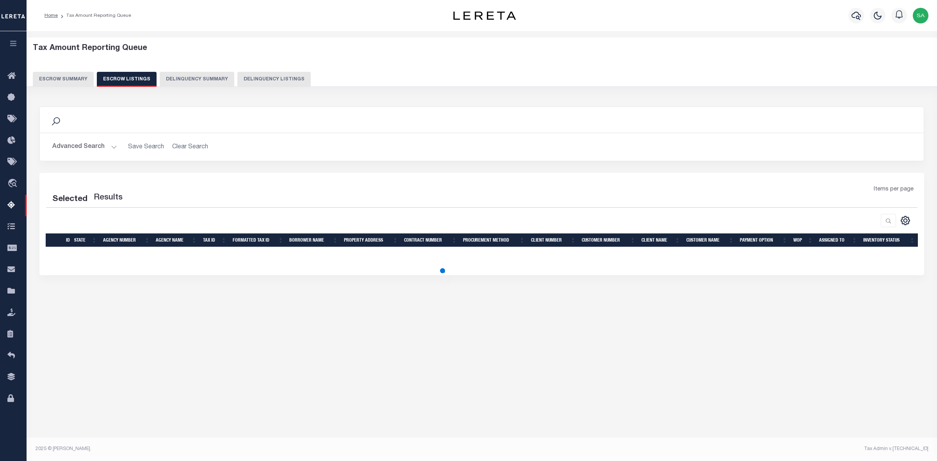
select select "100"
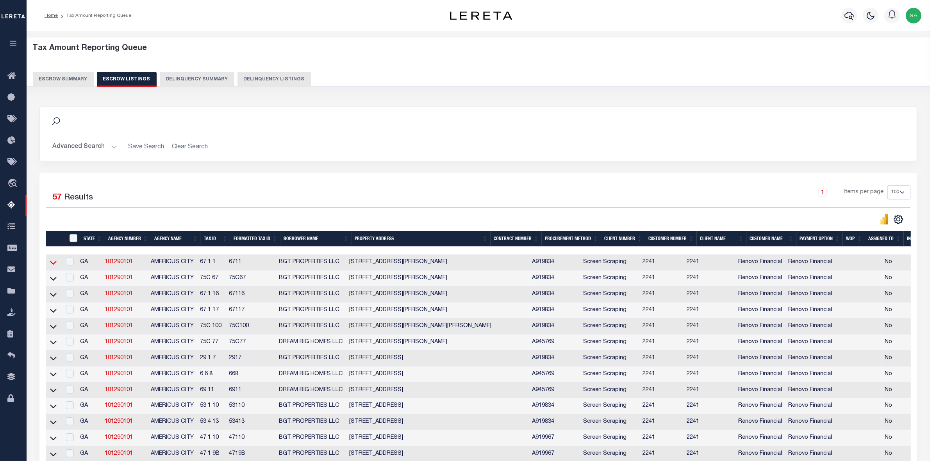
click at [51, 266] on icon at bounding box center [53, 263] width 7 height 8
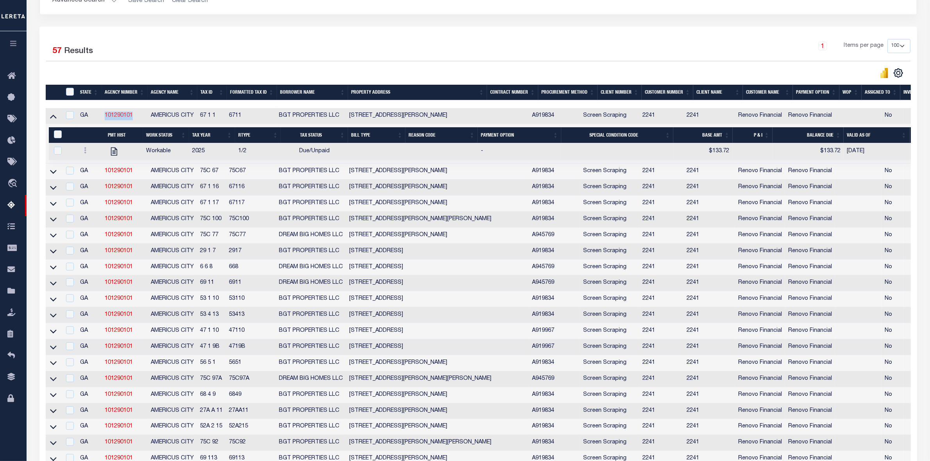
drag, startPoint x: 139, startPoint y: 118, endPoint x: 105, endPoint y: 121, distance: 33.4
click at [105, 121] on td "101290101" at bounding box center [125, 116] width 46 height 16
copy link "101290101"
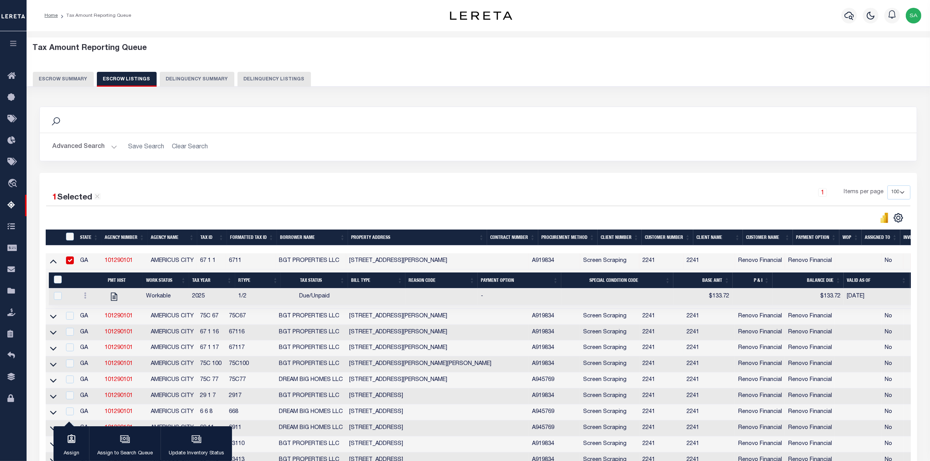
scroll to position [49, 0]
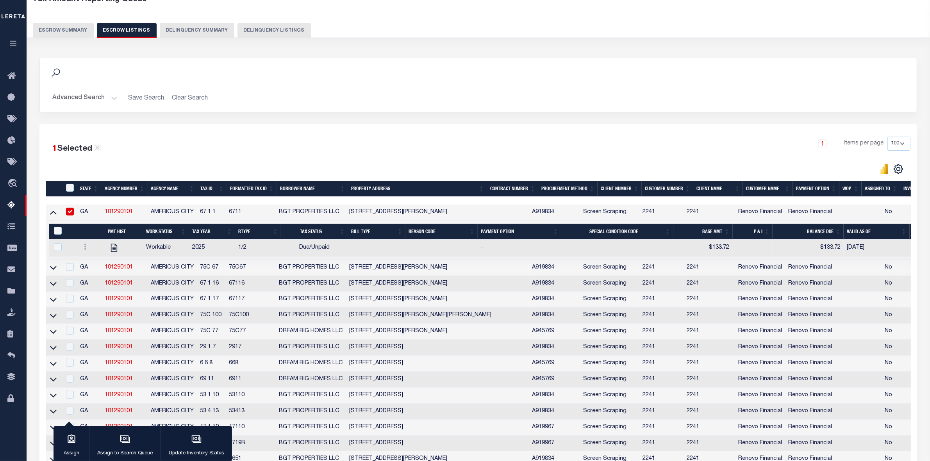
click at [70, 216] on input "checkbox" at bounding box center [70, 212] width 8 height 8
checkbox input "false"
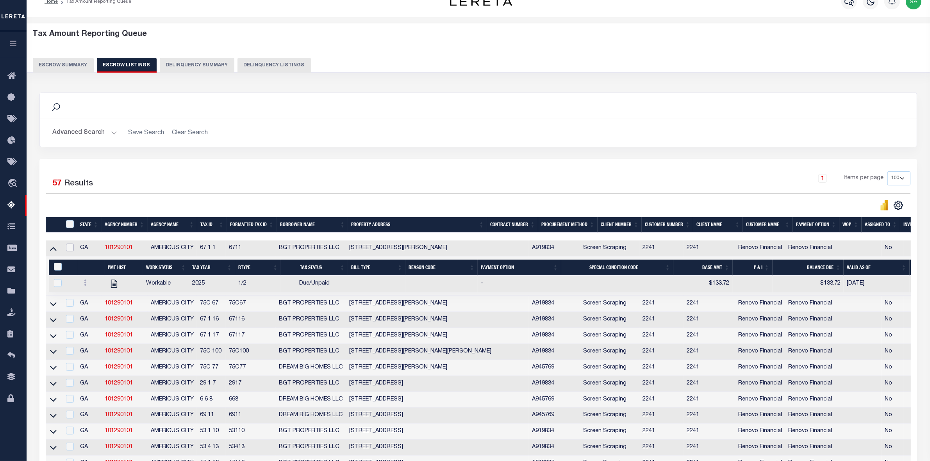
scroll to position [0, 0]
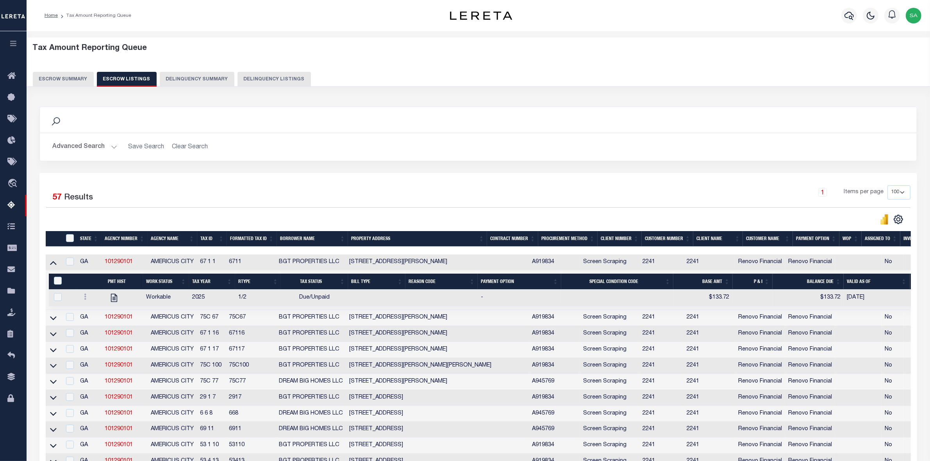
click at [62, 77] on button "Escrow Summary" at bounding box center [63, 79] width 61 height 15
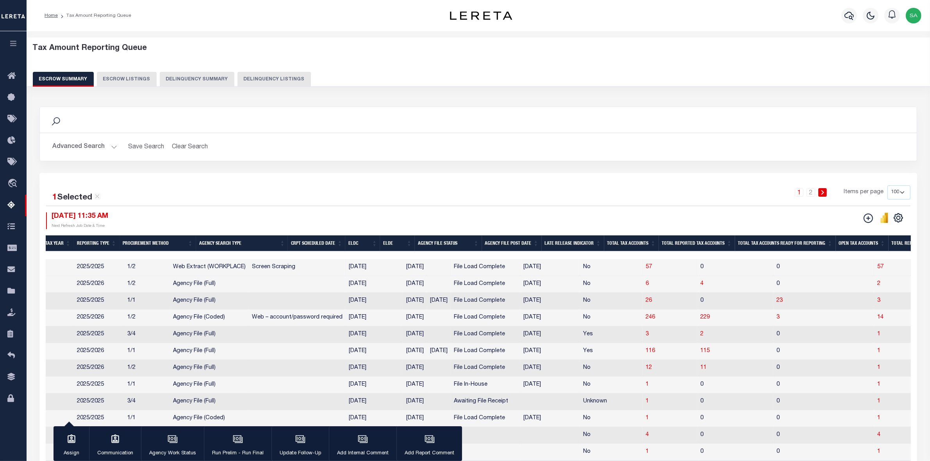
scroll to position [0, 476]
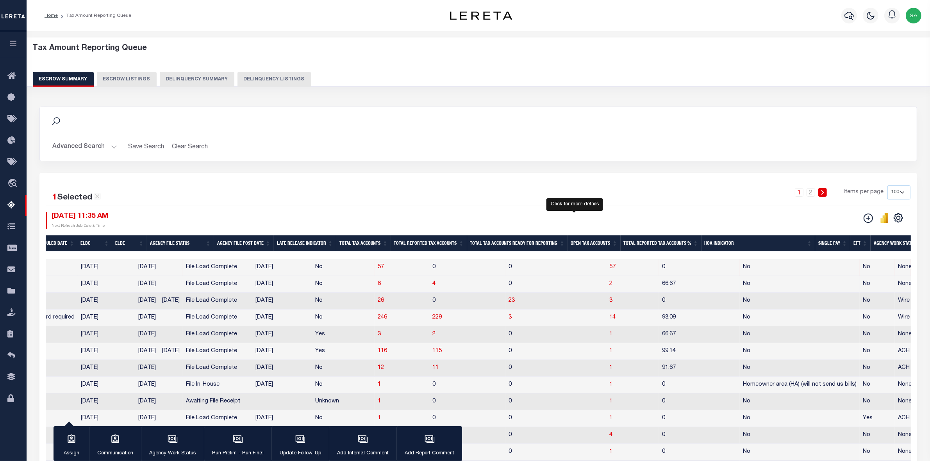
click at [609, 286] on span "2" at bounding box center [610, 283] width 3 height 5
select select "100"
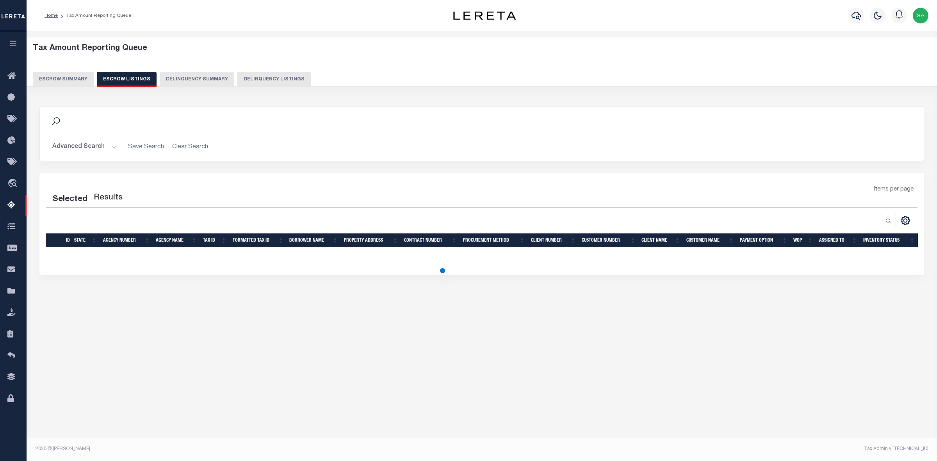
select select "100"
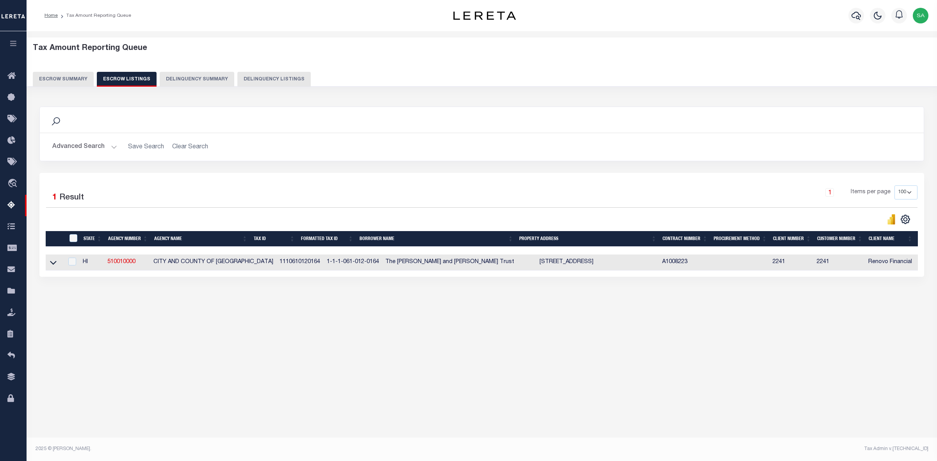
click at [57, 265] on link at bounding box center [53, 261] width 9 height 5
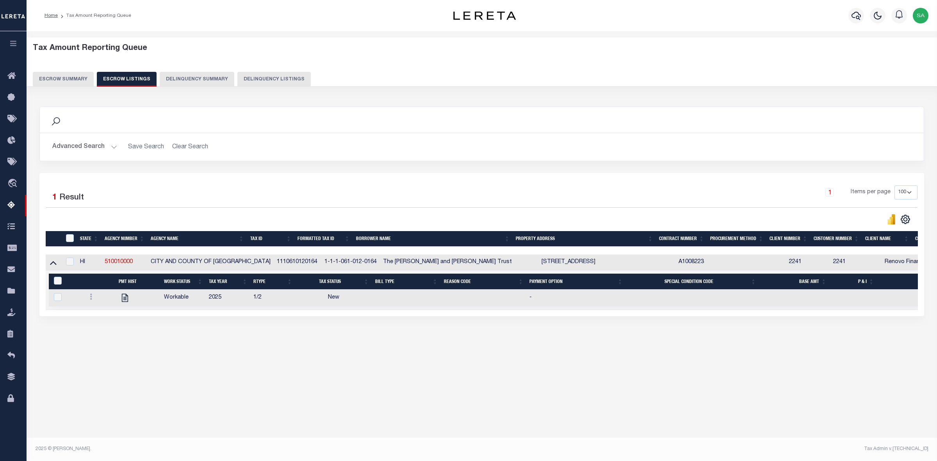
drag, startPoint x: 728, startPoint y: 319, endPoint x: 851, endPoint y: 334, distance: 123.9
click at [851, 334] on div "Search Advanced Search Save Search Clear Search In In AK AL AR AZ CA CO CT" at bounding box center [481, 219] width 895 height 241
click at [73, 78] on button "Escrow Summary" at bounding box center [63, 79] width 61 height 15
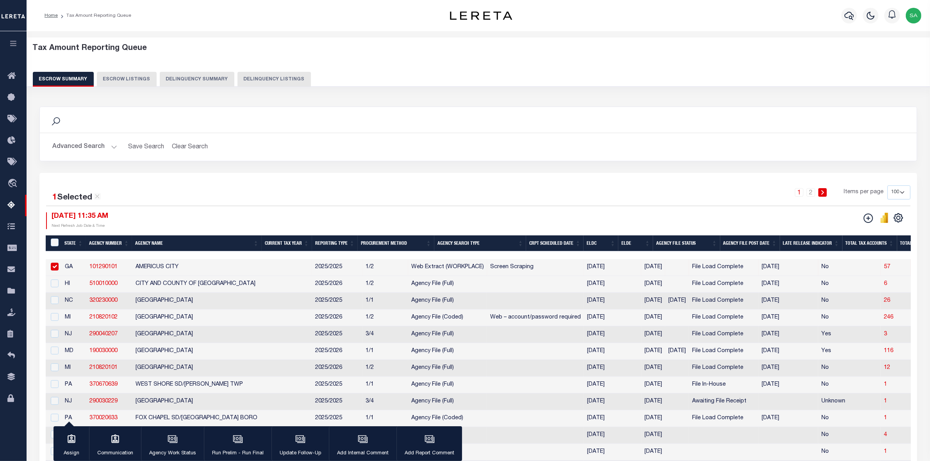
click at [53, 270] on input "checkbox" at bounding box center [55, 267] width 8 height 8
checkbox input "false"
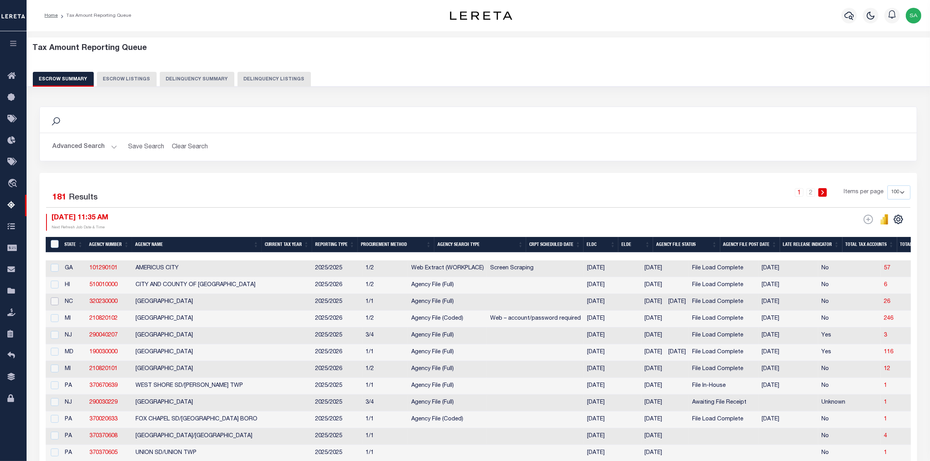
click at [52, 305] on input "checkbox" at bounding box center [55, 302] width 8 height 8
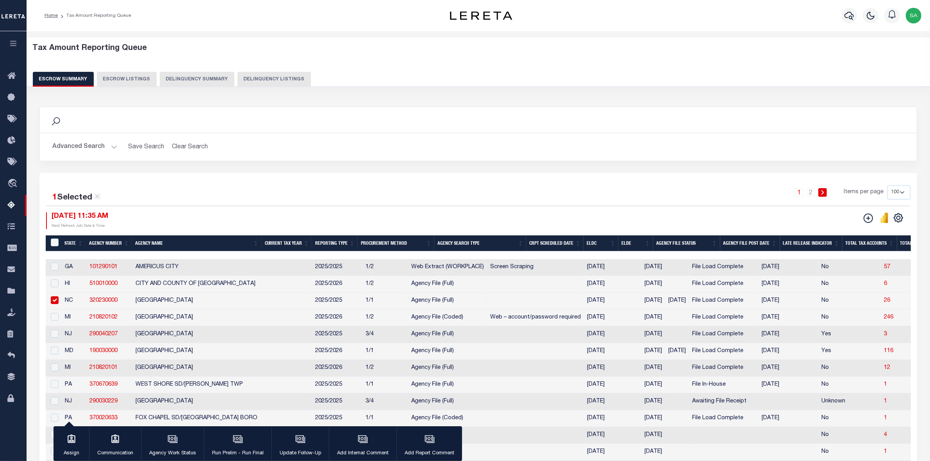
click at [54, 304] on input "checkbox" at bounding box center [55, 300] width 8 height 8
checkbox input "false"
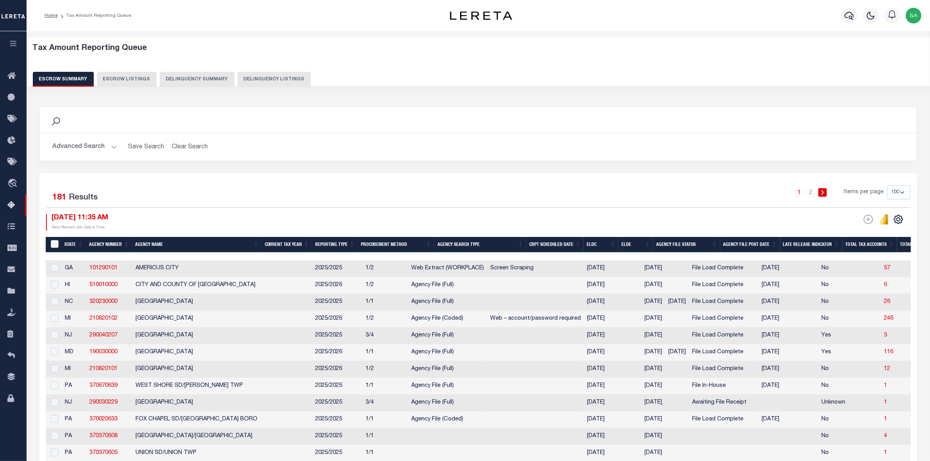
drag, startPoint x: 623, startPoint y: 269, endPoint x: 592, endPoint y: 269, distance: 30.8
click at [641, 269] on td "08/29/2025" at bounding box center [653, 268] width 24 height 17
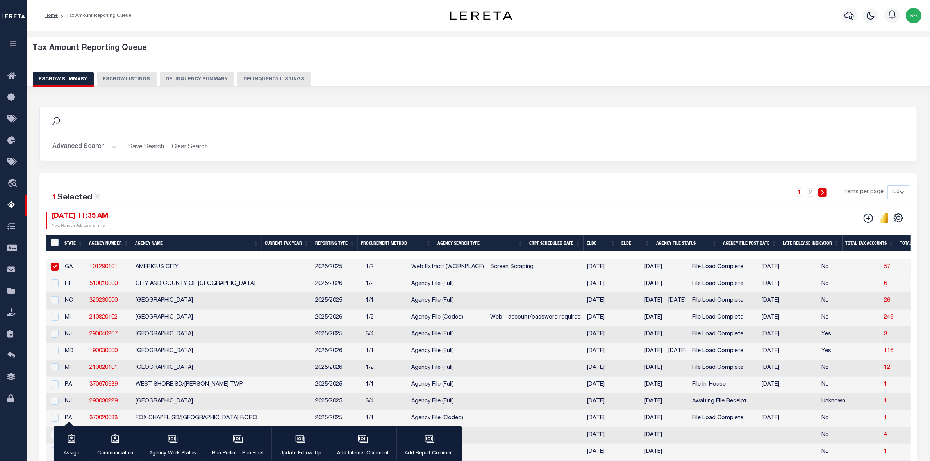
copy td "08/29/2025"
click at [56, 268] on input "checkbox" at bounding box center [55, 267] width 8 height 8
checkbox input "false"
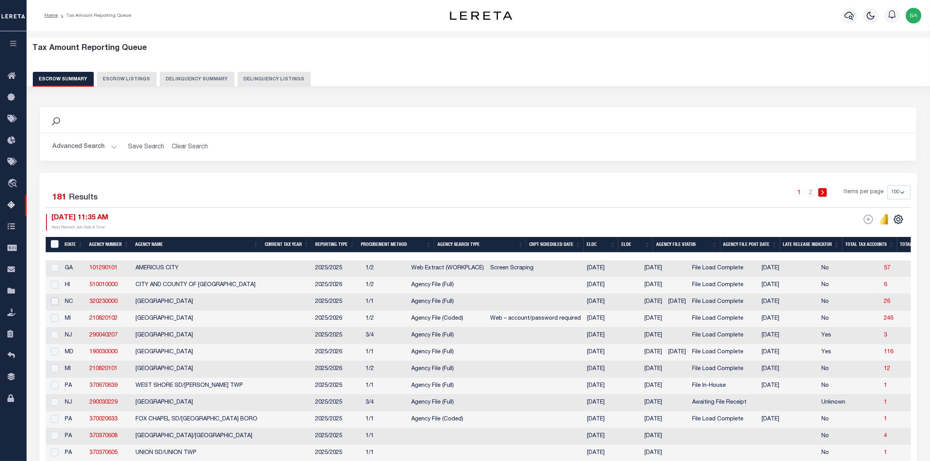
click at [54, 303] on input "checkbox" at bounding box center [55, 302] width 8 height 8
checkbox input "true"
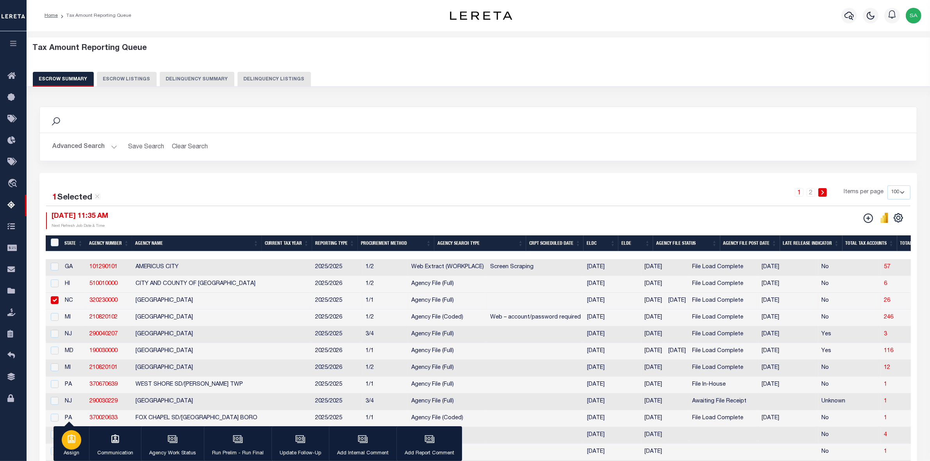
click at [71, 450] on p "Assign" at bounding box center [72, 454] width 20 height 8
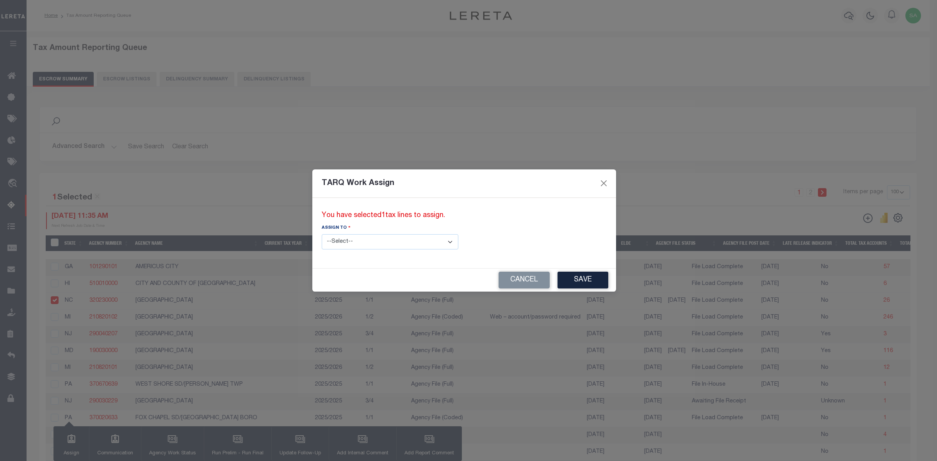
click at [404, 237] on select "--Select-- --Unassigned-- --Unassigned-- Agustin Fernandez Agustin Maturino Ahm…" at bounding box center [390, 241] width 137 height 15
select select "Vinod Angoth"
click at [322, 234] on select "--Select-- --Unassigned-- --Unassigned-- Agustin Fernandez Agustin Maturino Ahm…" at bounding box center [390, 241] width 137 height 15
click at [558, 279] on button "Save" at bounding box center [583, 280] width 51 height 17
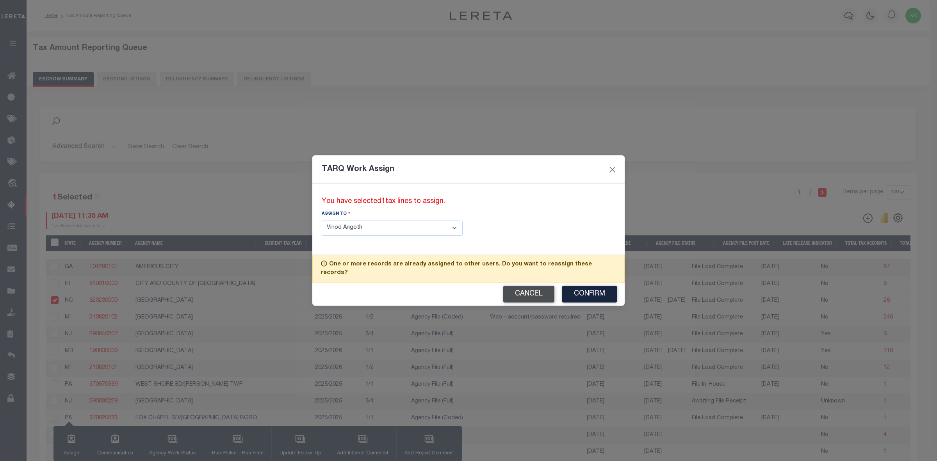
click at [520, 287] on button "Cancel" at bounding box center [528, 294] width 51 height 17
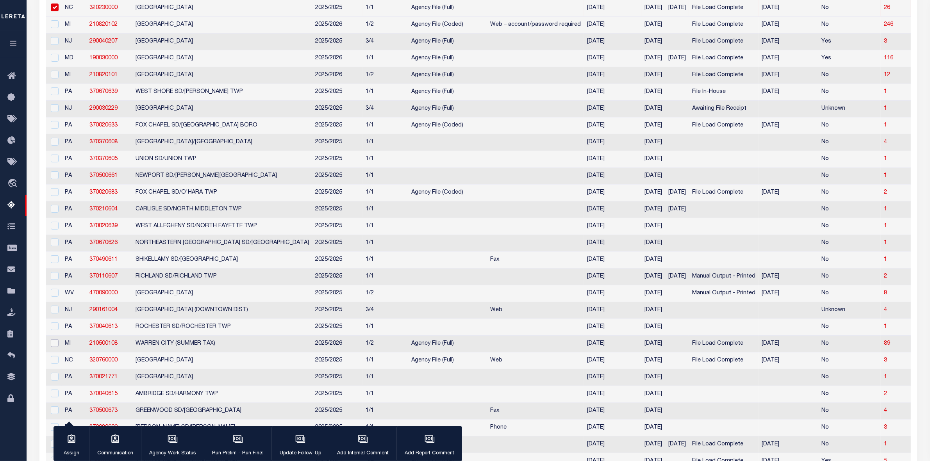
click at [53, 347] on input "checkbox" at bounding box center [55, 343] width 8 height 8
checkbox input "true"
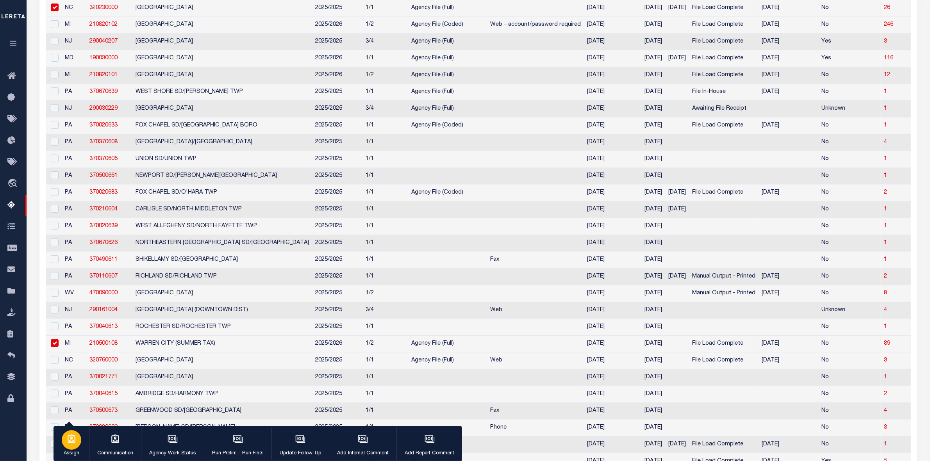
click at [70, 452] on p "Assign" at bounding box center [72, 454] width 20 height 8
select select
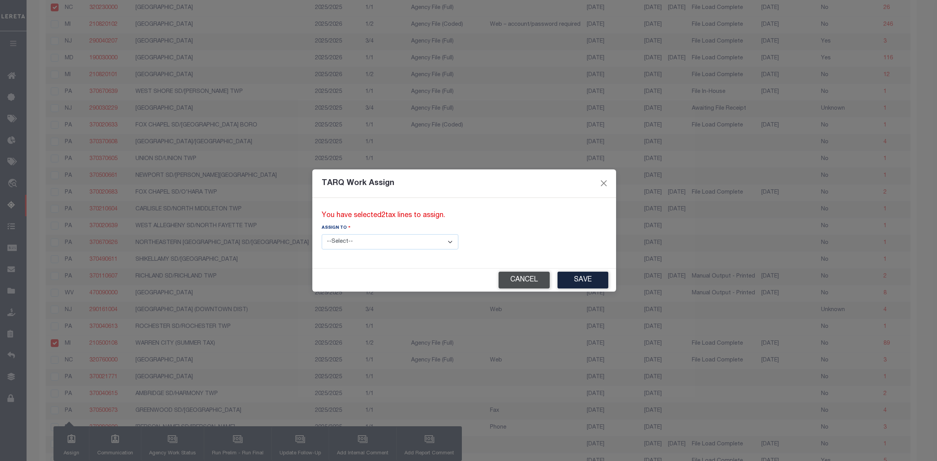
click at [499, 282] on button "Cancel" at bounding box center [524, 280] width 51 height 17
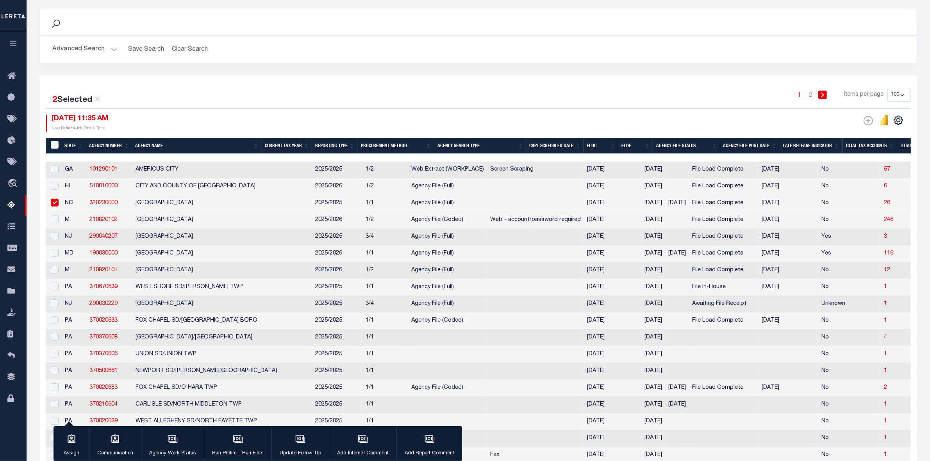
click at [57, 207] on input "checkbox" at bounding box center [55, 203] width 8 height 8
checkbox input "false"
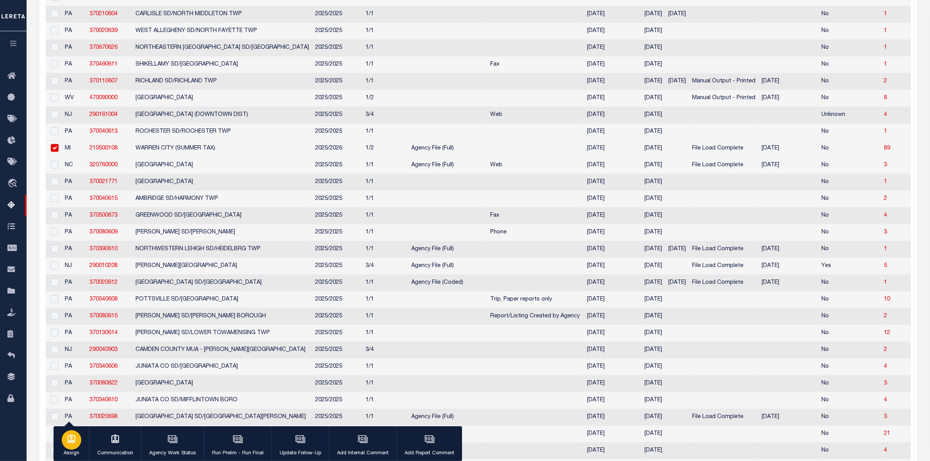
click at [66, 452] on p "Assign" at bounding box center [72, 454] width 20 height 8
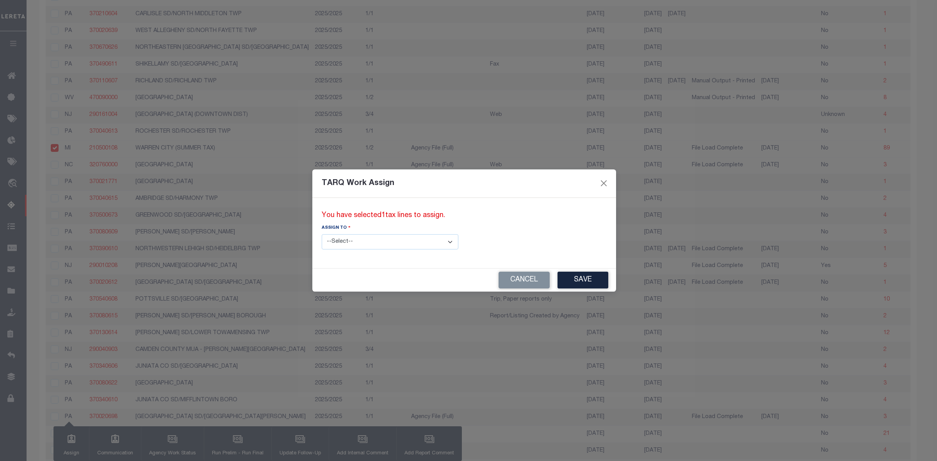
drag, startPoint x: 379, startPoint y: 241, endPoint x: 378, endPoint y: 248, distance: 6.7
click at [379, 241] on select "--Select-- --Unassigned-- --Unassigned-- Agustin Fernandez Agustin Maturino Ahm…" at bounding box center [390, 241] width 137 height 15
select select "Vinod Angoth"
click at [322, 234] on select "--Select-- --Unassigned-- --Unassigned-- Agustin Fernandez Agustin Maturino Ahm…" at bounding box center [390, 241] width 137 height 15
click at [558, 280] on button "Save" at bounding box center [583, 280] width 51 height 17
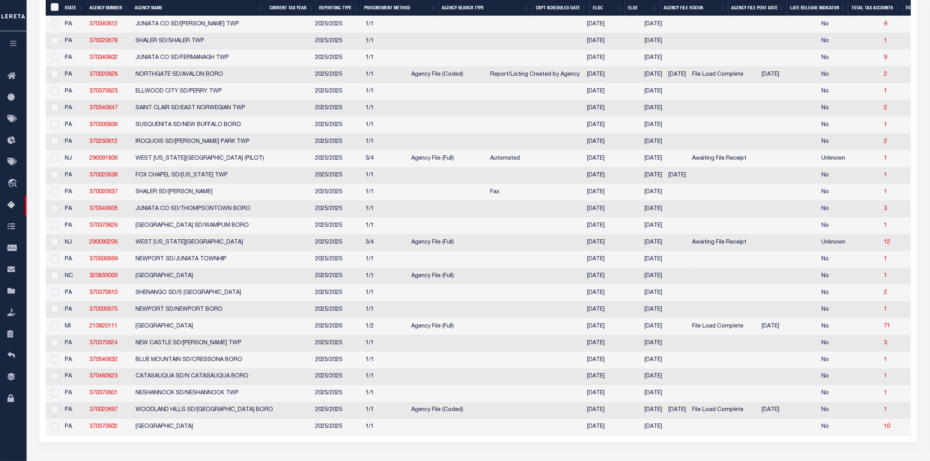
scroll to position [1616, 0]
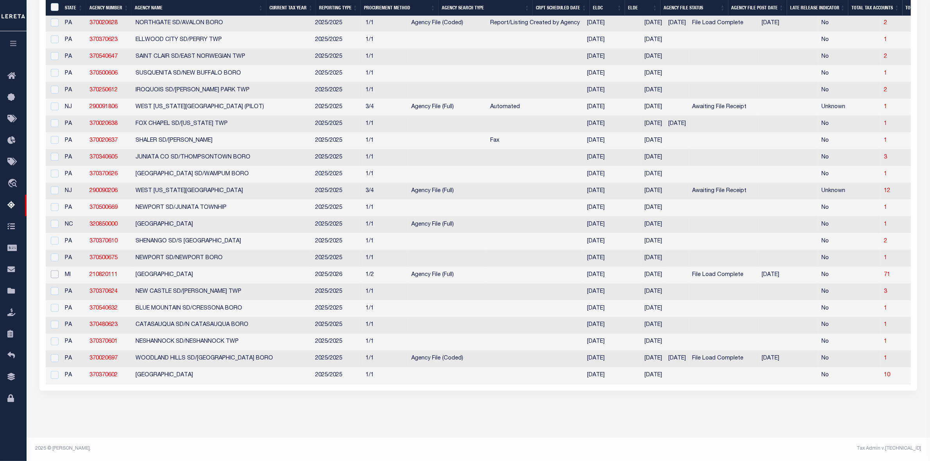
click at [52, 271] on input "checkbox" at bounding box center [55, 275] width 8 height 8
checkbox input "true"
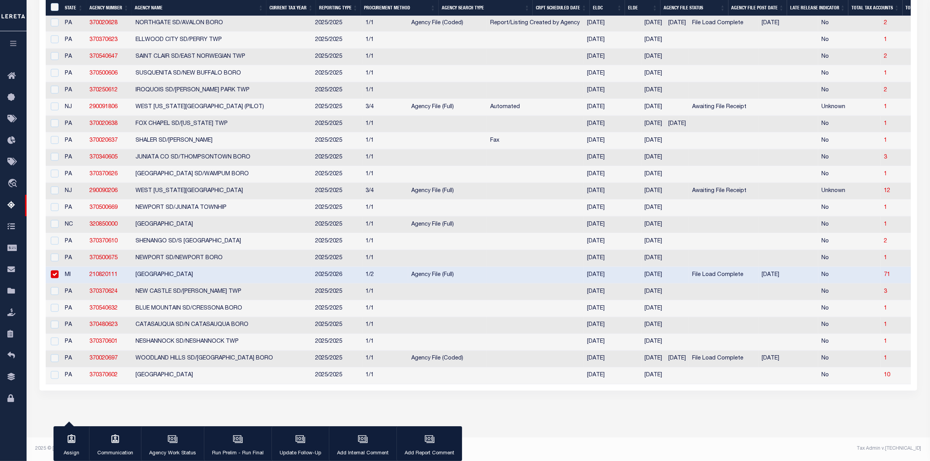
scroll to position [1599, 0]
click at [77, 440] on div "button" at bounding box center [72, 440] width 20 height 20
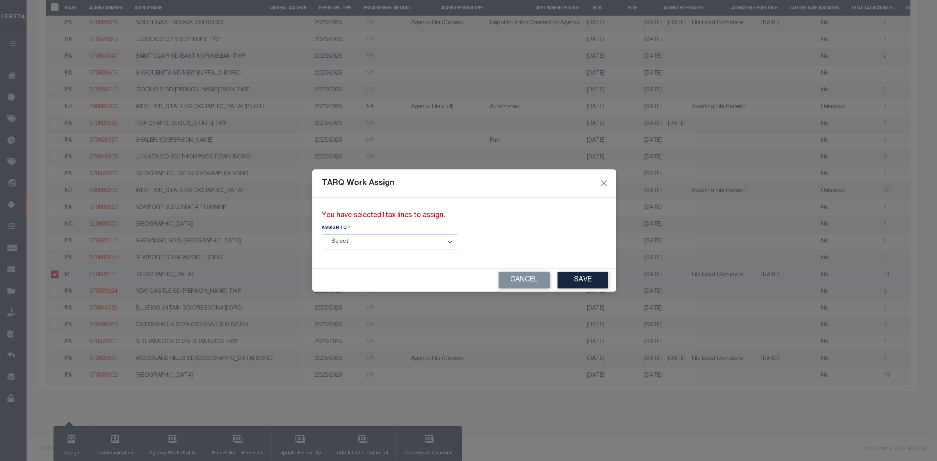
click at [395, 246] on select "--Select-- --Unassigned-- --Unassigned-- Agustin Fernandez Agustin Maturino Ahm…" at bounding box center [390, 241] width 137 height 15
select select "Vamsi Kalikiri"
click at [322, 234] on select "--Select-- --Unassigned-- --Unassigned-- Agustin Fernandez Agustin Maturino Ahm…" at bounding box center [390, 241] width 137 height 15
click at [558, 278] on button "Save" at bounding box center [583, 280] width 51 height 17
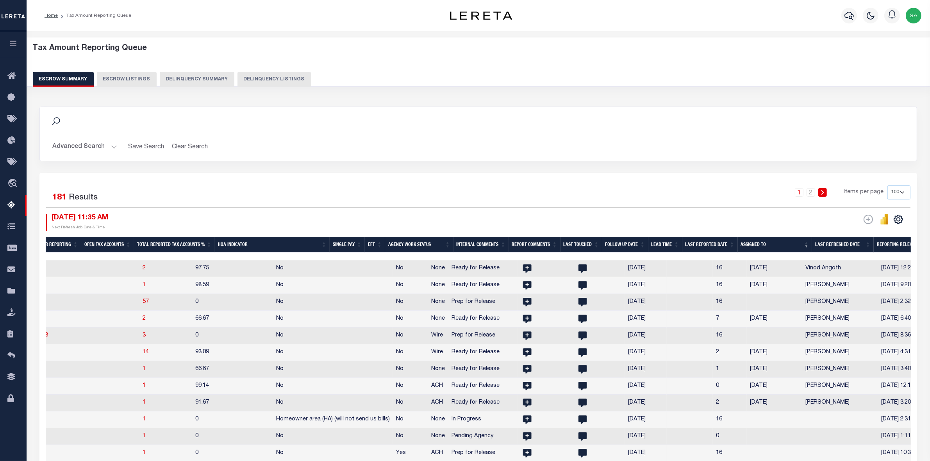
scroll to position [0, 1012]
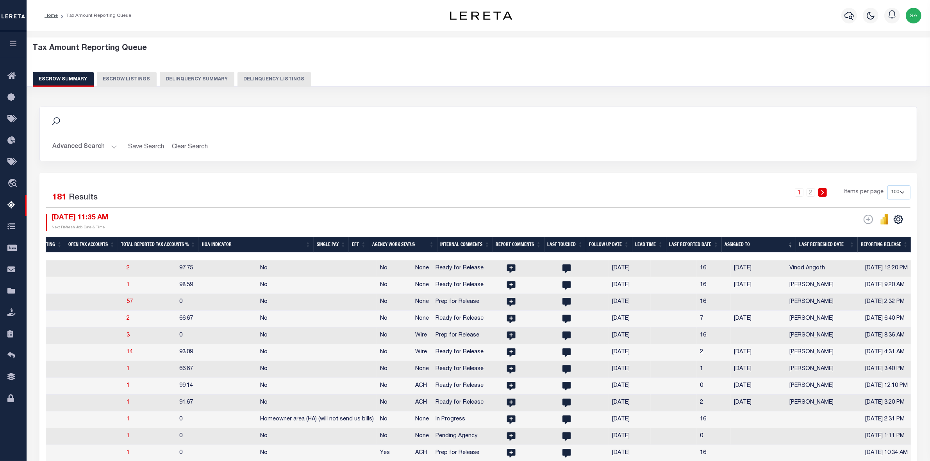
click at [747, 244] on th "Assigned To" at bounding box center [759, 245] width 75 height 16
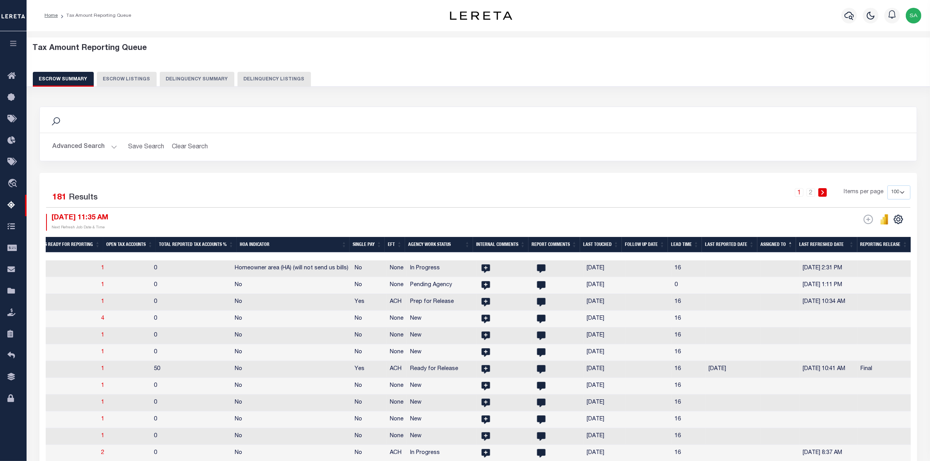
scroll to position [0, 953]
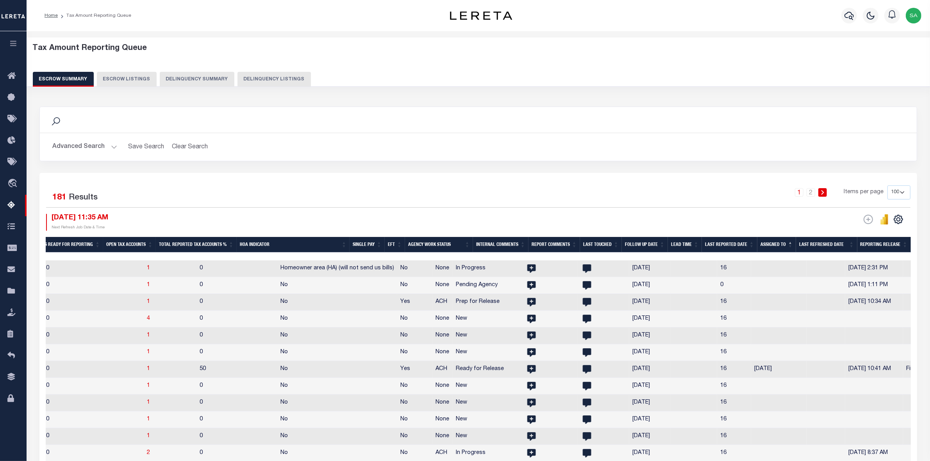
click at [777, 242] on th "Assigned To" at bounding box center [776, 245] width 39 height 16
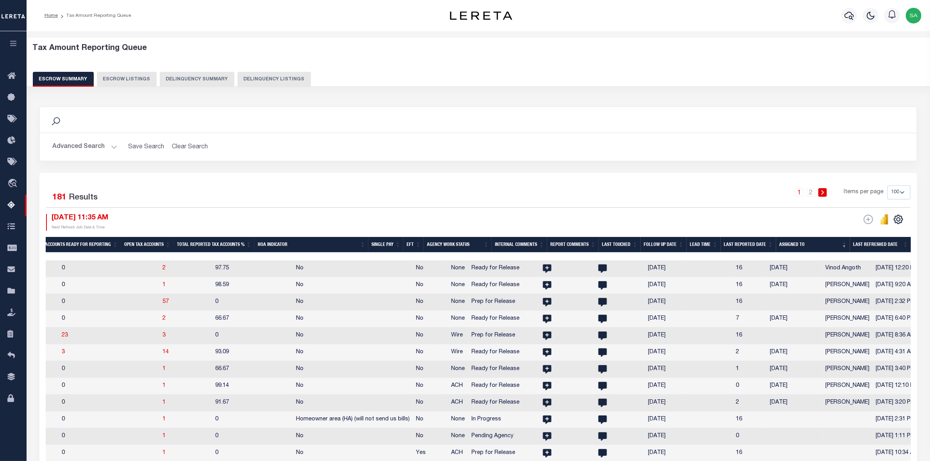
scroll to position [0, 893]
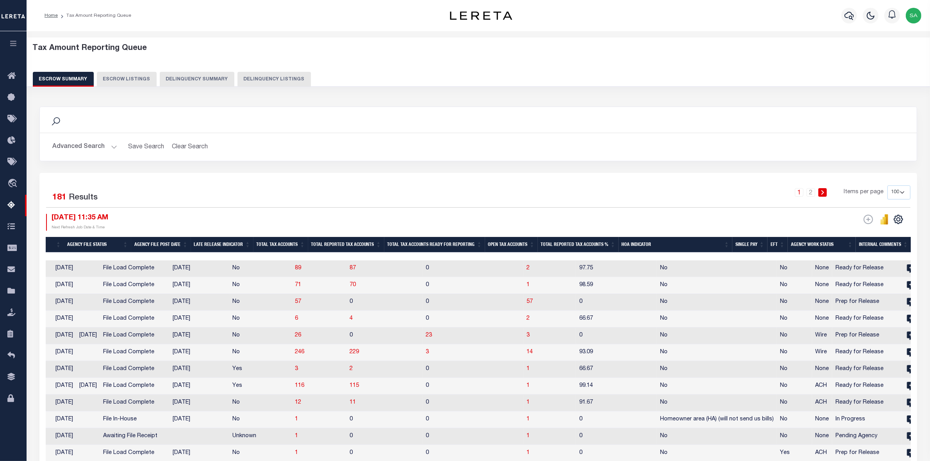
click at [504, 244] on th "Open Tax Accounts" at bounding box center [511, 245] width 53 height 16
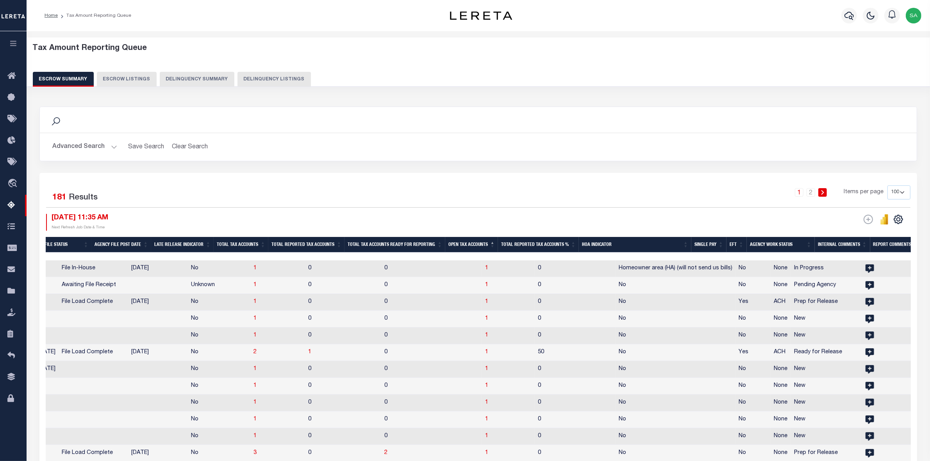
click at [474, 245] on th "Open Tax Accounts" at bounding box center [471, 245] width 53 height 16
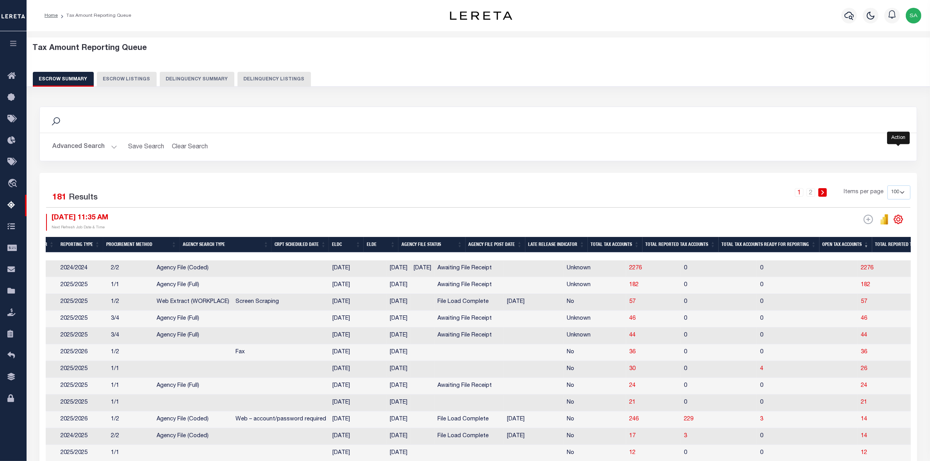
click at [903, 221] on icon "" at bounding box center [898, 219] width 10 height 10
click at [877, 281] on link "Show Filter" at bounding box center [866, 277] width 76 height 15
select select
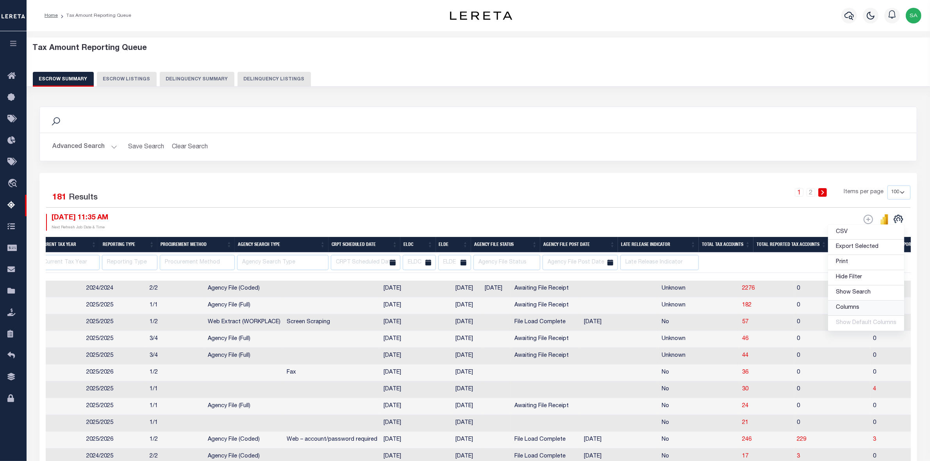
click at [866, 313] on link "Columns" at bounding box center [866, 308] width 76 height 15
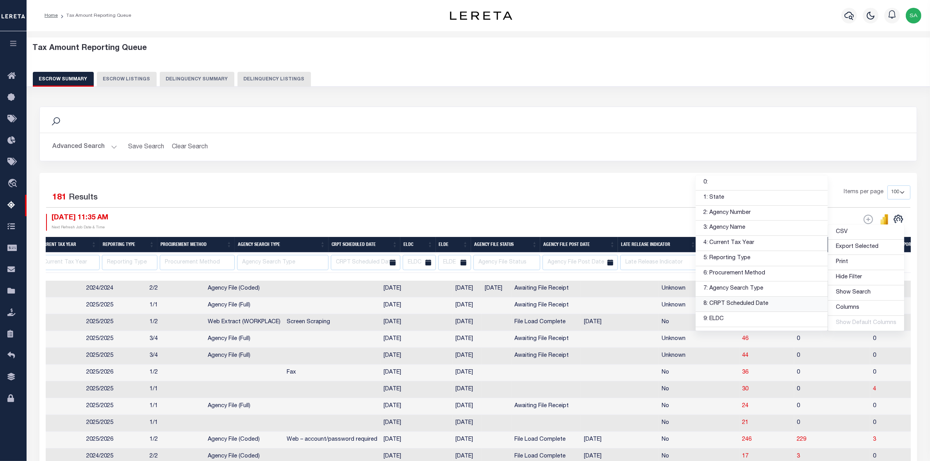
click at [738, 308] on link "8: CRPT Scheduled Date" at bounding box center [761, 304] width 132 height 15
select select
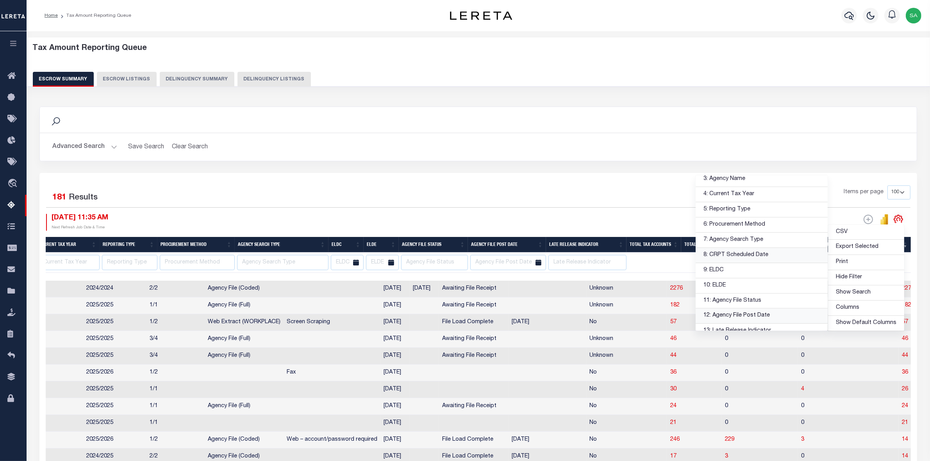
click at [764, 319] on link "12: Agency File Post Date" at bounding box center [761, 315] width 132 height 15
select select
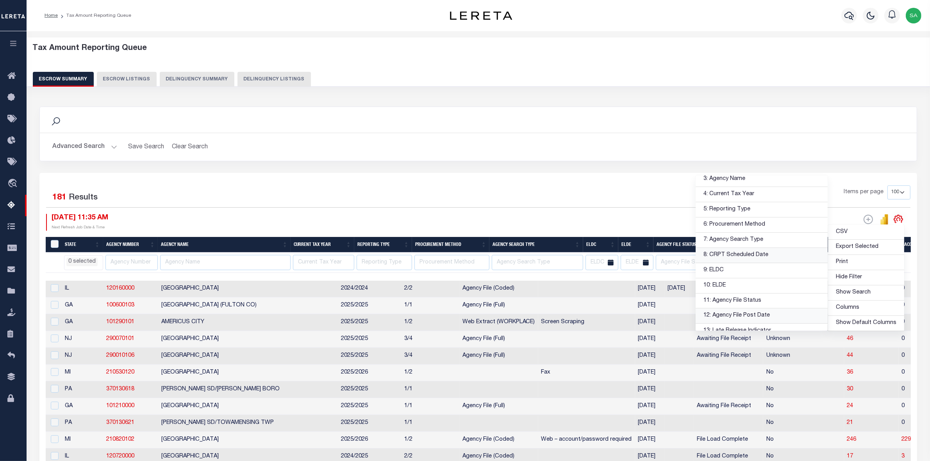
click at [615, 194] on div "1 2 Items per page 10 25 50 100 500" at bounding box center [587, 195] width 645 height 20
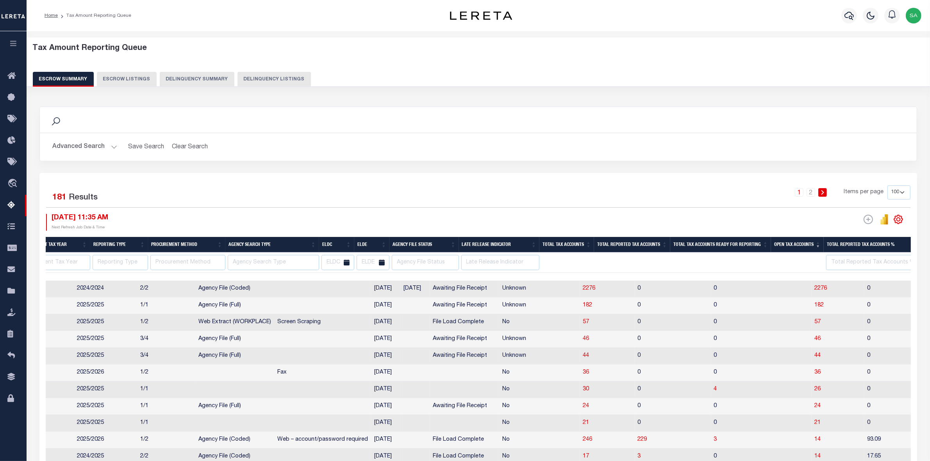
scroll to position [0, 206]
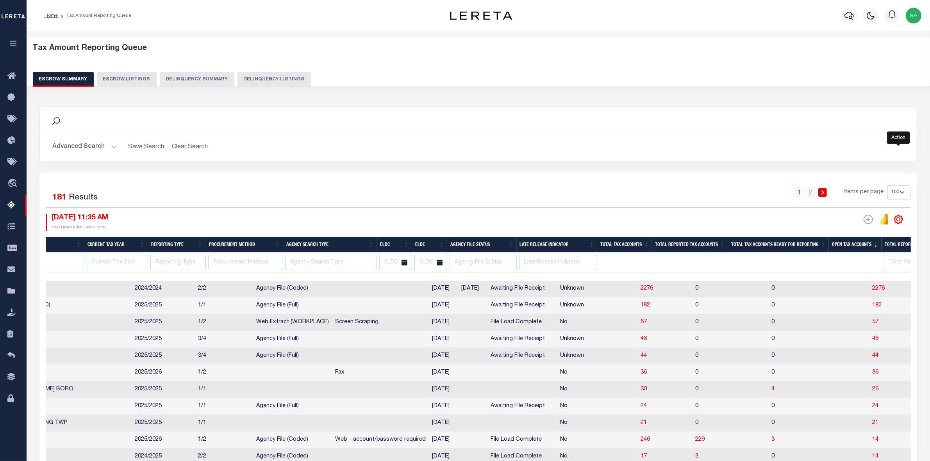
click at [899, 219] on icon "" at bounding box center [899, 220] width 4 height 4
click at [863, 308] on link "Columns" at bounding box center [866, 308] width 76 height 15
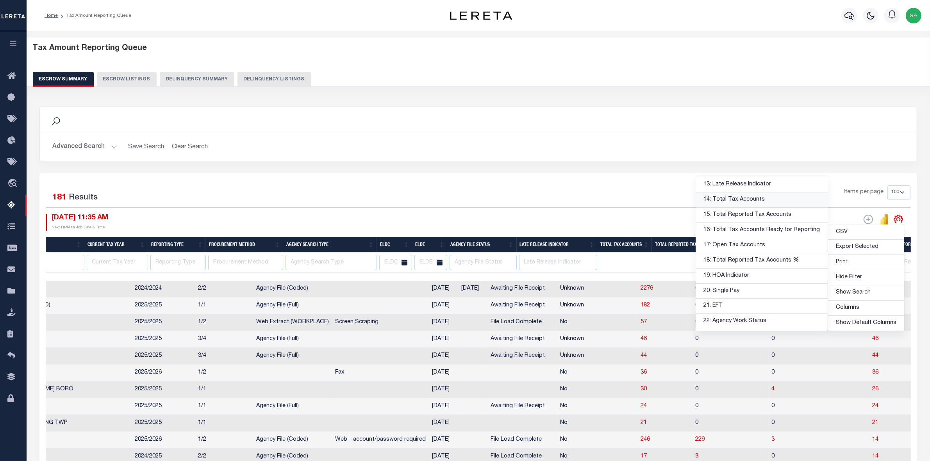
click at [746, 205] on link "14: Total Tax Accounts" at bounding box center [761, 200] width 132 height 15
select select
click at [742, 219] on link "15: Total Reported Tax Accounts" at bounding box center [761, 215] width 132 height 15
select select
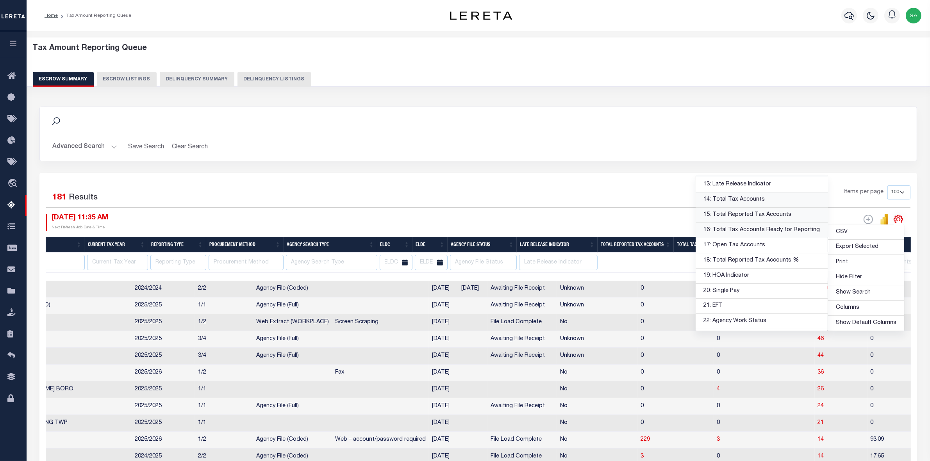
select select
click at [739, 235] on link "16: Total Tax Accounts Ready for Reporting" at bounding box center [761, 230] width 132 height 15
select select
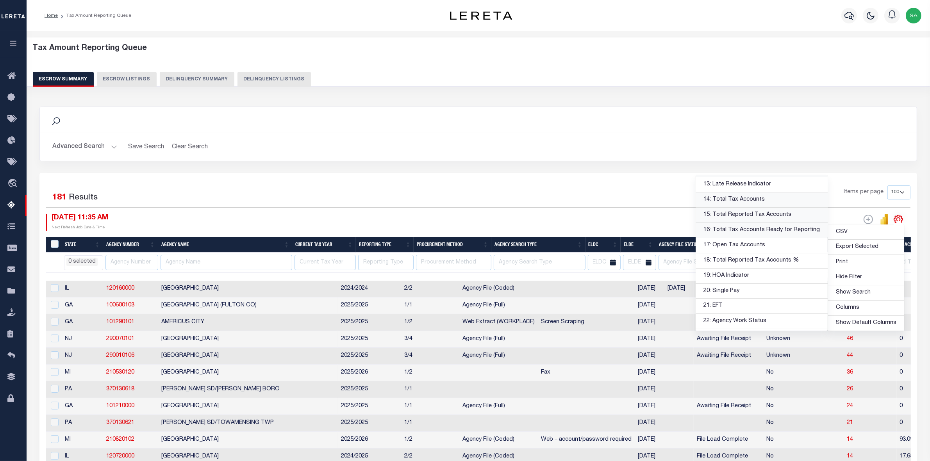
click at [629, 191] on div "1 2 Items per page 10 25 50 100 500" at bounding box center [587, 195] width 645 height 20
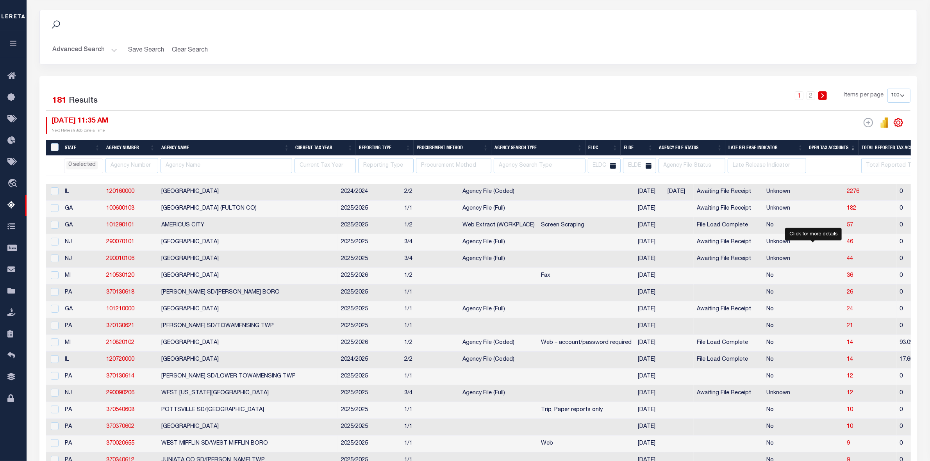
scroll to position [98, 0]
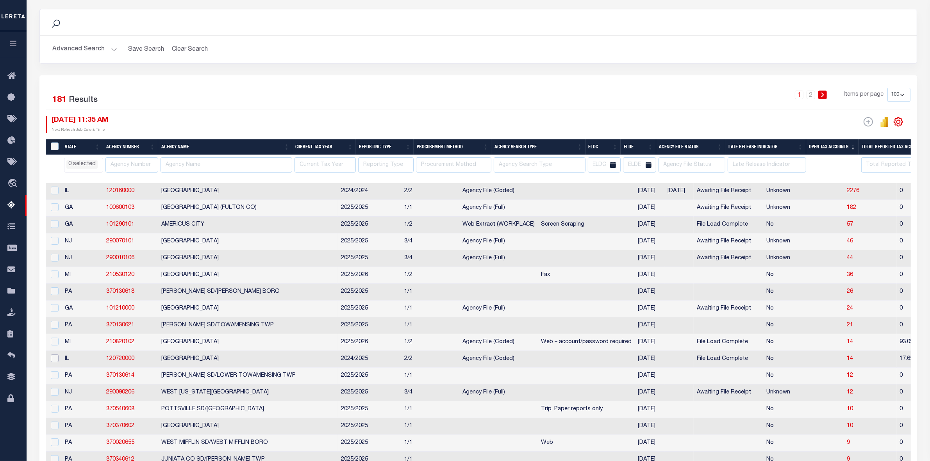
click at [52, 362] on input "checkbox" at bounding box center [55, 359] width 8 height 8
checkbox input "true"
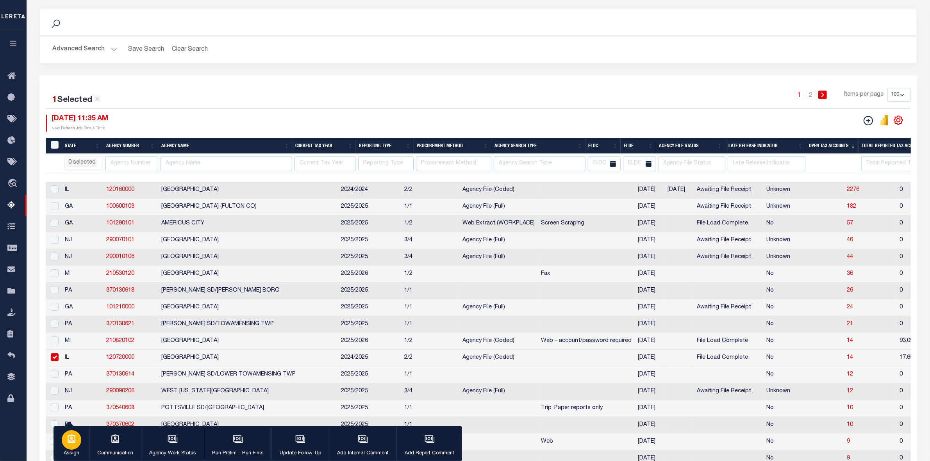
click at [73, 446] on div "button" at bounding box center [72, 440] width 20 height 20
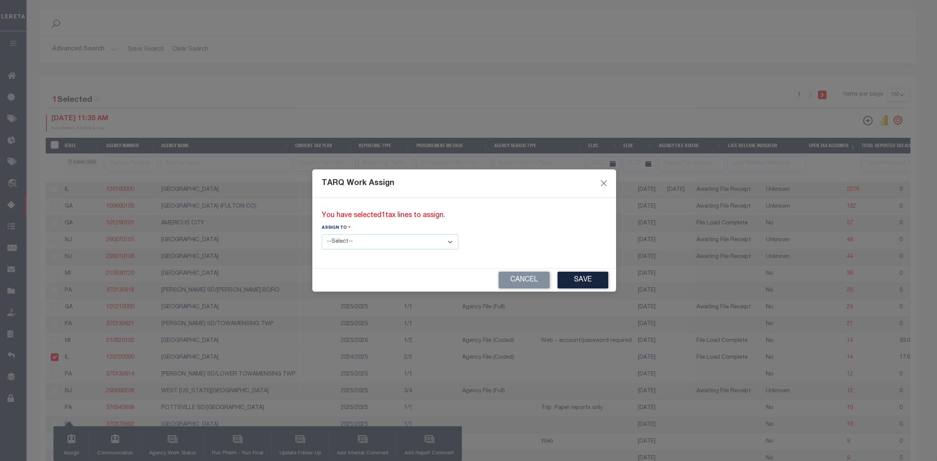
click at [395, 246] on select "--Select-- --Unassigned-- --Unassigned-- Agustin Fernandez Agustin Maturino Ahm…" at bounding box center [390, 241] width 137 height 15
select select "Vamsi Kalikiri"
click at [322, 234] on select "--Select-- --Unassigned-- --Unassigned-- Agustin Fernandez Agustin Maturino Ahm…" at bounding box center [390, 241] width 137 height 15
click at [558, 279] on button "Save" at bounding box center [583, 280] width 51 height 17
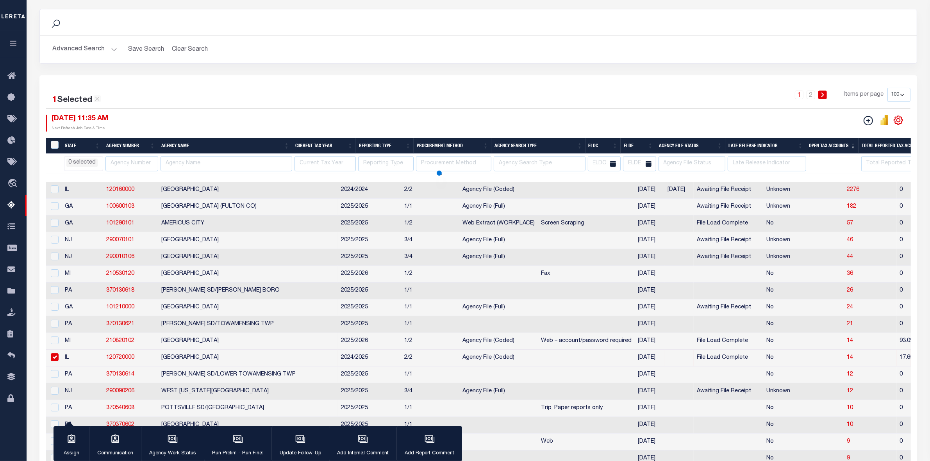
select select
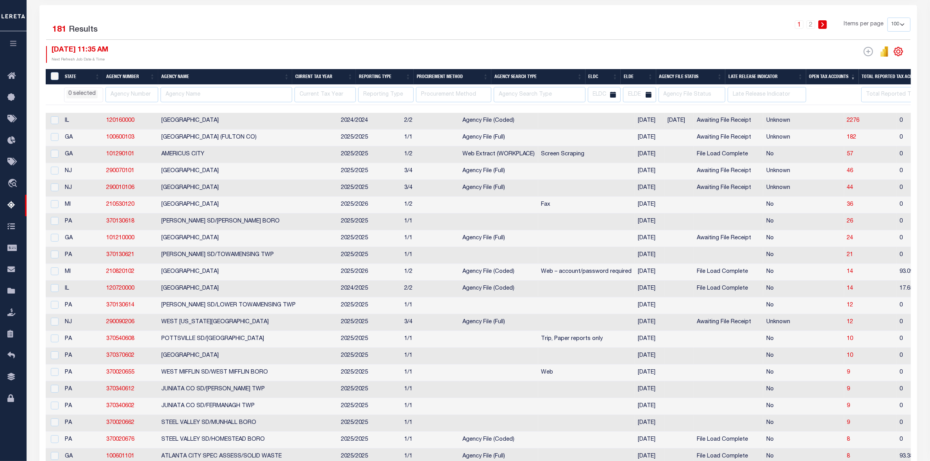
select select
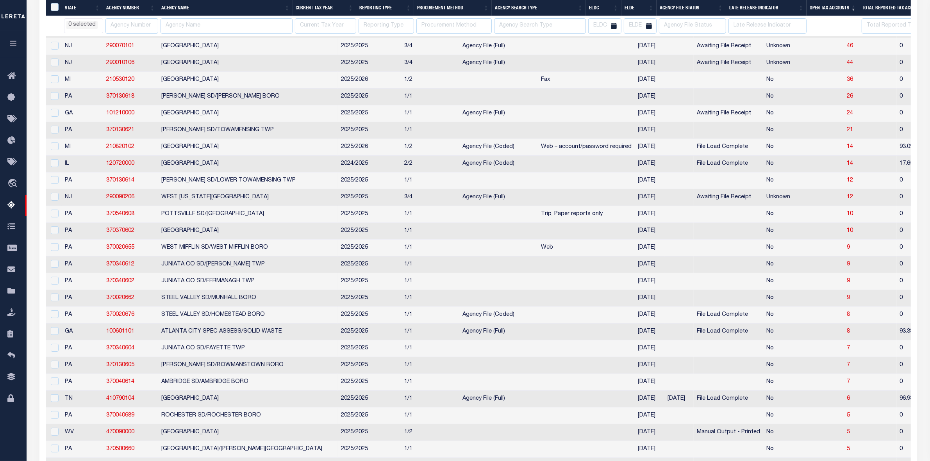
select select
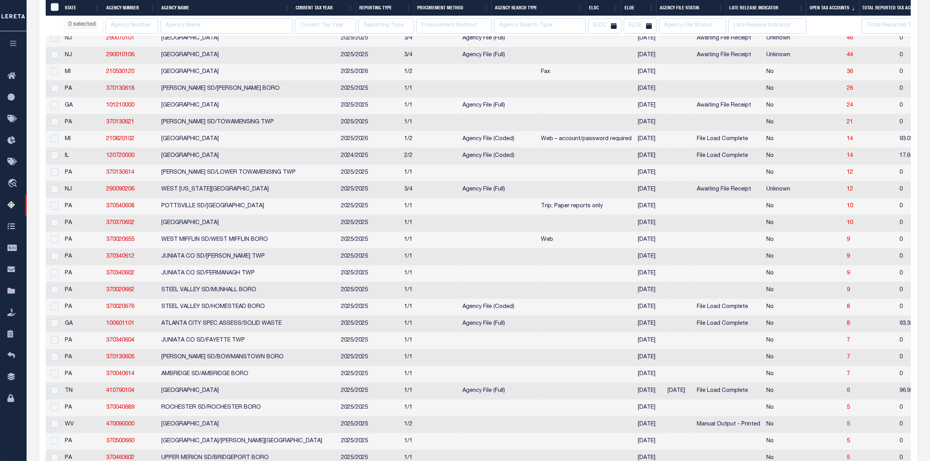
select select
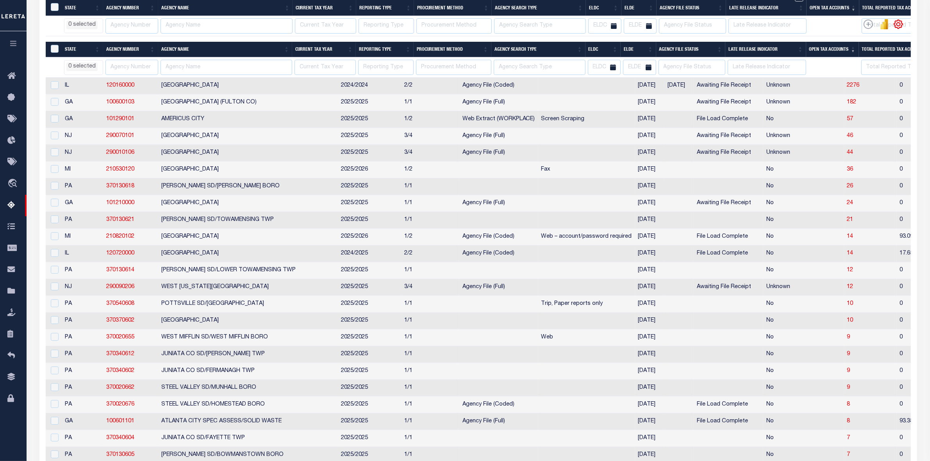
select select
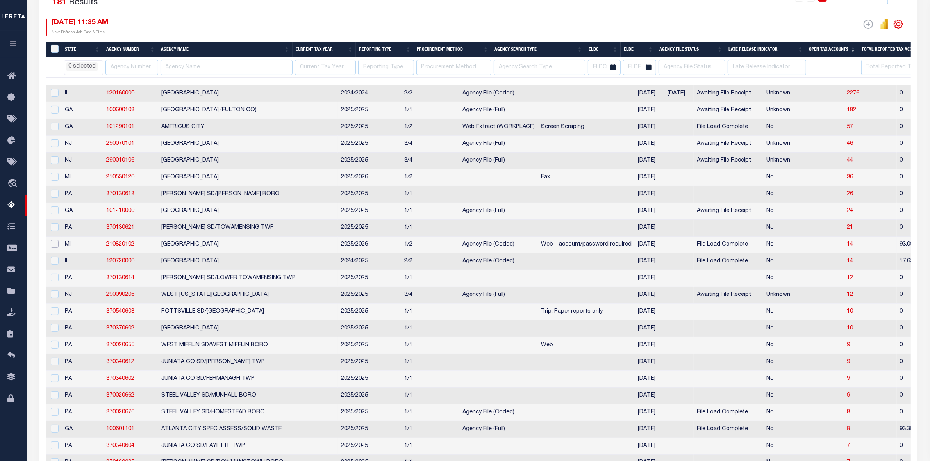
click at [55, 248] on input "checkbox" at bounding box center [55, 244] width 8 height 8
checkbox input "true"
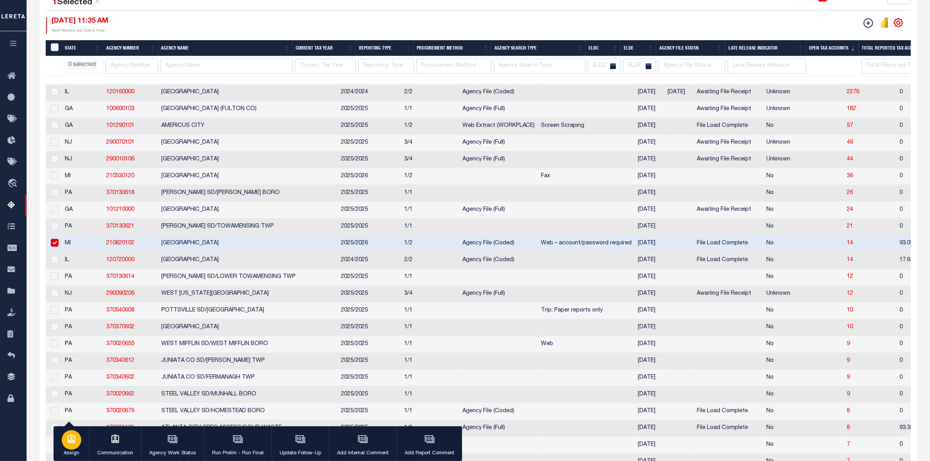
click at [64, 450] on p "Assign" at bounding box center [72, 454] width 20 height 8
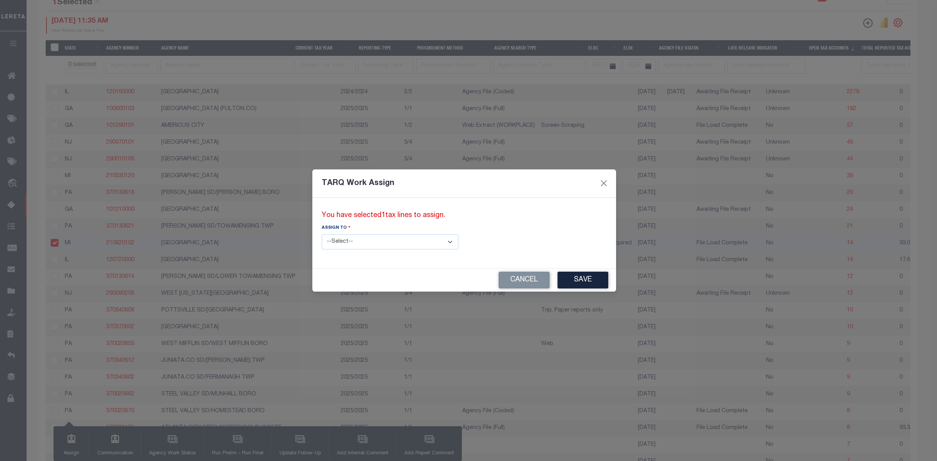
click at [391, 245] on select "--Select-- --Unassigned-- --Unassigned-- Agustin Fernandez Agustin Maturino Ahm…" at bounding box center [390, 241] width 137 height 15
select select "Vinod Angoth"
click at [322, 234] on select "--Select-- --Unassigned-- --Unassigned-- Agustin Fernandez Agustin Maturino Ahm…" at bounding box center [390, 241] width 137 height 15
click at [558, 278] on button "Save" at bounding box center [583, 280] width 51 height 17
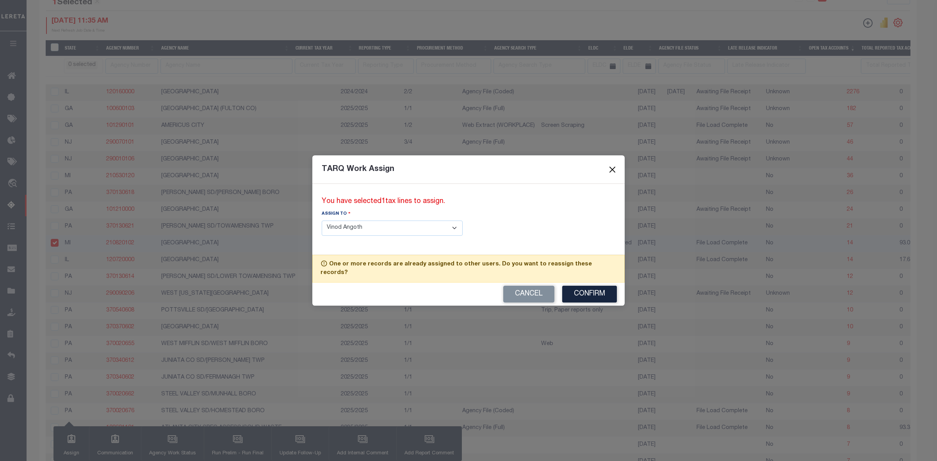
click at [613, 175] on button "Close" at bounding box center [613, 169] width 10 height 10
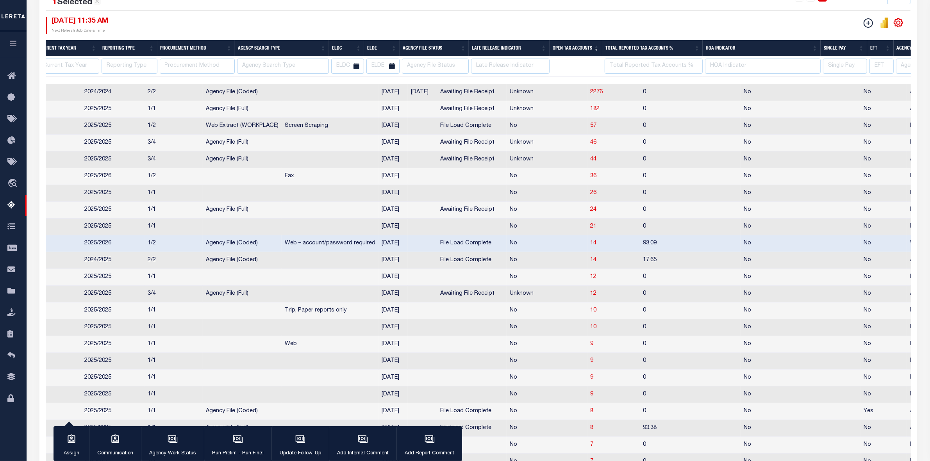
scroll to position [0, 307]
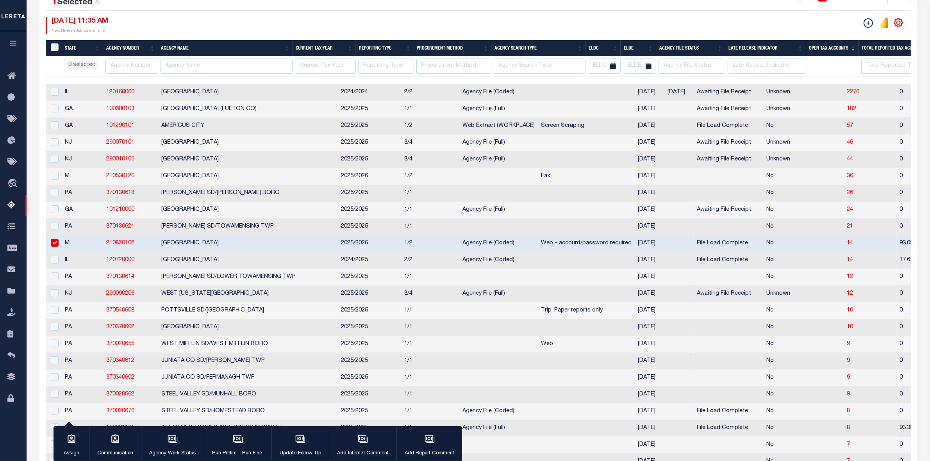
click at [54, 247] on input "checkbox" at bounding box center [55, 243] width 8 height 8
checkbox input "false"
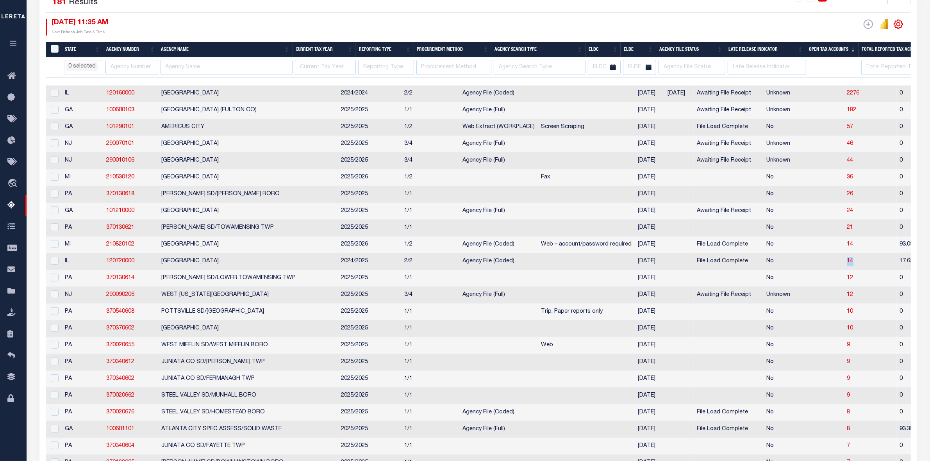
drag, startPoint x: 820, startPoint y: 276, endPoint x: 807, endPoint y: 274, distance: 13.4
click at [844, 270] on td "14" at bounding box center [870, 261] width 53 height 17
checkbox input "true"
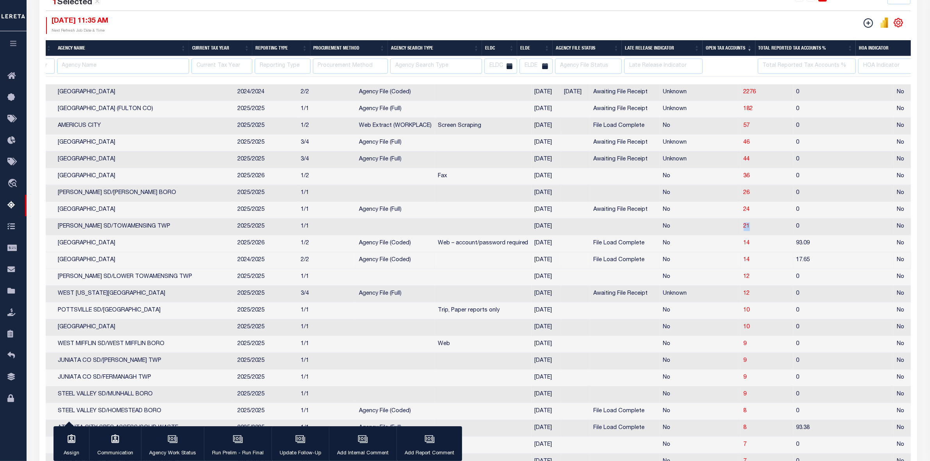
drag, startPoint x: 720, startPoint y: 230, endPoint x: 704, endPoint y: 232, distance: 16.5
click at [740, 232] on td "21" at bounding box center [766, 227] width 53 height 17
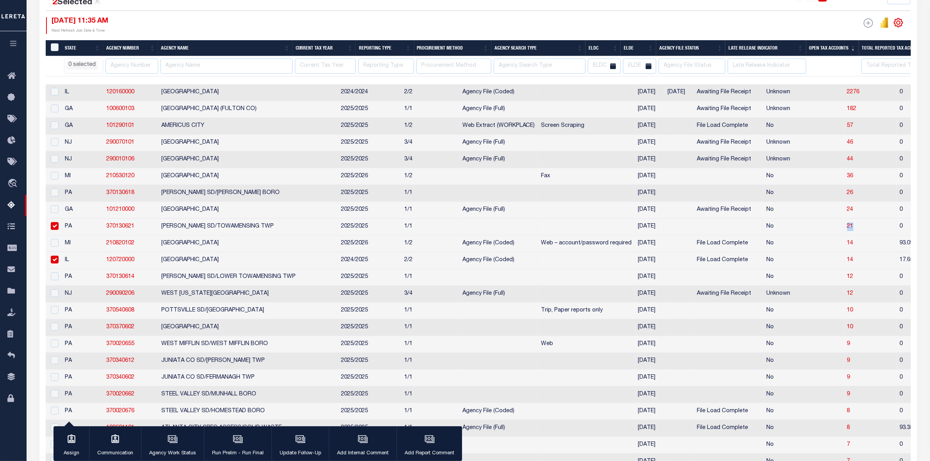
click at [53, 230] on input "checkbox" at bounding box center [55, 226] width 8 height 8
checkbox input "false"
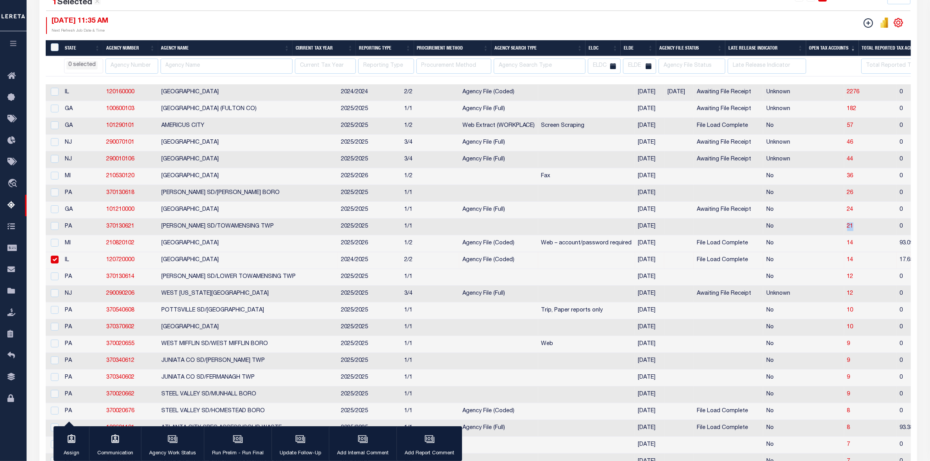
click at [51, 264] on input "checkbox" at bounding box center [55, 260] width 8 height 8
checkbox input "false"
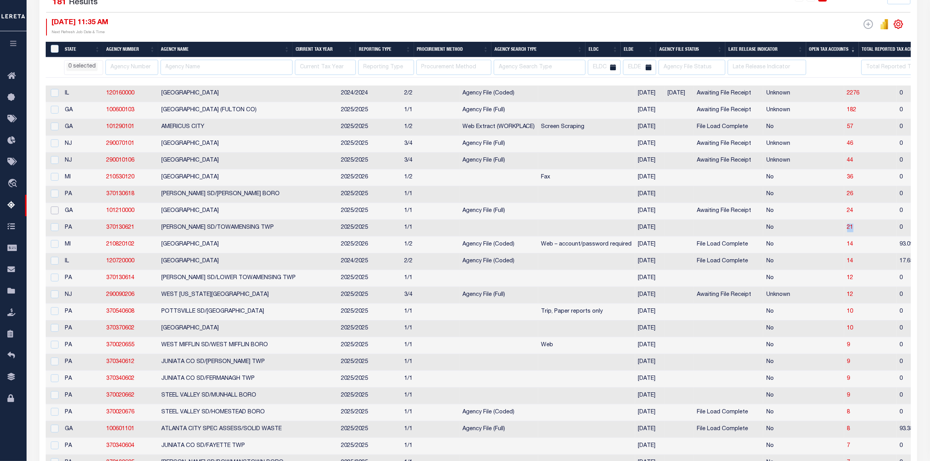
click at [53, 214] on input "checkbox" at bounding box center [55, 211] width 8 height 8
checkbox input "true"
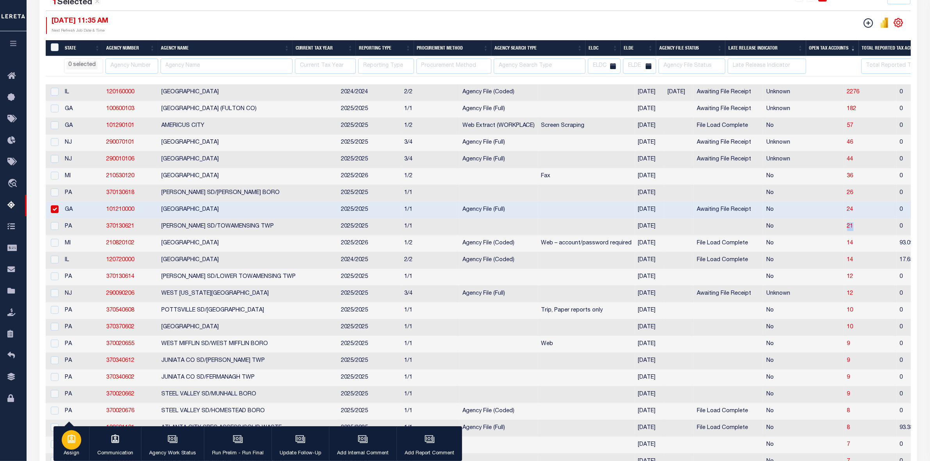
click at [66, 448] on div "button" at bounding box center [72, 440] width 20 height 20
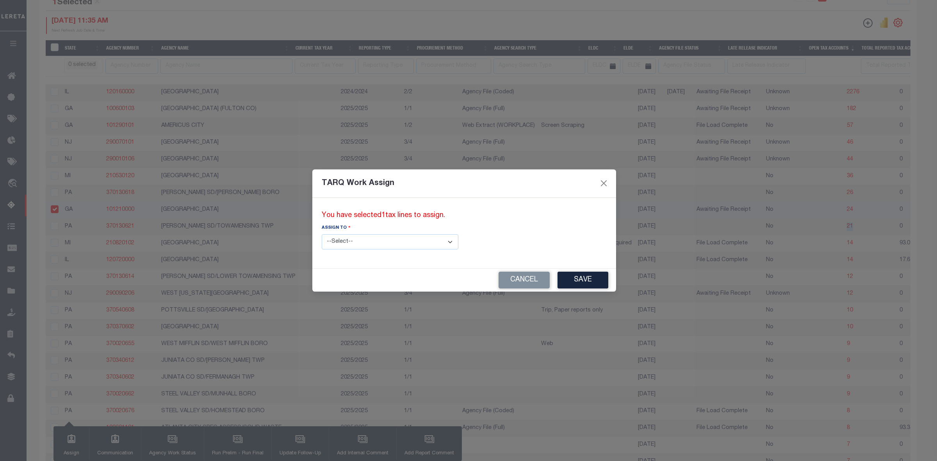
click at [369, 241] on select "--Select-- --Unassigned-- --Unassigned-- Agustin Fernandez Agustin Maturino Ahm…" at bounding box center [390, 241] width 137 height 15
select select "Vinod Angoth"
click at [322, 234] on select "--Select-- --Unassigned-- --Unassigned-- Agustin Fernandez Agustin Maturino Ahm…" at bounding box center [390, 241] width 137 height 15
click at [558, 280] on button "Save" at bounding box center [583, 280] width 51 height 17
click at [599, 184] on button "Close" at bounding box center [604, 183] width 10 height 10
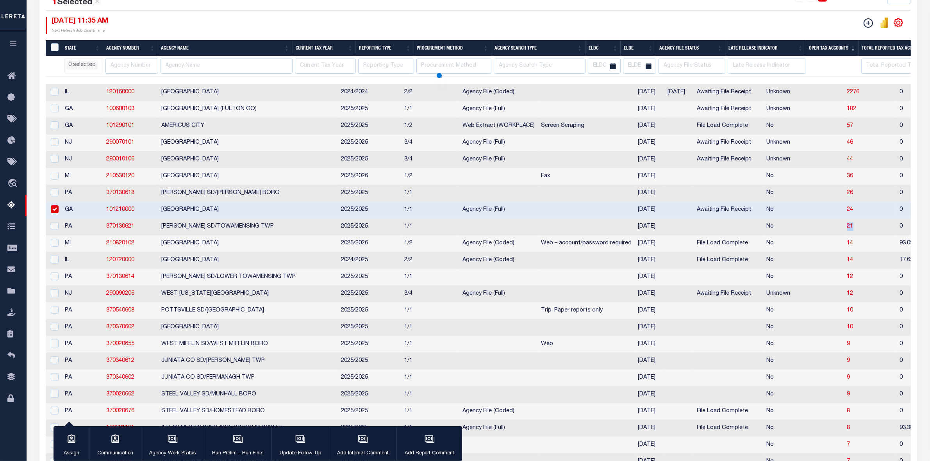
select select
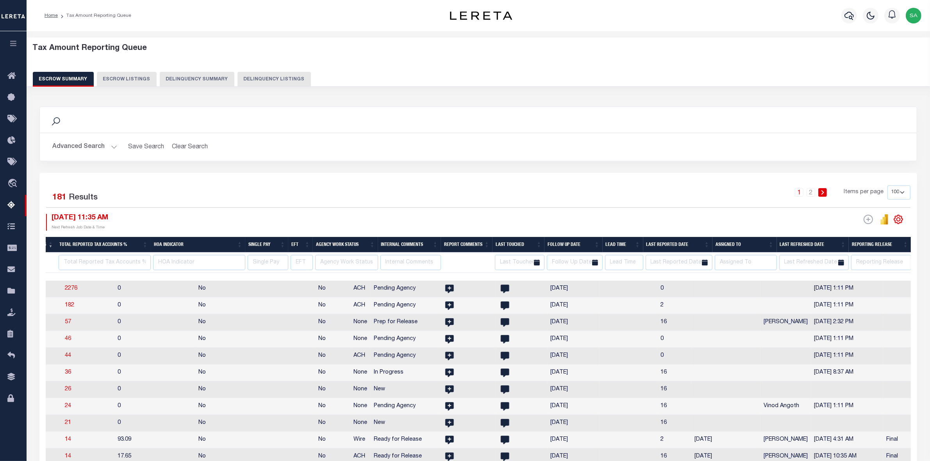
click at [742, 244] on th "Assigned To" at bounding box center [744, 245] width 64 height 16
select select
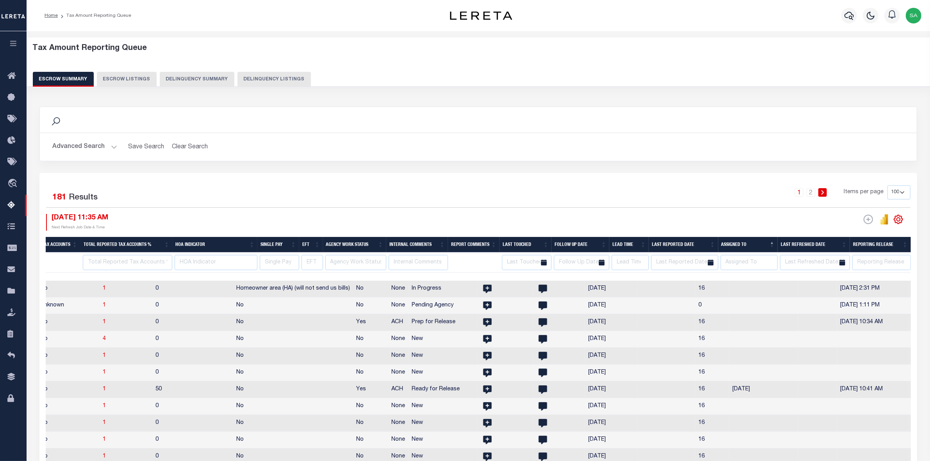
click at [742, 244] on th "Assigned To" at bounding box center [748, 245] width 60 height 16
select select
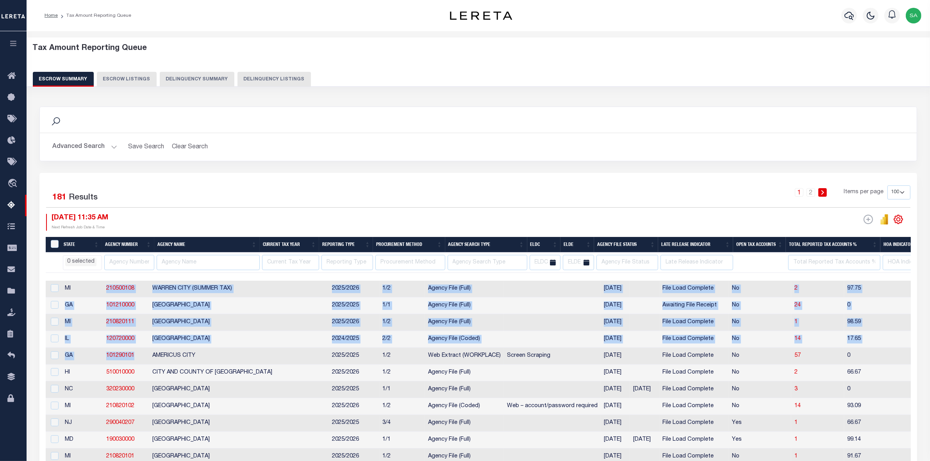
drag, startPoint x: 103, startPoint y: 289, endPoint x: 135, endPoint y: 358, distance: 75.8
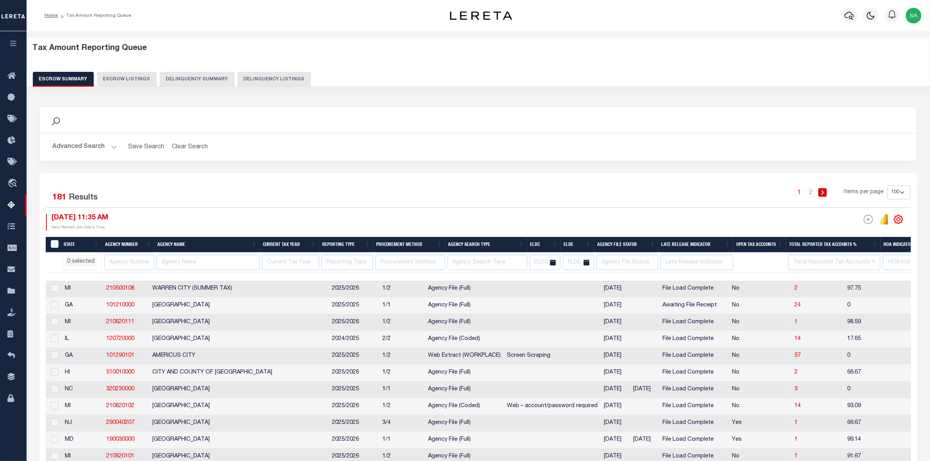
click at [717, 208] on div "1 Selected 181 Results 1 2 Items per page 10 25 50 100 500 08/13/2025 11:35 AM …" at bounding box center [478, 207] width 877 height 45
click at [901, 221] on icon "" at bounding box center [898, 219] width 9 height 9
click at [871, 235] on link "CSV" at bounding box center [866, 232] width 76 height 15
select select
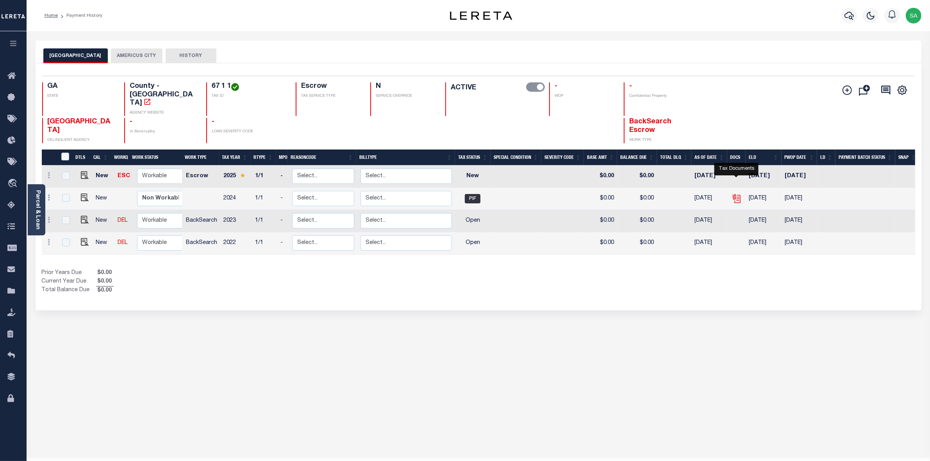
click at [735, 194] on icon "" at bounding box center [736, 197] width 6 height 6
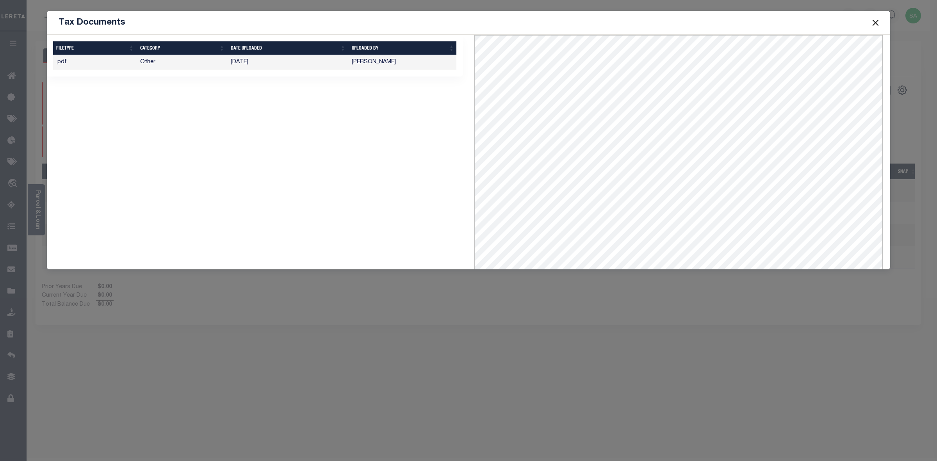
click at [876, 24] on button "Close" at bounding box center [876, 23] width 10 height 10
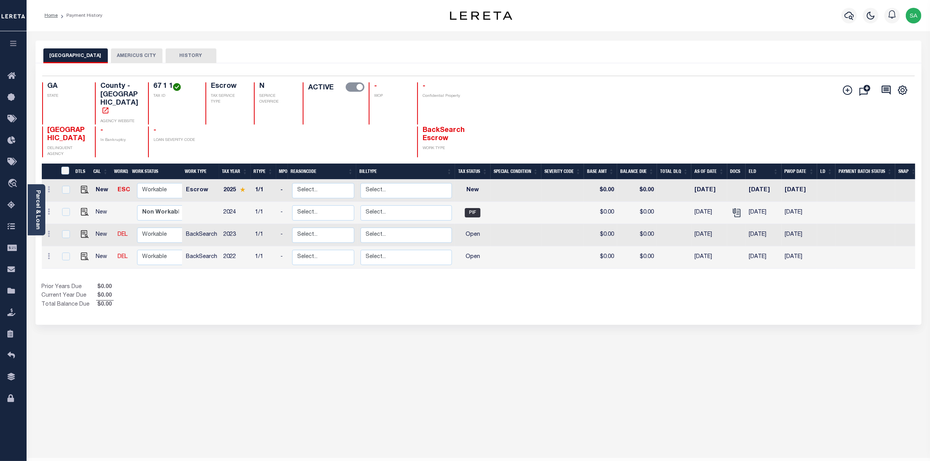
click at [123, 55] on button "AMERICUS CITY" at bounding box center [137, 55] width 52 height 15
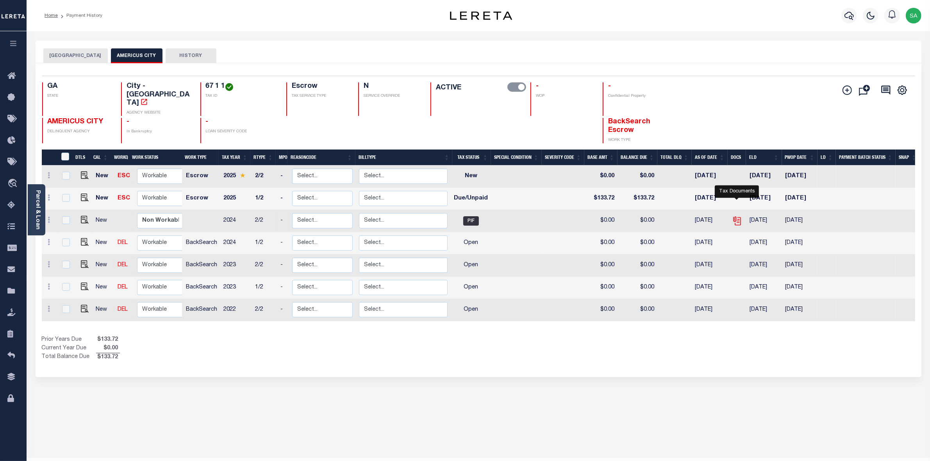
click at [737, 216] on icon "" at bounding box center [737, 221] width 10 height 10
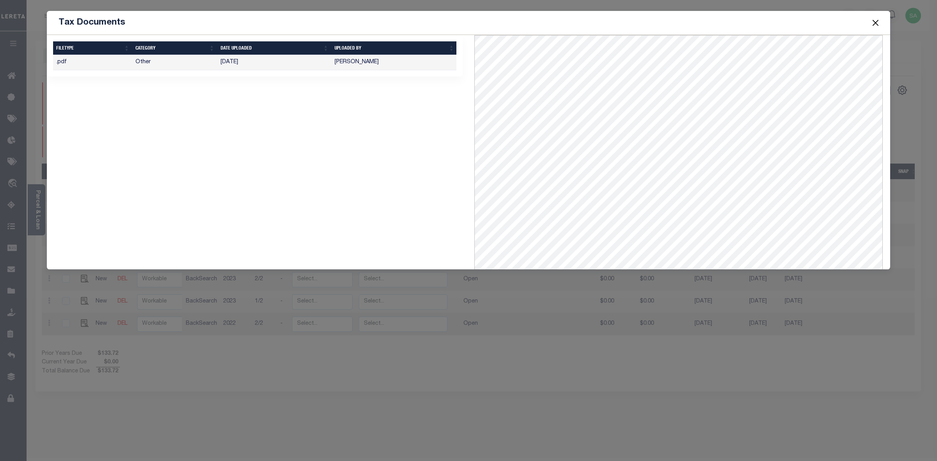
click at [874, 22] on button "Close" at bounding box center [876, 23] width 10 height 10
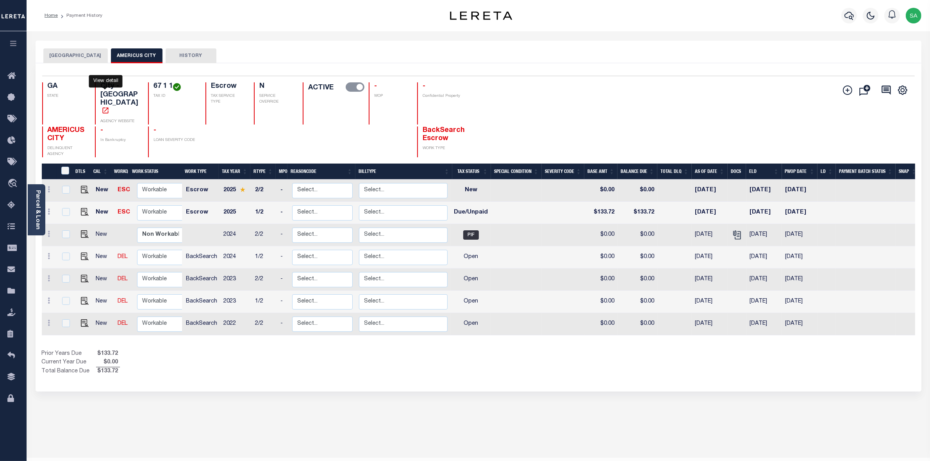
click at [103, 107] on icon "" at bounding box center [106, 111] width 8 height 8
click at [738, 230] on icon "" at bounding box center [737, 235] width 10 height 10
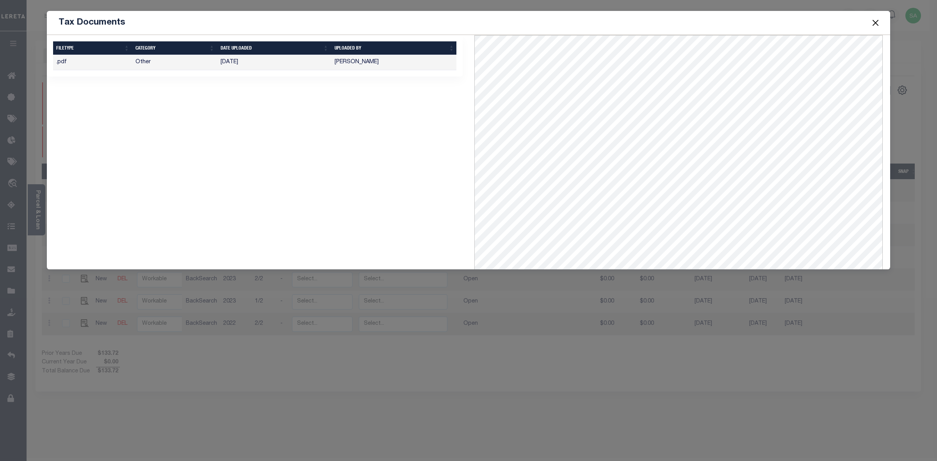
click at [875, 22] on button "Close" at bounding box center [876, 23] width 10 height 10
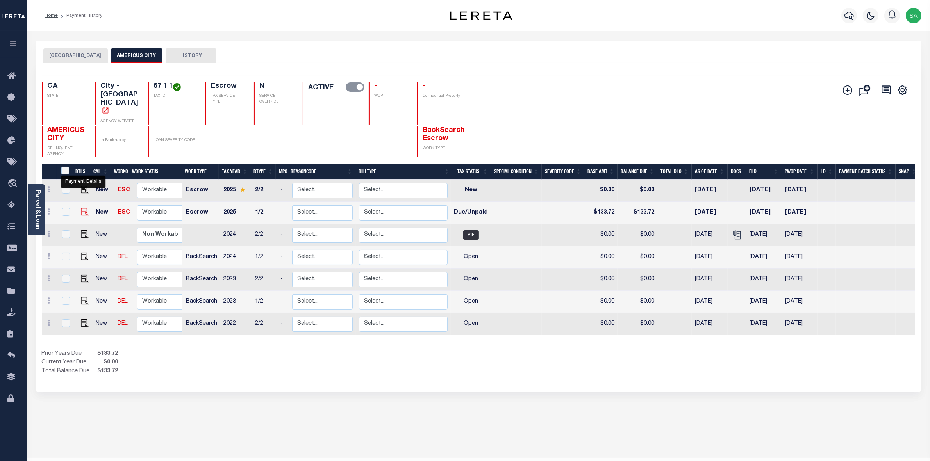
click at [84, 208] on img "" at bounding box center [85, 212] width 8 height 8
checkbox input "true"
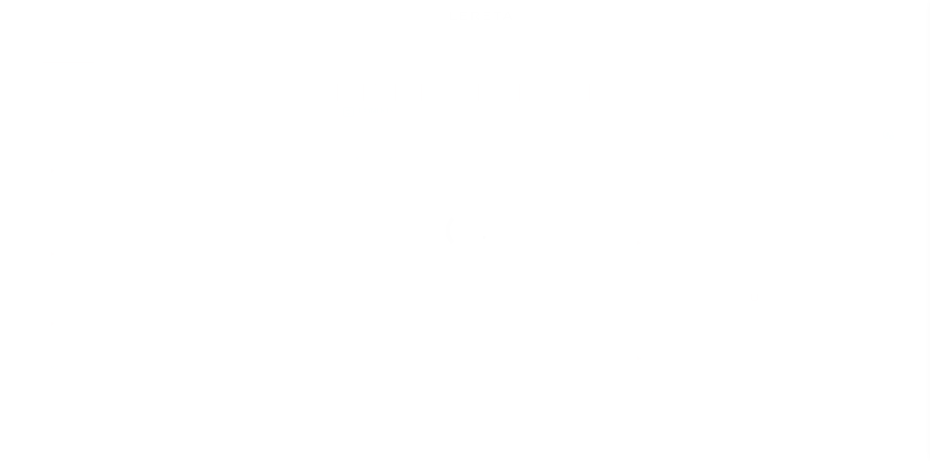
select select "DUE"
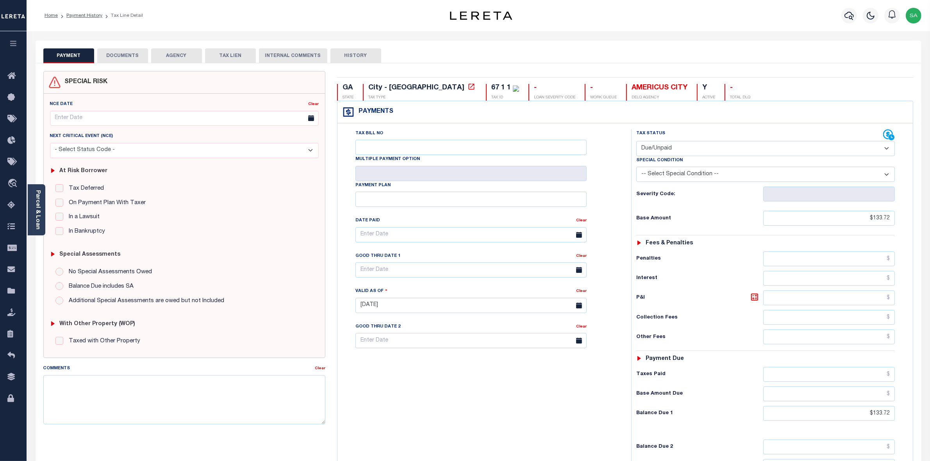
click at [117, 55] on button "DOCUMENTS" at bounding box center [122, 55] width 51 height 15
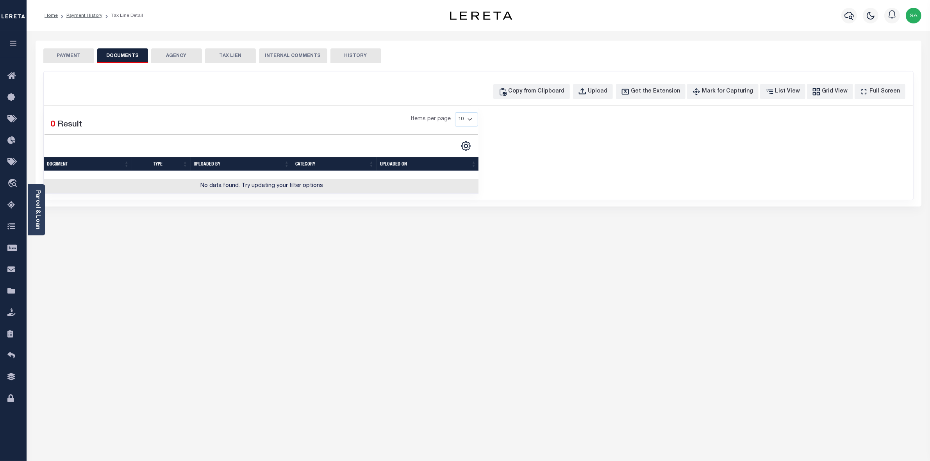
click at [171, 53] on button "AGENCY" at bounding box center [176, 55] width 51 height 15
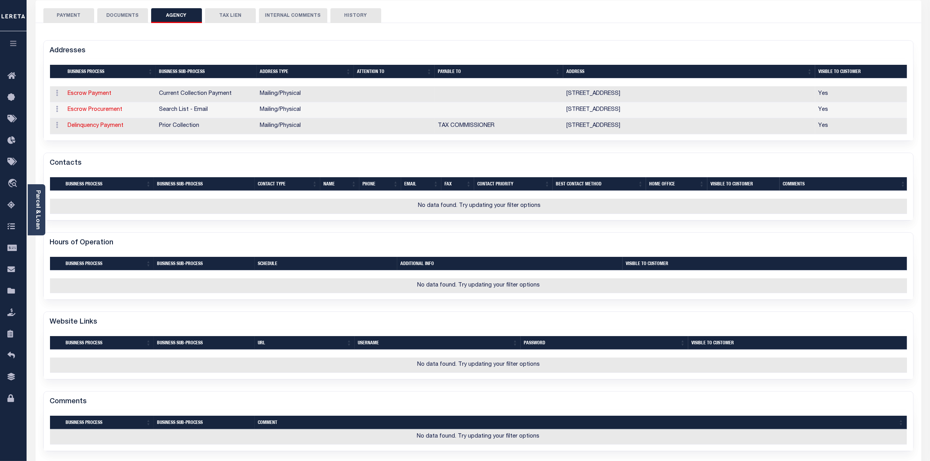
scroll to position [79, 0]
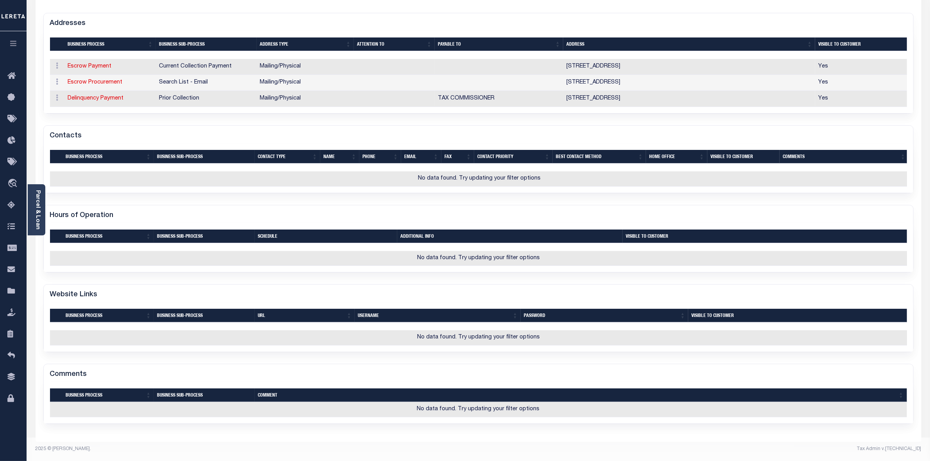
click at [512, 344] on td "No data found. Try updating your filter options" at bounding box center [478, 337] width 857 height 15
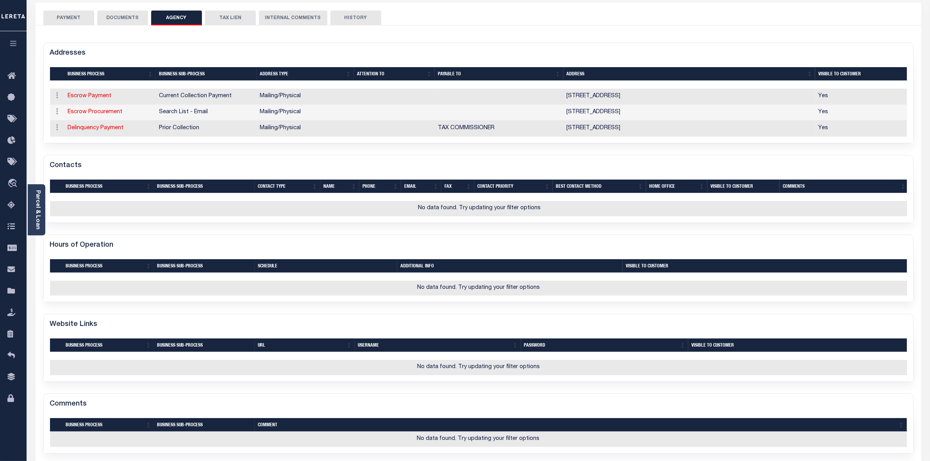
scroll to position [0, 0]
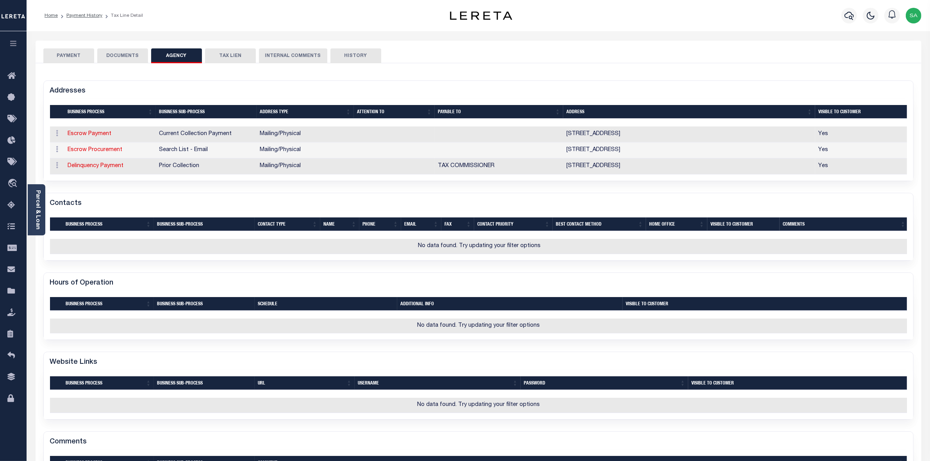
click at [235, 55] on button "TAX LIEN" at bounding box center [230, 55] width 51 height 15
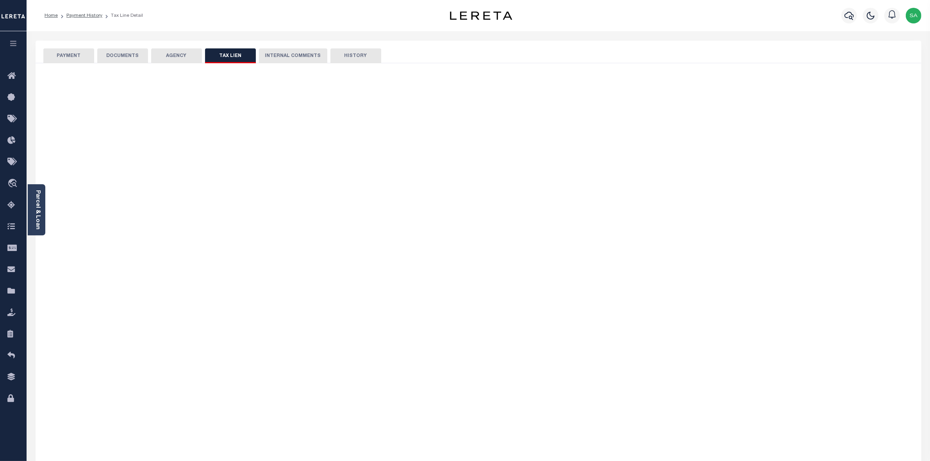
checkbox input "false"
radio input "true"
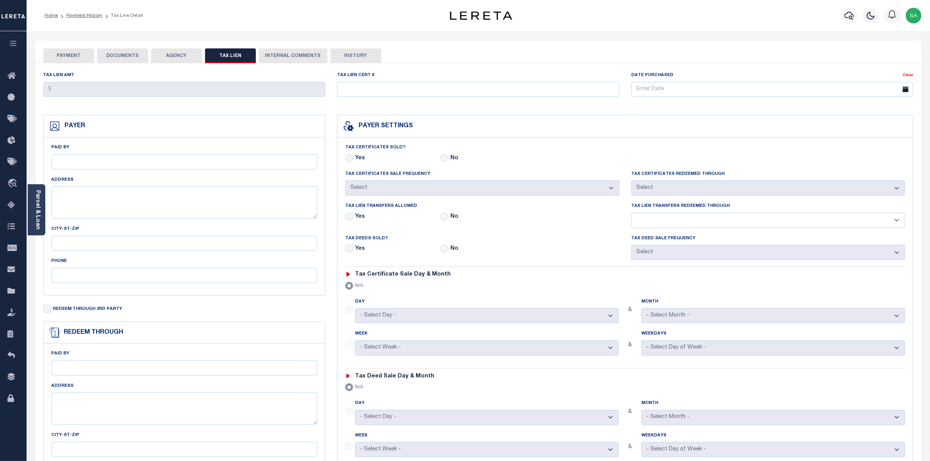
click at [294, 52] on button "INTERNAL COMMENTS" at bounding box center [293, 55] width 68 height 15
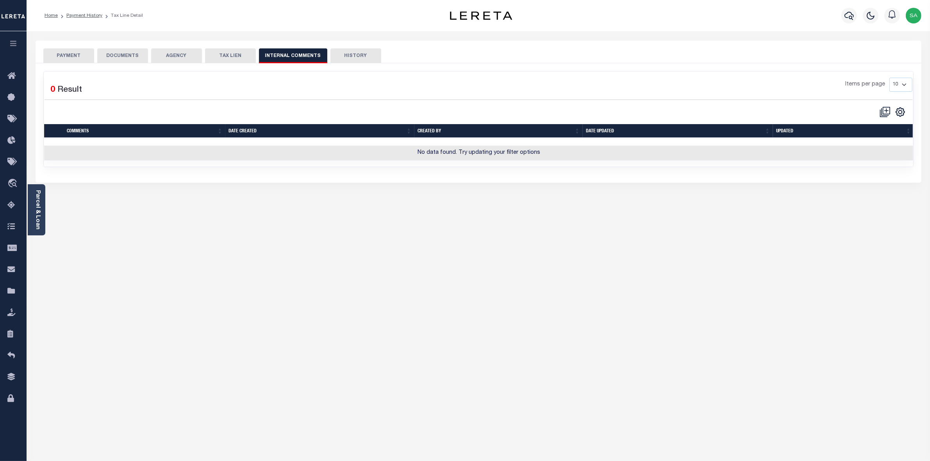
click at [348, 57] on button "HISTORY" at bounding box center [355, 55] width 51 height 15
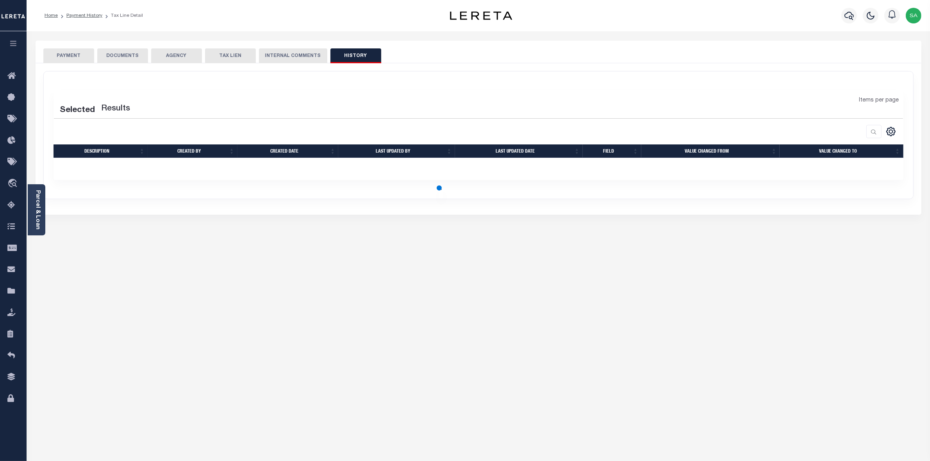
select select "50"
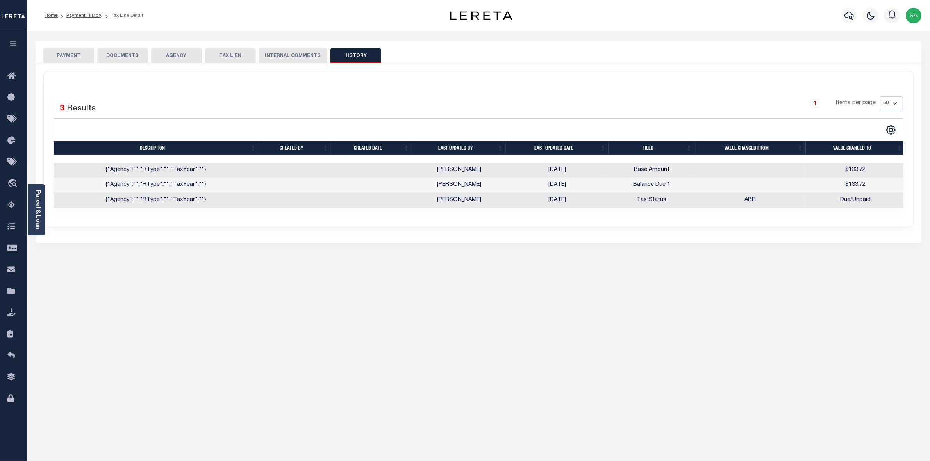
click at [307, 59] on button "INTERNAL COMMENTS" at bounding box center [293, 55] width 68 height 15
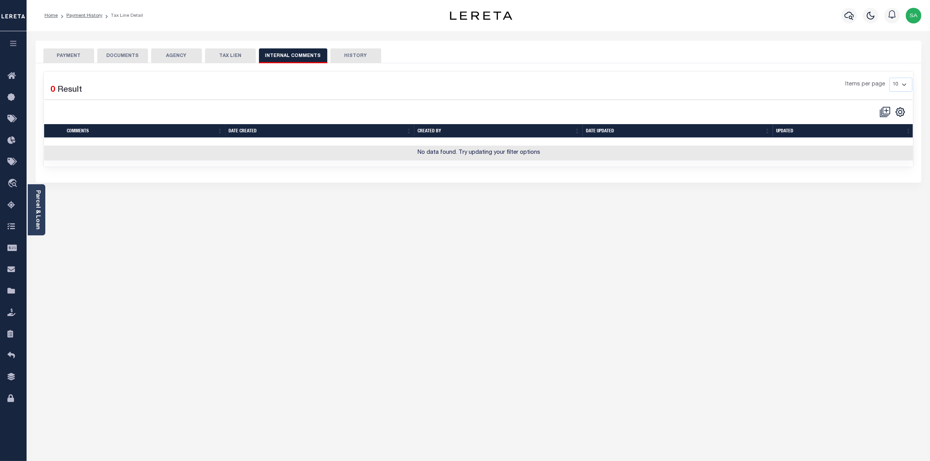
click at [226, 49] on button "TAX LIEN" at bounding box center [230, 55] width 51 height 15
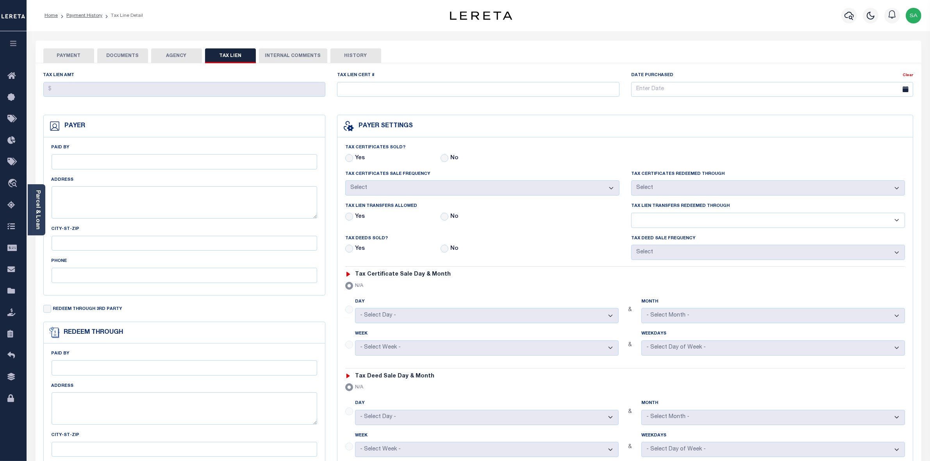
click at [184, 57] on button "AGENCY" at bounding box center [176, 55] width 51 height 15
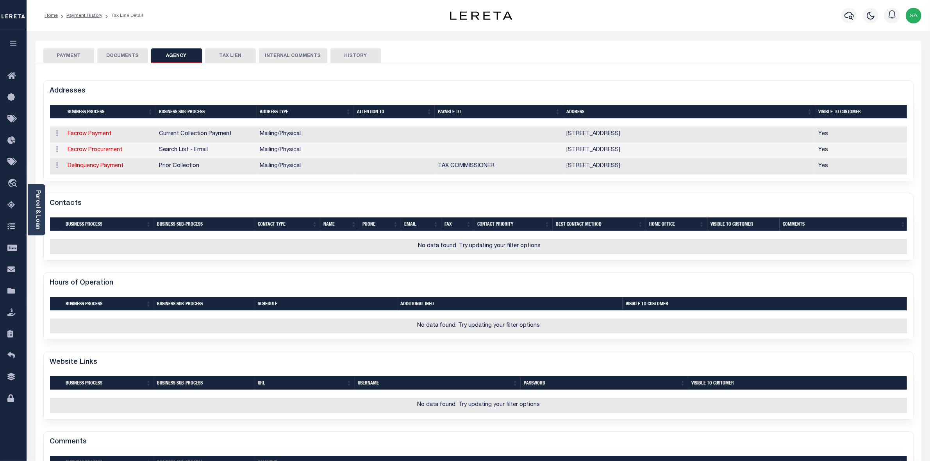
click at [124, 52] on button "DOCUMENTS" at bounding box center [122, 55] width 51 height 15
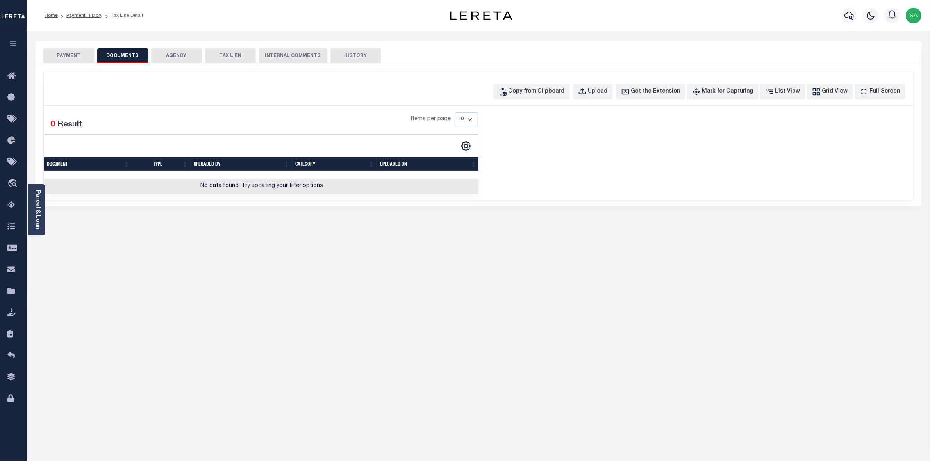
click at [77, 57] on button "PAYMENT" at bounding box center [68, 55] width 51 height 15
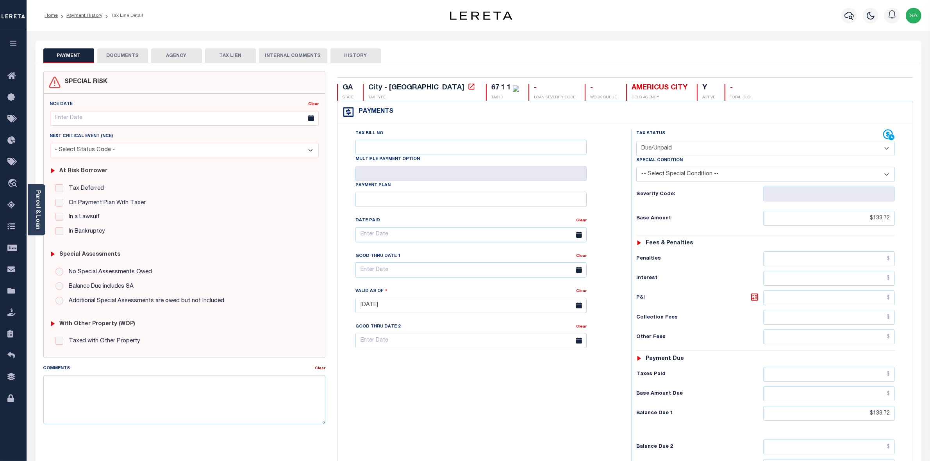
click at [118, 57] on button "DOCUMENTS" at bounding box center [122, 55] width 51 height 15
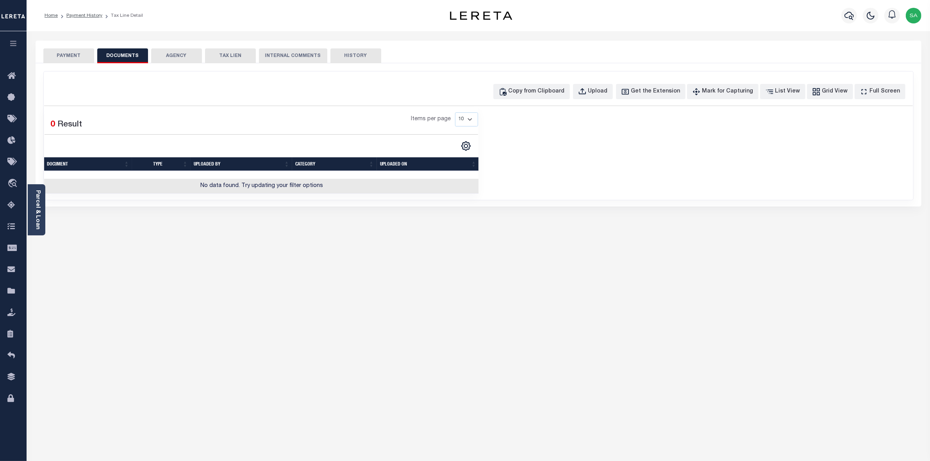
click at [67, 52] on button "PAYMENT" at bounding box center [68, 55] width 51 height 15
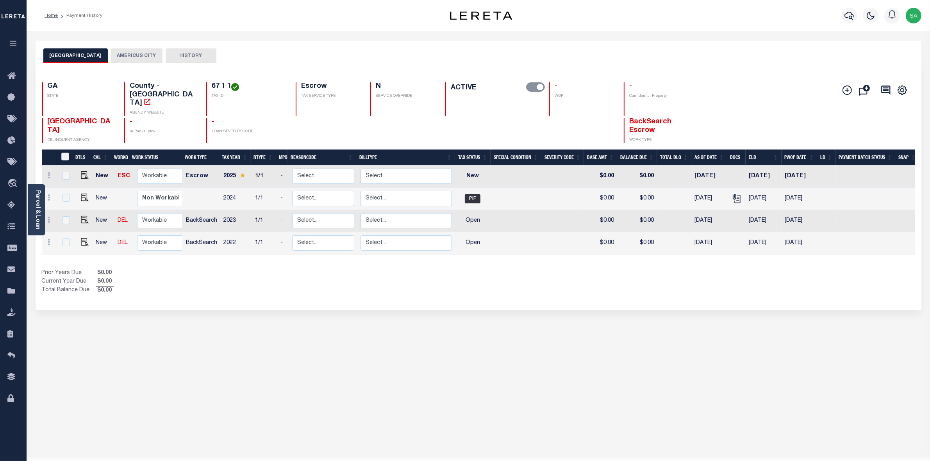
click at [114, 48] on div "SUMTER COUNTY AMERICUS CITY HISTORY" at bounding box center [479, 52] width 886 height 23
click at [119, 56] on button "AMERICUS CITY" at bounding box center [137, 55] width 52 height 15
